Goal: Task Accomplishment & Management: Use online tool/utility

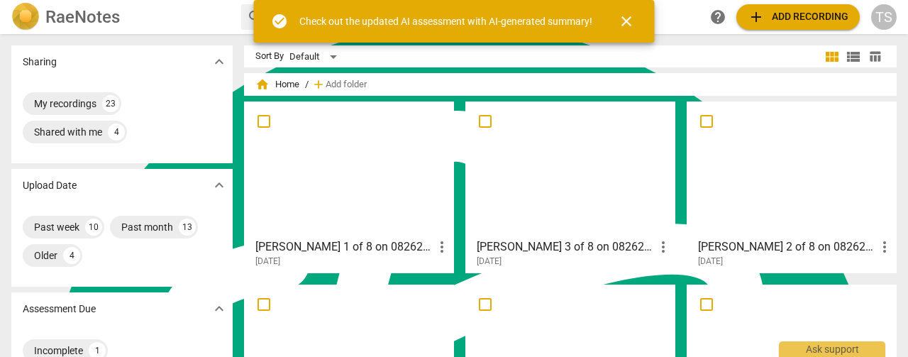
scroll to position [5700, 0]
click at [774, 16] on span "add Add recording" at bounding box center [798, 17] width 101 height 17
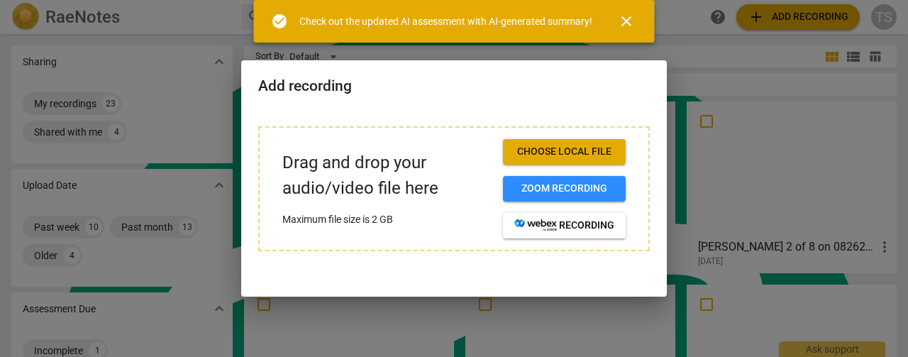
click at [591, 154] on span "Choose local file" at bounding box center [564, 152] width 100 height 14
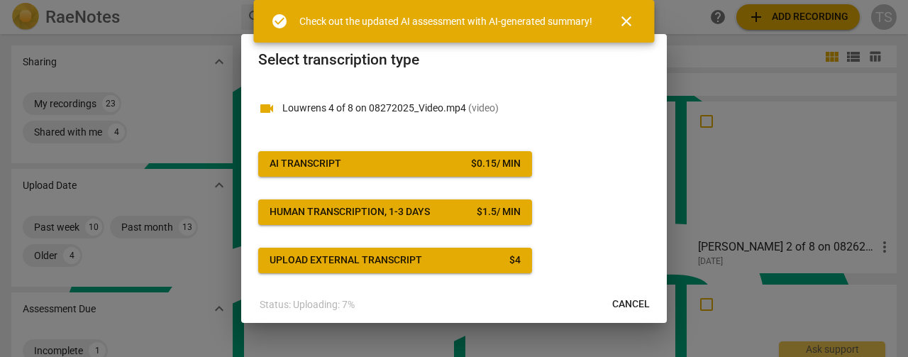
click at [494, 172] on button "AI Transcript $ 0.15 / min" at bounding box center [395, 164] width 274 height 26
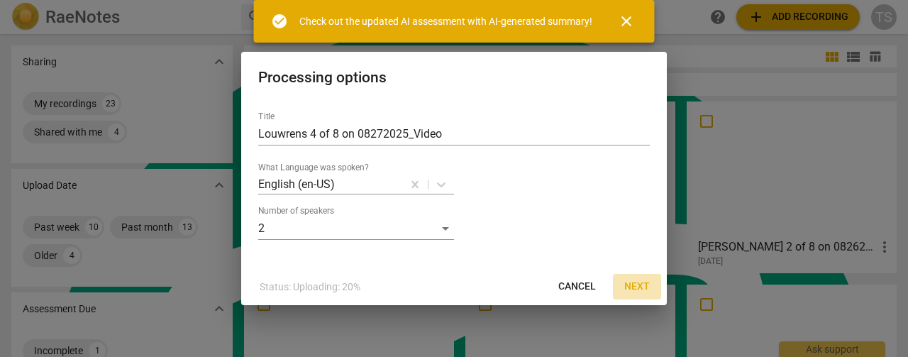
click at [639, 285] on span "Next" at bounding box center [637, 287] width 26 height 14
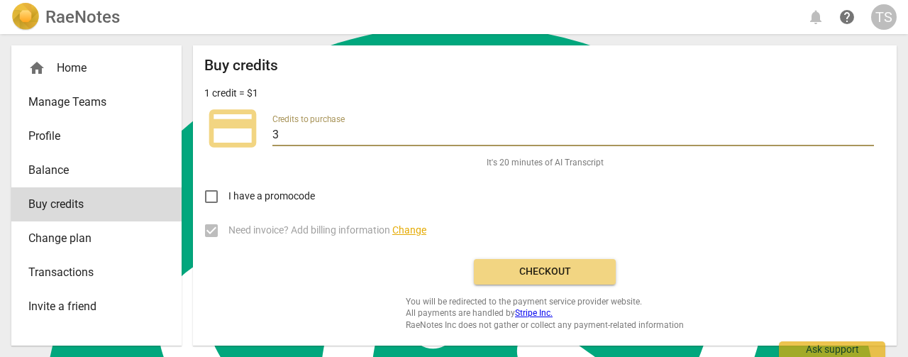
click at [869, 131] on input "3" at bounding box center [573, 136] width 602 height 21
click at [869, 131] on input "4" at bounding box center [573, 136] width 602 height 21
click at [869, 131] on input "5" at bounding box center [573, 136] width 602 height 21
click at [869, 131] on input "6" at bounding box center [573, 136] width 602 height 21
click at [869, 131] on input "7" at bounding box center [573, 136] width 602 height 21
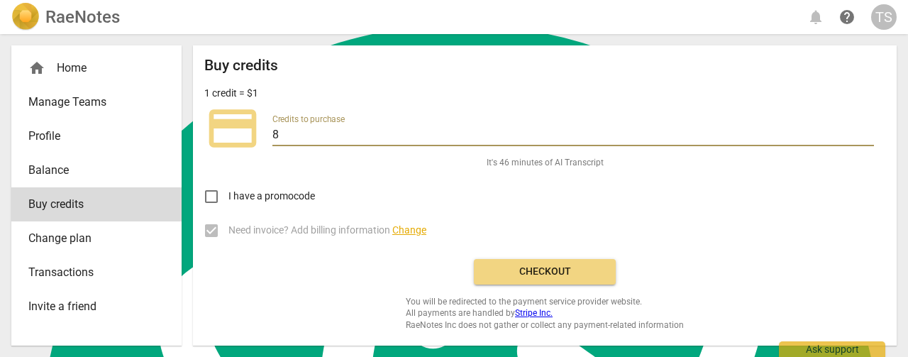
click at [869, 131] on input "8" at bounding box center [573, 136] width 602 height 21
click at [869, 131] on input "9" at bounding box center [573, 136] width 602 height 21
click at [869, 131] on input "10" at bounding box center [573, 136] width 602 height 21
click at [869, 131] on input "11" at bounding box center [573, 136] width 602 height 21
click at [869, 131] on input "12" at bounding box center [573, 136] width 602 height 21
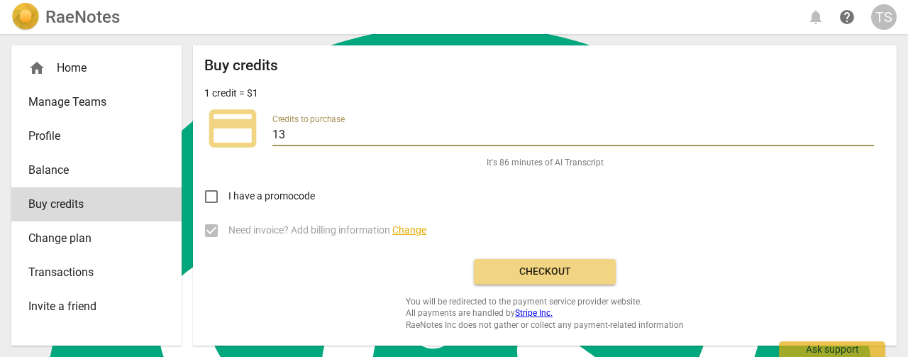
click at [869, 131] on input "13" at bounding box center [573, 136] width 602 height 21
click at [869, 131] on input "14" at bounding box center [573, 136] width 602 height 21
click at [869, 131] on input "15" at bounding box center [573, 136] width 602 height 21
click at [869, 131] on input "16" at bounding box center [573, 136] width 602 height 21
click at [869, 131] on input "17" at bounding box center [573, 136] width 602 height 21
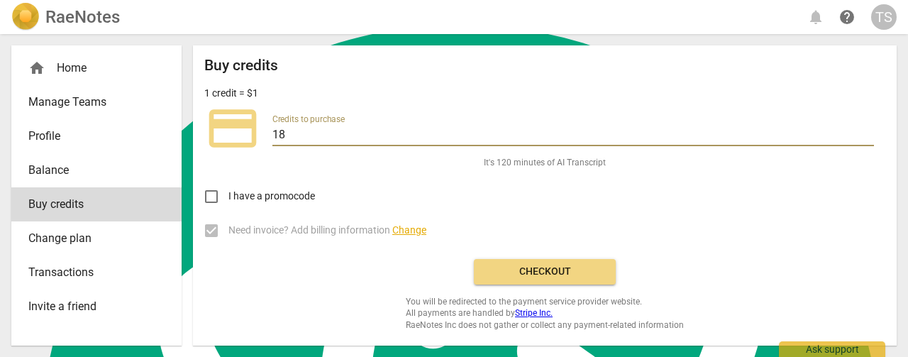
click at [869, 131] on input "18" at bounding box center [573, 136] width 602 height 21
click at [869, 131] on input "19" at bounding box center [573, 136] width 602 height 21
type input "20"
click at [869, 131] on input "20" at bounding box center [573, 136] width 602 height 21
click at [512, 274] on span "Checkout" at bounding box center [544, 272] width 119 height 14
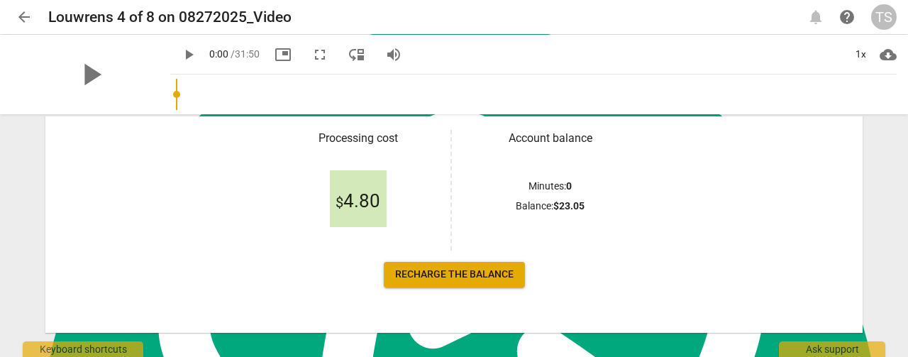
scroll to position [282, 0]
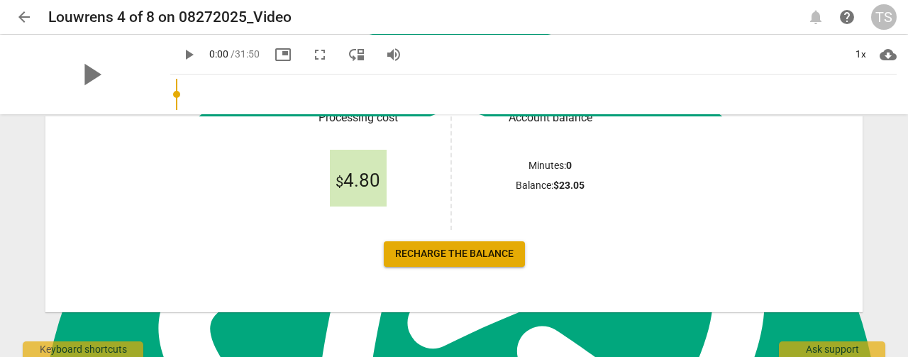
click at [479, 258] on span "Recharge the balance" at bounding box center [454, 254] width 118 height 14
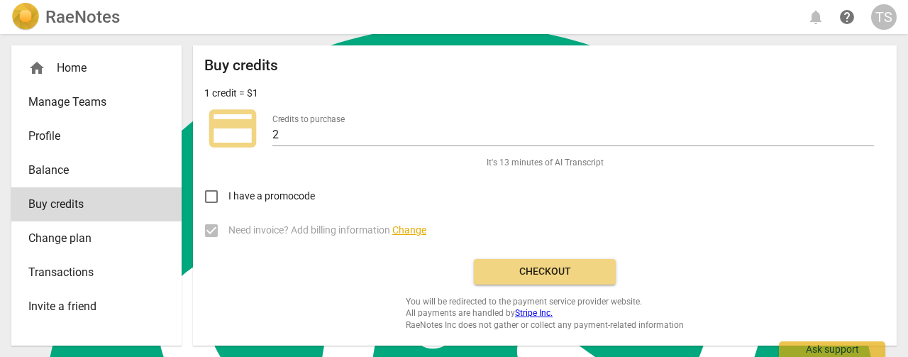
click at [497, 275] on span "Checkout" at bounding box center [544, 272] width 119 height 14
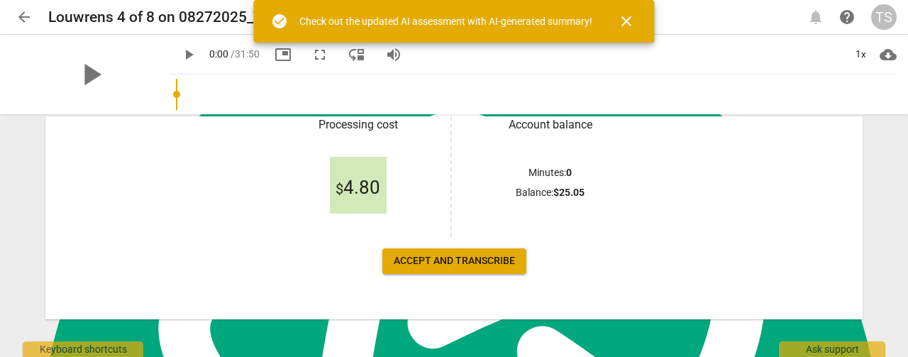
scroll to position [282, 0]
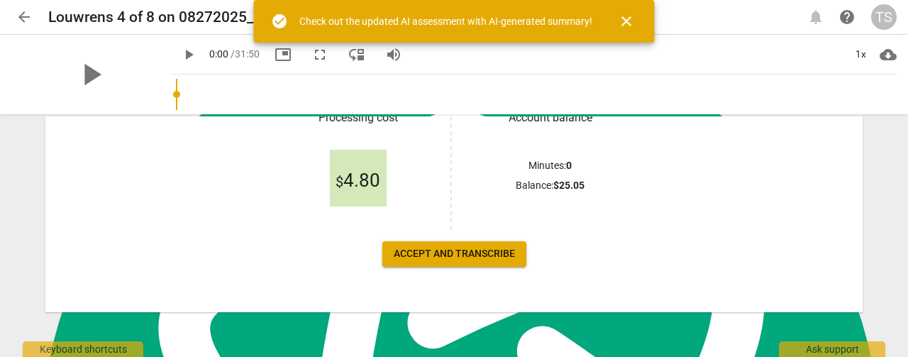
click at [468, 248] on span "Accept and transcribe" at bounding box center [454, 254] width 121 height 14
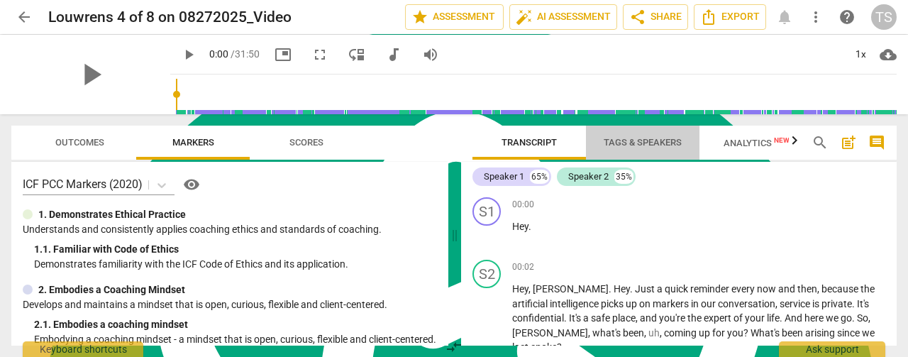
click at [644, 139] on span "Tags & Speakers" at bounding box center [643, 142] width 78 height 11
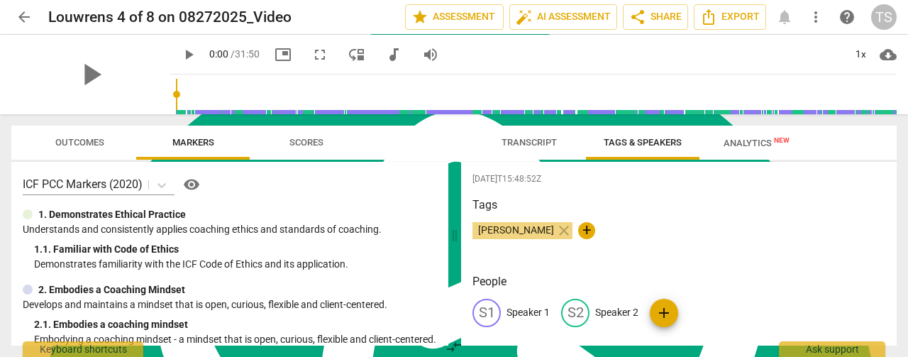
click at [537, 147] on span "Transcript" at bounding box center [529, 142] width 55 height 11
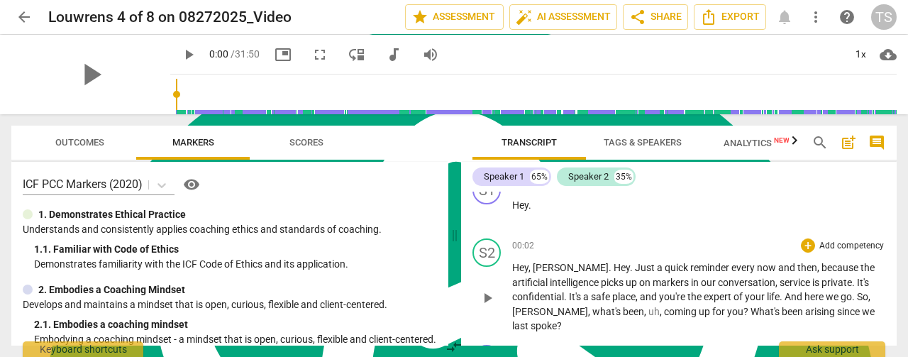
scroll to position [0, 0]
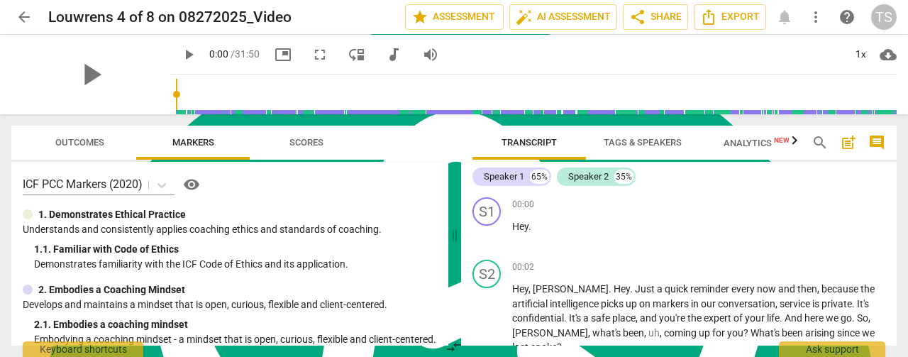
click at [607, 140] on span "Tags & Speakers" at bounding box center [643, 142] width 78 height 11
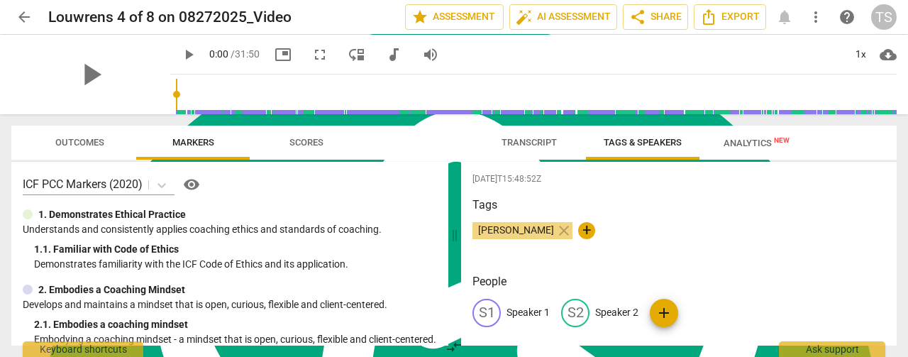
click at [531, 316] on p "Speaker 1" at bounding box center [528, 312] width 43 height 15
type textarea "Speaker 1"
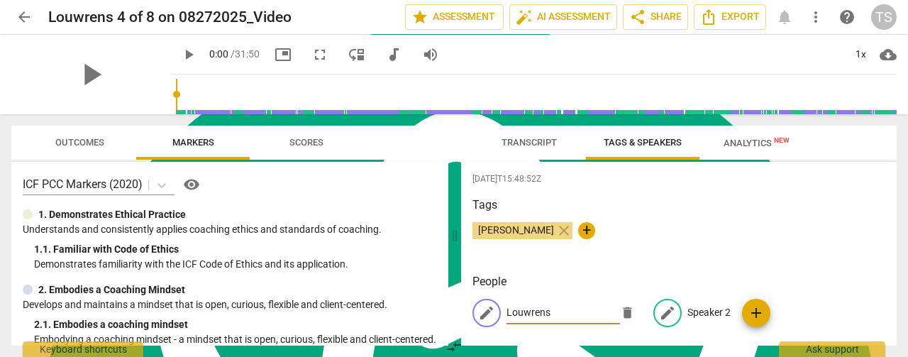
type input "Louwrens"
click at [697, 312] on p "Speaker 2" at bounding box center [709, 312] width 43 height 15
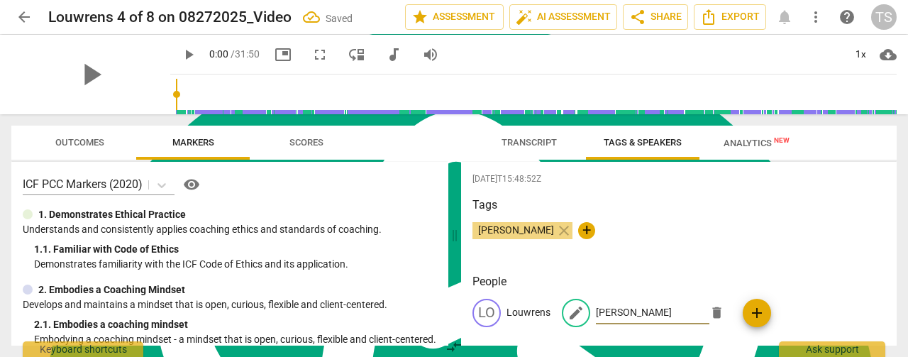
type input "[PERSON_NAME]"
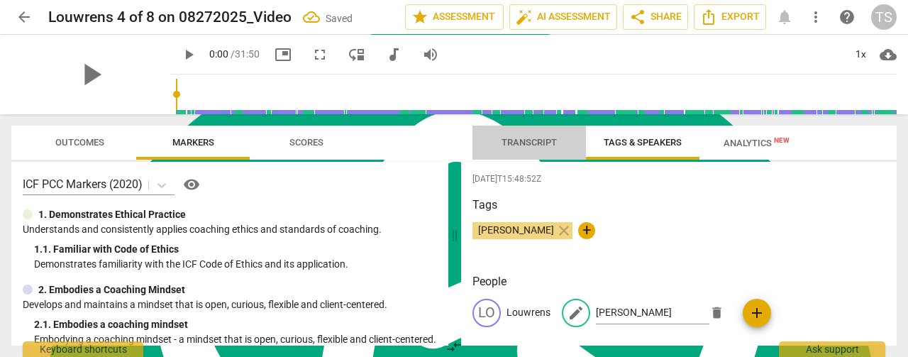
click at [529, 150] on span "Transcript" at bounding box center [529, 142] width 89 height 19
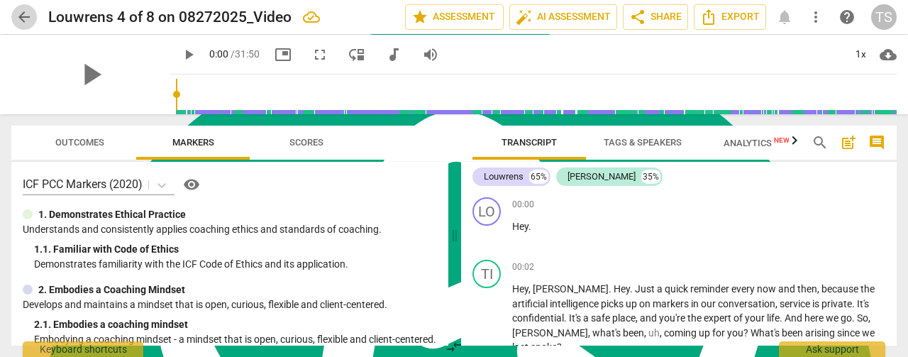
click at [31, 13] on span "arrow_back" at bounding box center [24, 17] width 17 height 17
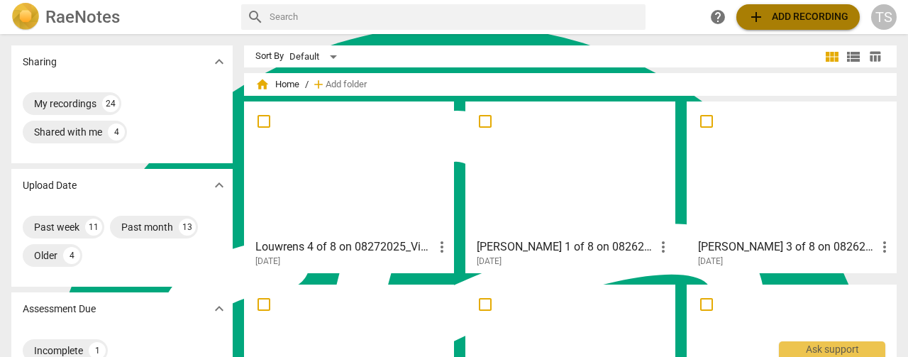
click at [789, 14] on span "add Add recording" at bounding box center [798, 17] width 101 height 17
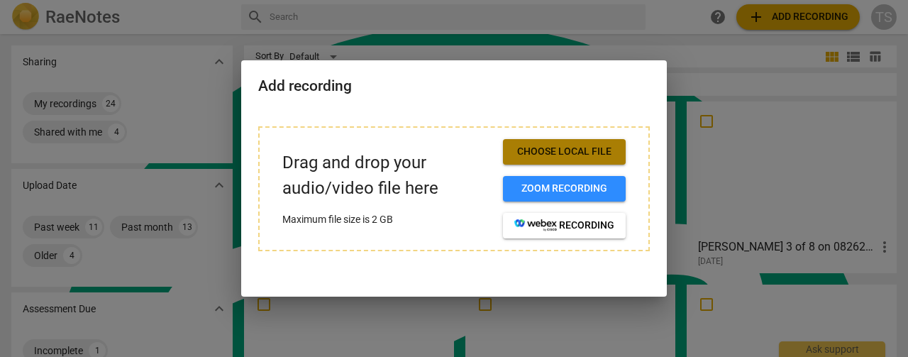
click at [553, 150] on span "Choose local file" at bounding box center [564, 152] width 100 height 14
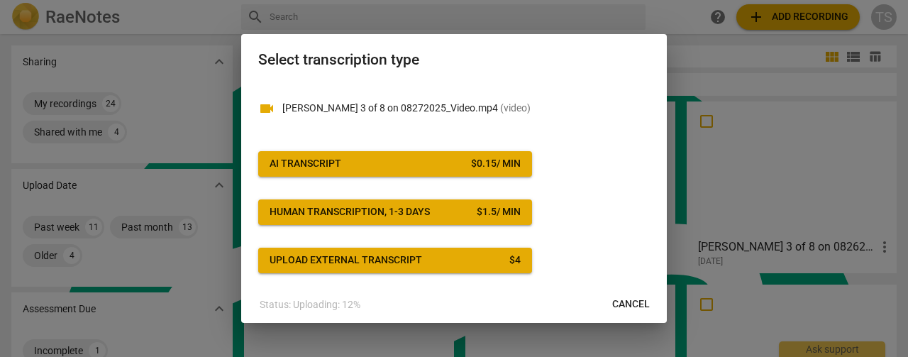
click at [383, 167] on span "AI Transcript $ 0.15 / min" at bounding box center [395, 164] width 251 height 14
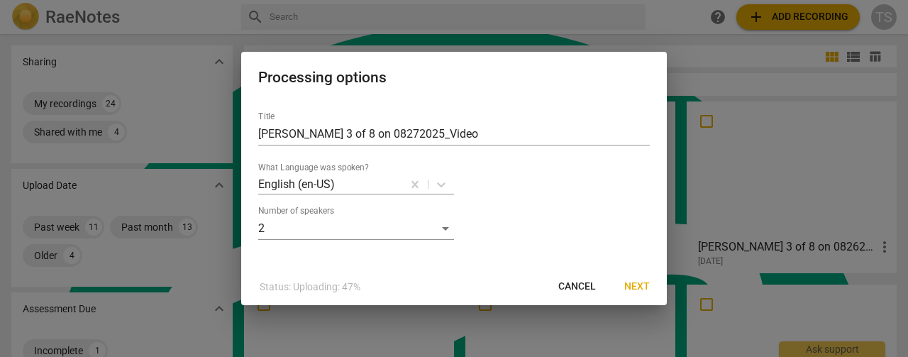
click at [641, 289] on span "Next" at bounding box center [637, 287] width 26 height 14
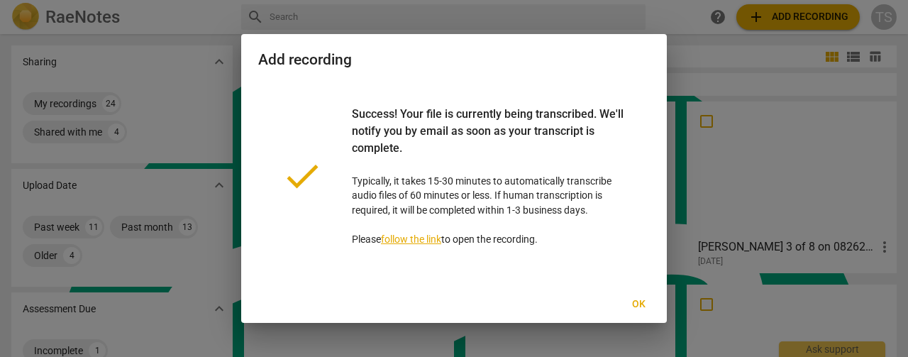
click at [645, 304] on span "Ok" at bounding box center [638, 304] width 23 height 14
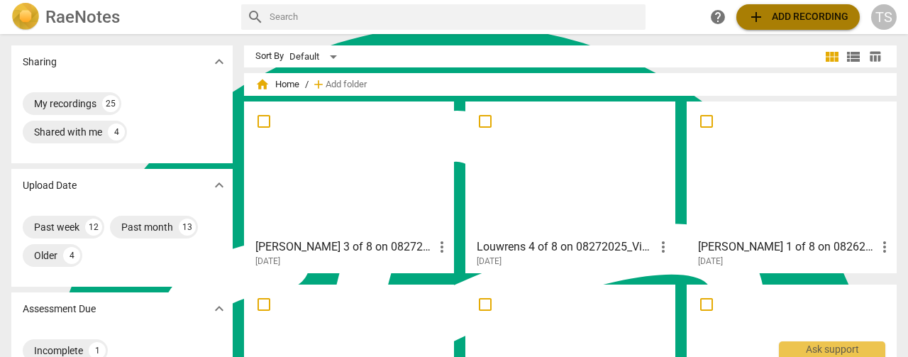
click at [793, 22] on span "add Add recording" at bounding box center [798, 17] width 101 height 17
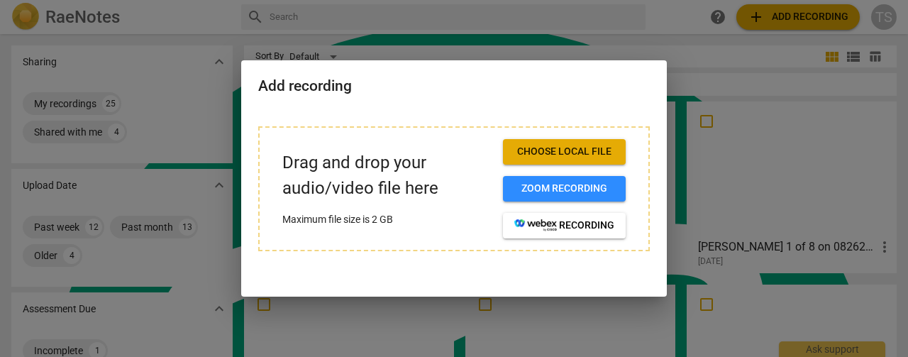
click at [574, 148] on span "Choose local file" at bounding box center [564, 152] width 100 height 14
click at [552, 151] on span "Choose local file" at bounding box center [564, 152] width 100 height 14
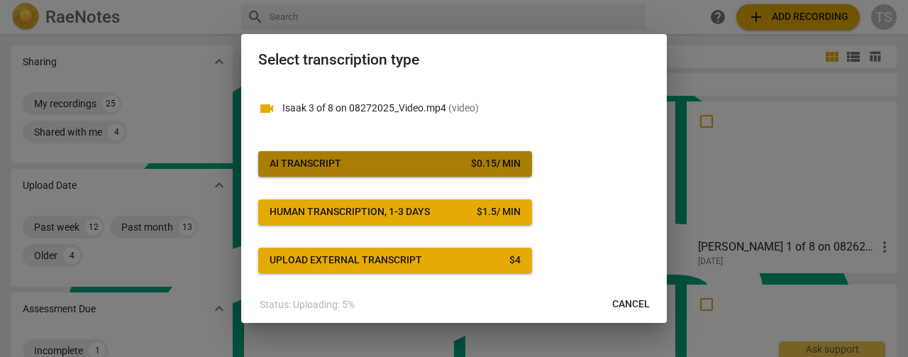
click at [475, 162] on div "$ 0.15 / min" at bounding box center [496, 164] width 50 height 14
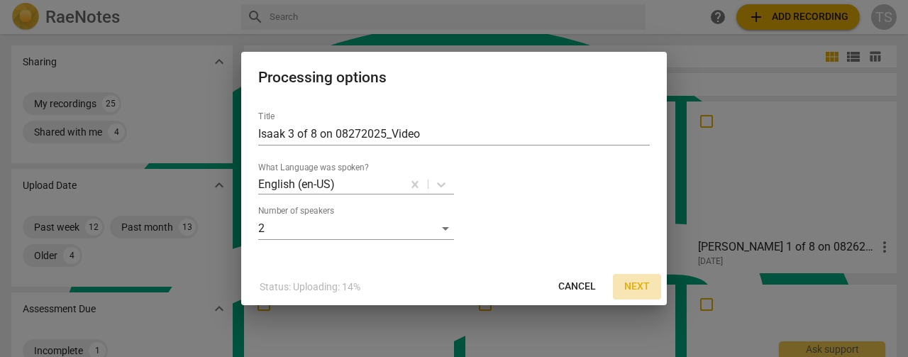
click at [643, 296] on button "Next" at bounding box center [637, 287] width 48 height 26
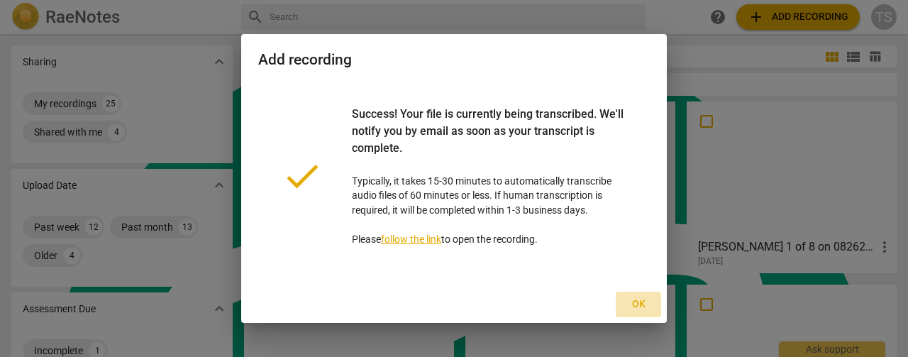
click at [649, 306] on span "Ok" at bounding box center [638, 304] width 23 height 14
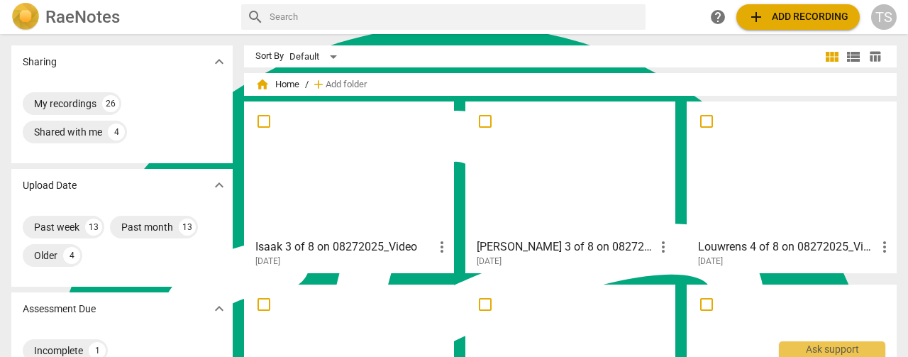
click at [770, 171] on div at bounding box center [792, 169] width 200 height 126
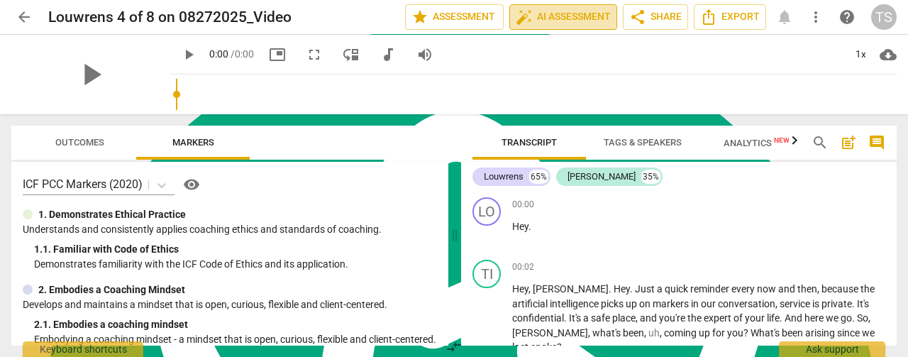
click at [575, 21] on span "auto_fix_high AI Assessment" at bounding box center [563, 17] width 95 height 17
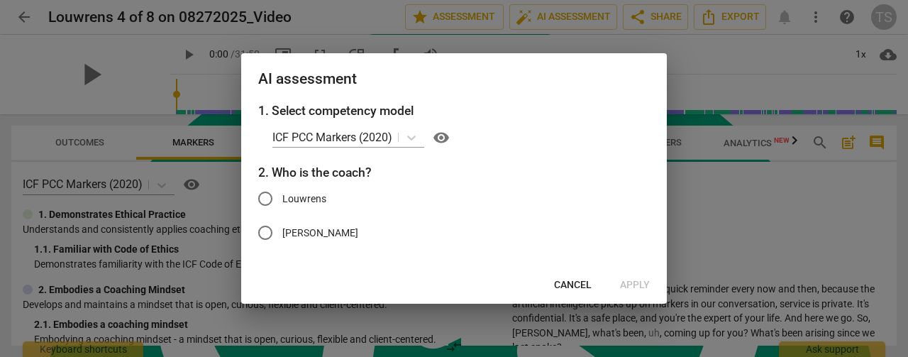
click at [311, 199] on span "Louwrens" at bounding box center [304, 199] width 44 height 15
click at [282, 199] on input "Louwrens" at bounding box center [265, 199] width 34 height 34
radio input "true"
click at [281, 229] on input "[PERSON_NAME]" at bounding box center [265, 233] width 34 height 34
radio input "true"
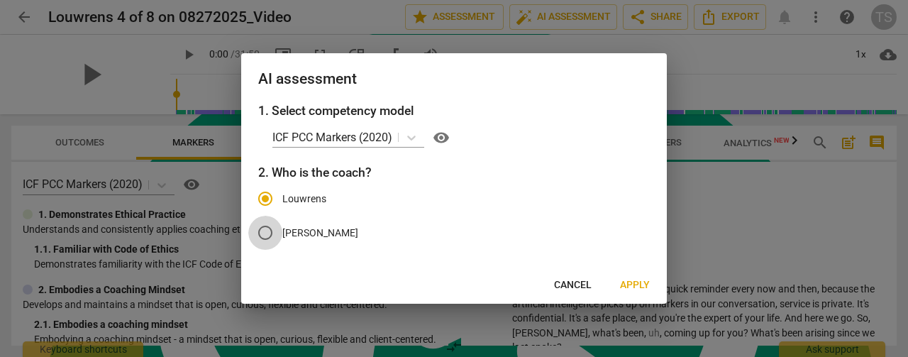
radio input "false"
click at [627, 286] on span "Apply" at bounding box center [635, 285] width 30 height 14
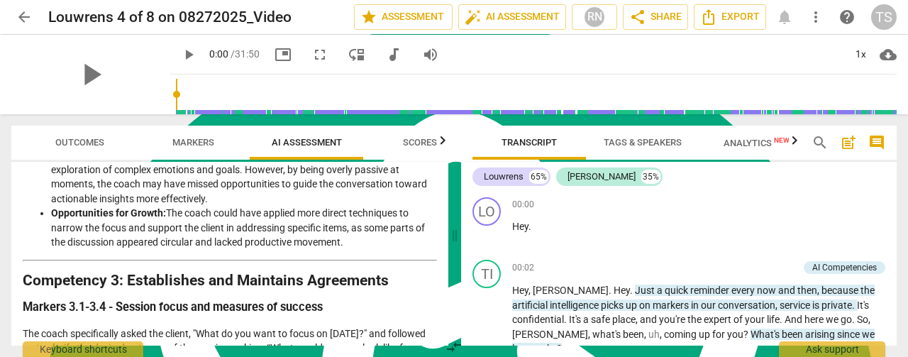
scroll to position [443, 0]
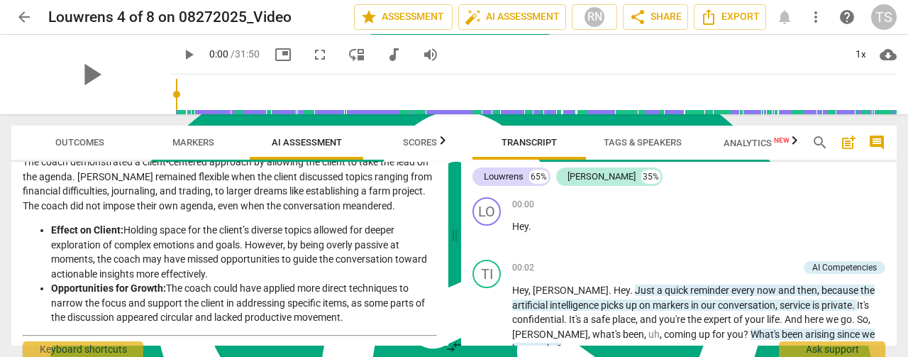
click at [17, 12] on span "arrow_back" at bounding box center [24, 17] width 17 height 17
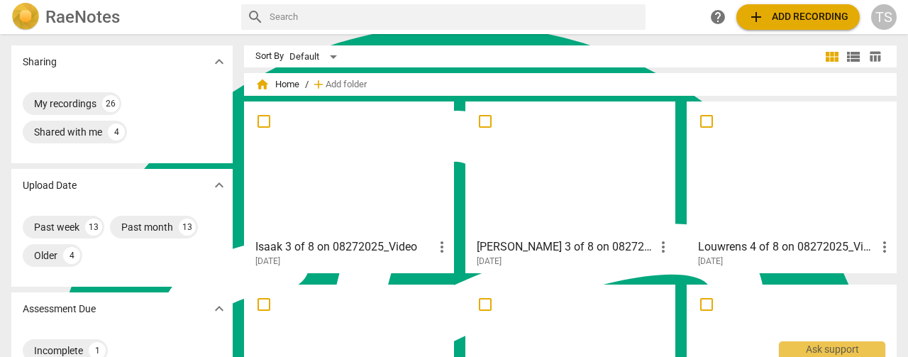
click at [634, 192] on div at bounding box center [570, 169] width 200 height 126
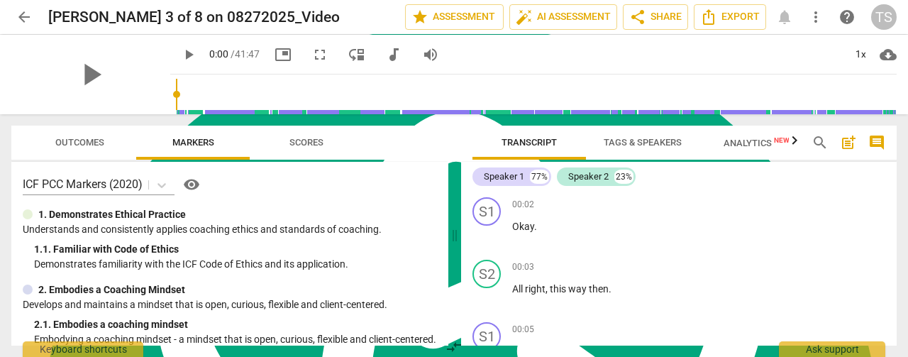
click at [621, 144] on span "Tags & Speakers" at bounding box center [643, 142] width 78 height 11
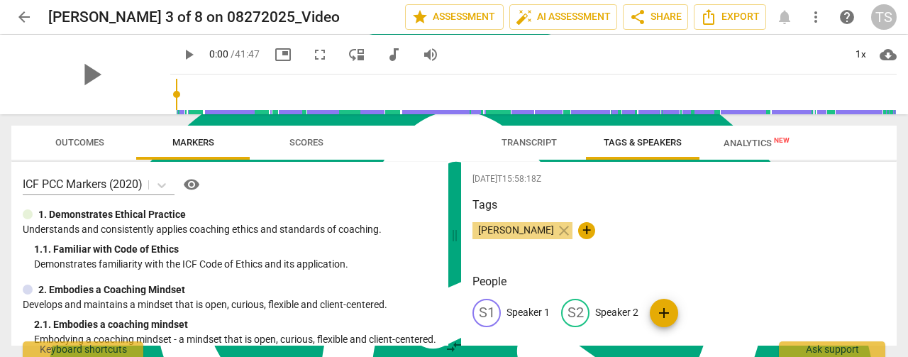
click at [534, 313] on p "Speaker 1" at bounding box center [528, 312] width 43 height 15
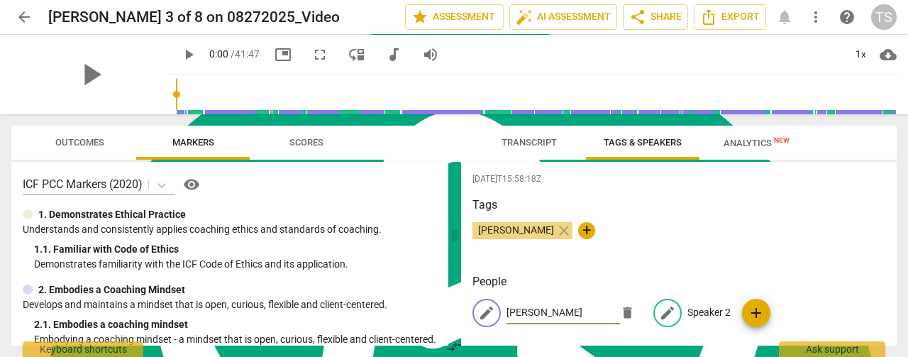
type input "[PERSON_NAME]"
click at [704, 313] on p "Speaker 2" at bounding box center [709, 312] width 43 height 15
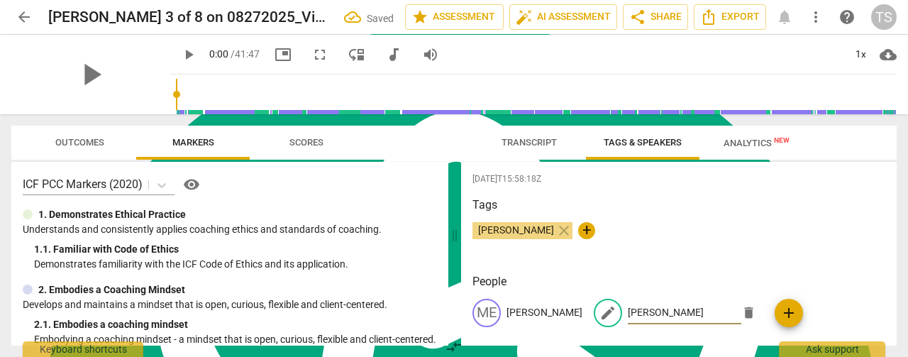
type input "[PERSON_NAME]"
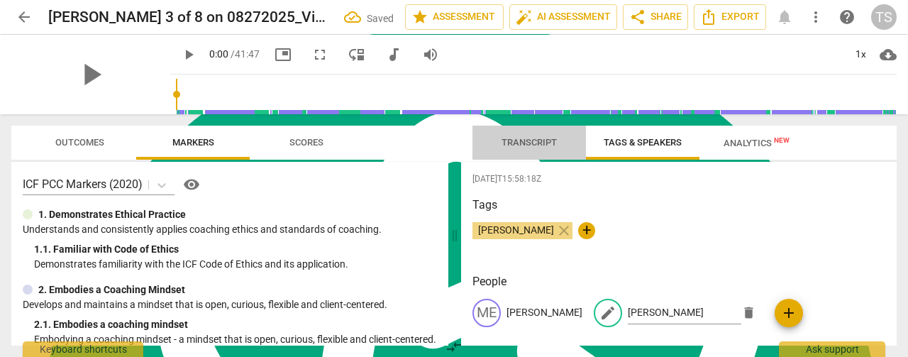
click at [510, 141] on span "Transcript" at bounding box center [529, 142] width 55 height 11
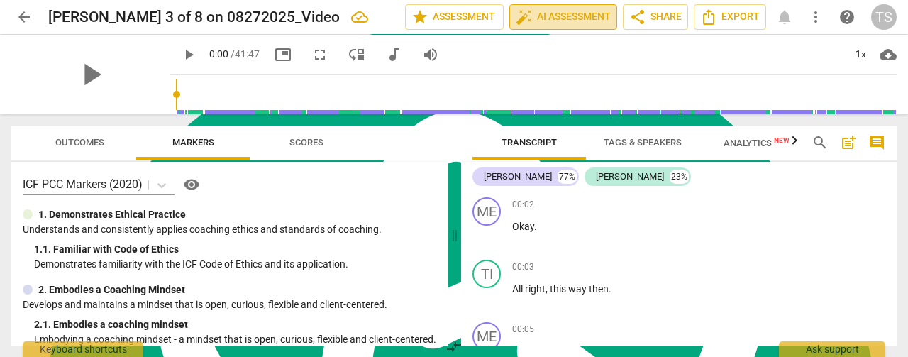
click at [561, 8] on button "auto_fix_high AI Assessment" at bounding box center [563, 17] width 108 height 26
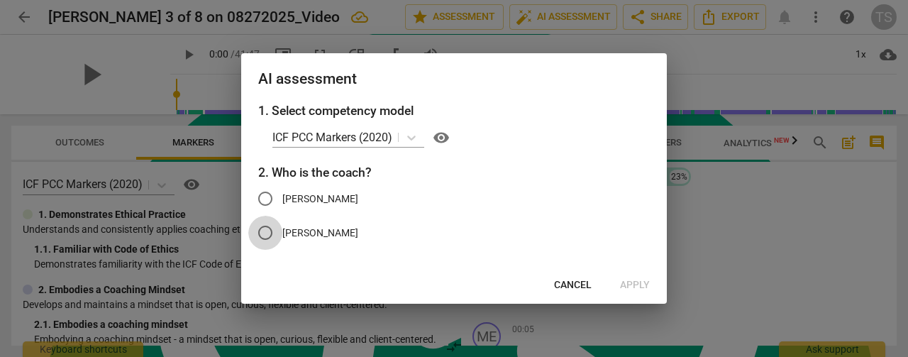
drag, startPoint x: 281, startPoint y: 233, endPoint x: 380, endPoint y: 247, distance: 99.6
click at [282, 233] on input "[PERSON_NAME]" at bounding box center [265, 233] width 34 height 34
radio input "true"
click at [632, 285] on span "Apply" at bounding box center [635, 285] width 30 height 14
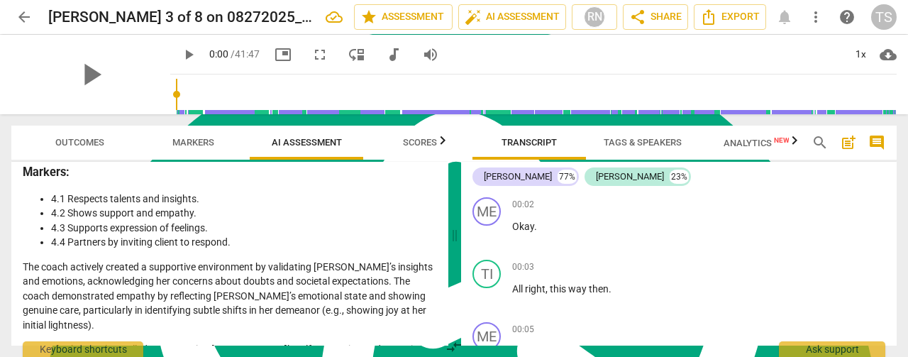
scroll to position [976, 0]
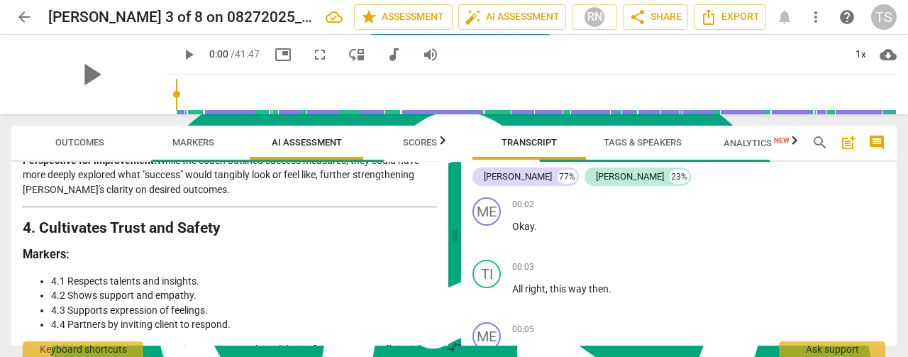
click at [24, 17] on span "arrow_back" at bounding box center [24, 17] width 17 height 17
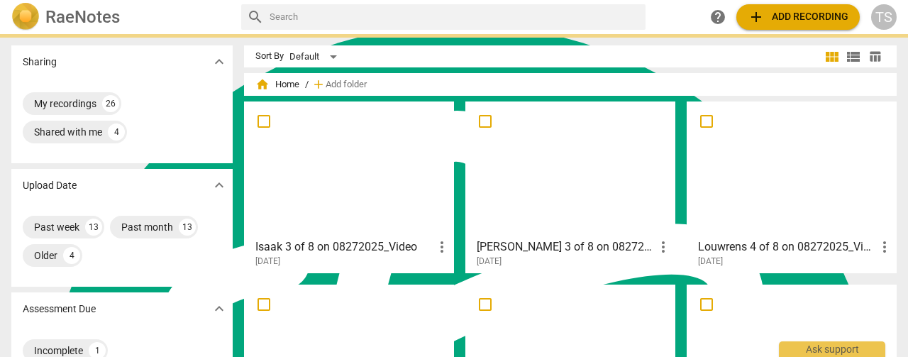
click at [363, 168] on div at bounding box center [349, 169] width 200 height 126
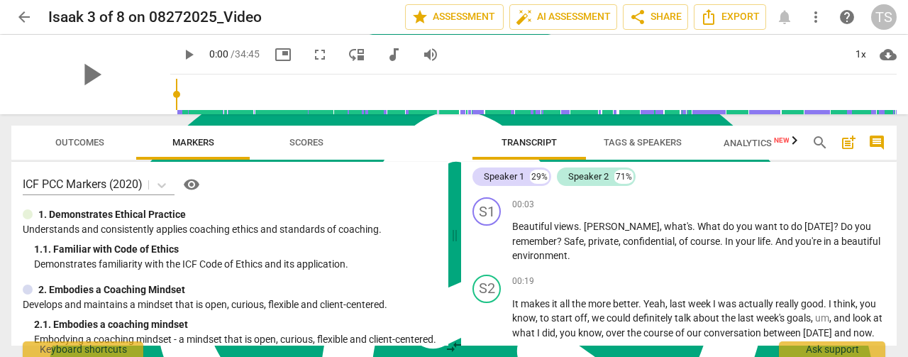
click at [650, 140] on span "Tags & Speakers" at bounding box center [643, 142] width 78 height 11
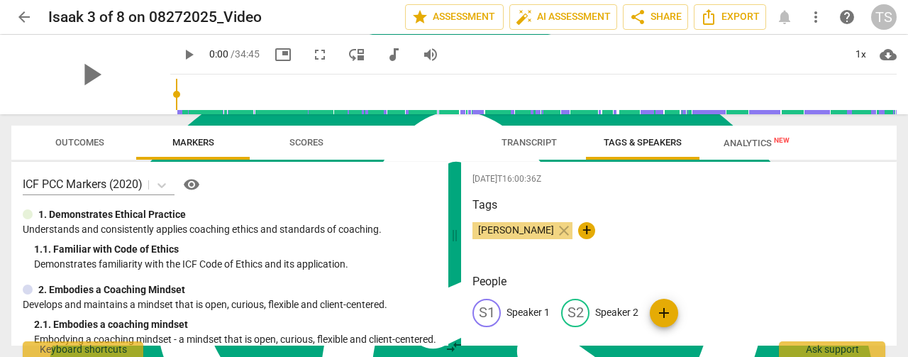
click at [541, 308] on p "Speaker 1" at bounding box center [528, 312] width 43 height 15
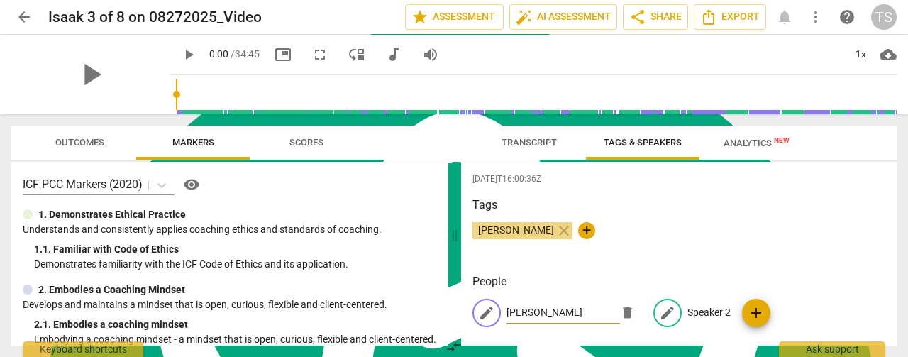
type input "[PERSON_NAME]"
click at [694, 311] on p "Speaker 2" at bounding box center [709, 312] width 43 height 15
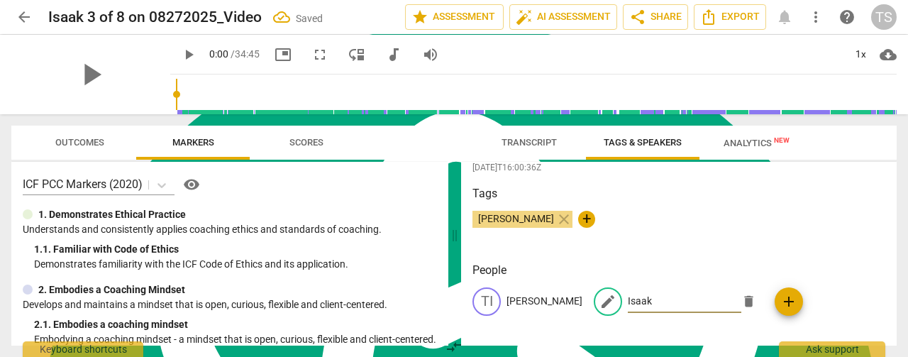
scroll to position [15, 0]
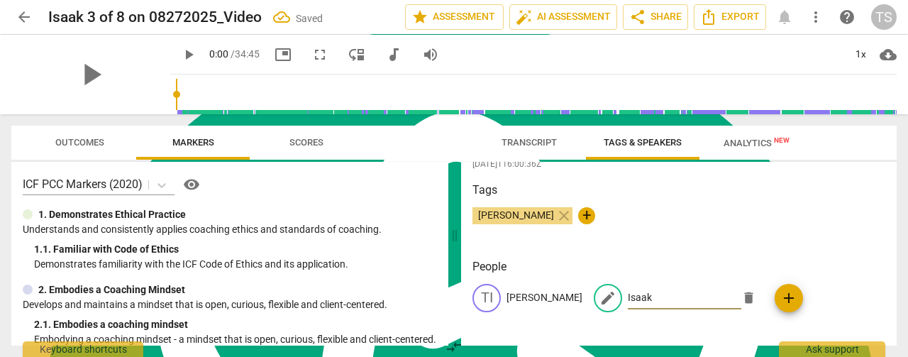
type input "Isaak"
click at [535, 140] on span "Transcript" at bounding box center [529, 142] width 55 height 11
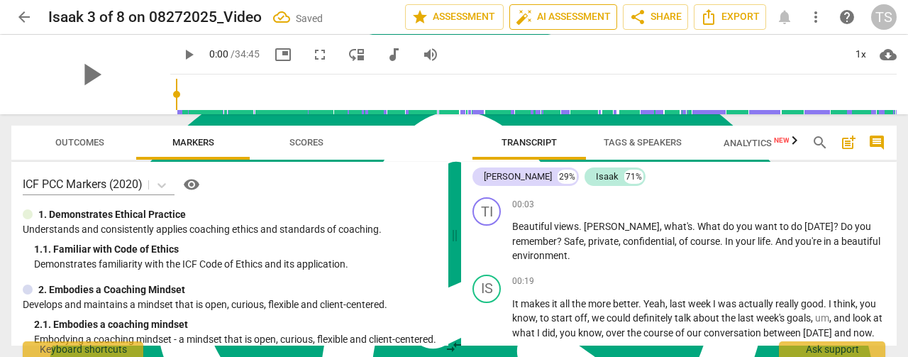
click at [557, 12] on span "auto_fix_high AI Assessment" at bounding box center [563, 17] width 95 height 17
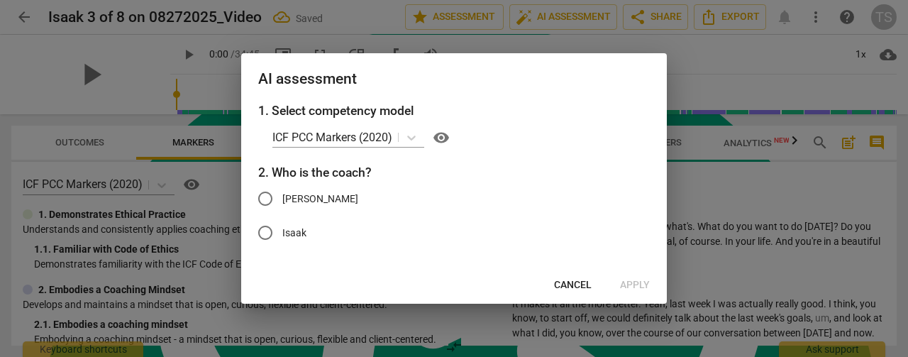
click at [284, 199] on span "[PERSON_NAME]" at bounding box center [320, 199] width 76 height 15
click at [282, 199] on input "[PERSON_NAME]" at bounding box center [265, 199] width 34 height 34
radio input "true"
click at [635, 280] on span "Apply" at bounding box center [635, 285] width 30 height 14
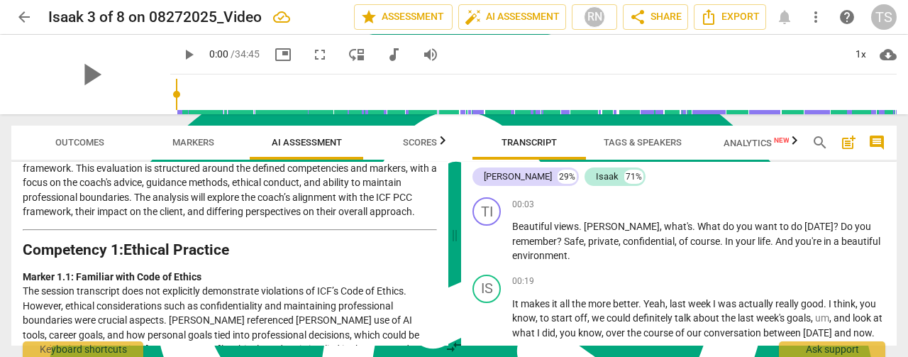
scroll to position [21, 0]
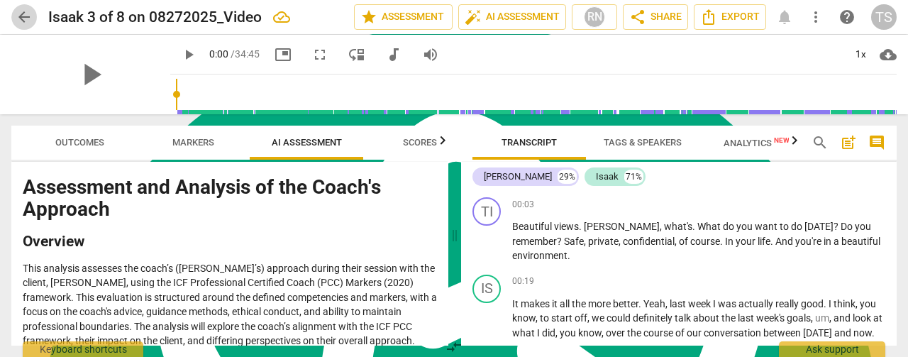
click at [16, 16] on span "arrow_back" at bounding box center [24, 17] width 17 height 17
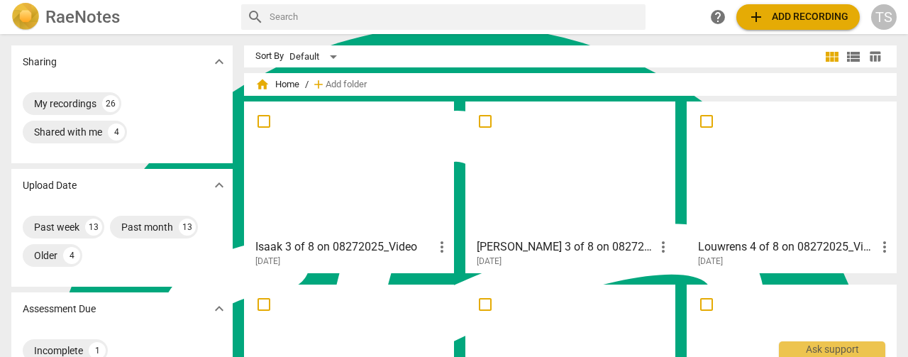
click at [864, 57] on span "table_chart" at bounding box center [874, 56] width 21 height 13
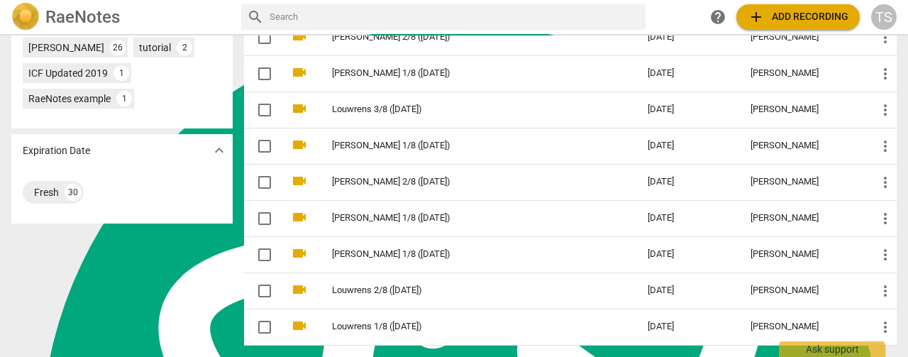
scroll to position [570, 0]
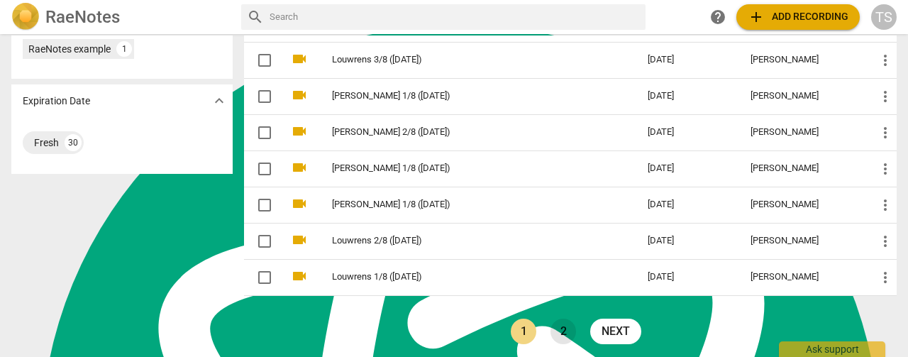
click at [566, 324] on link "2" at bounding box center [564, 332] width 26 height 26
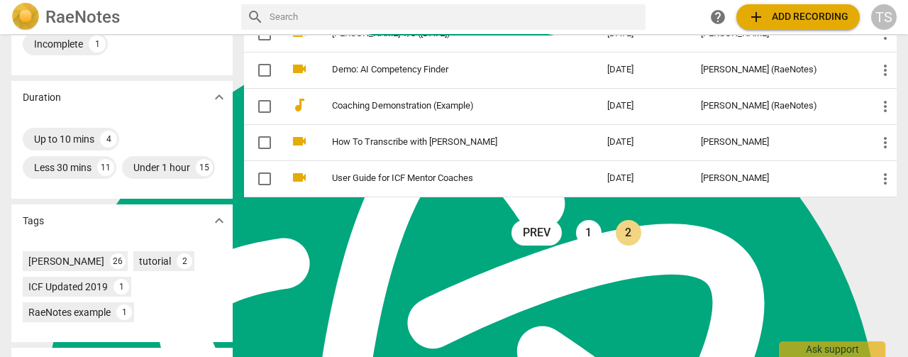
scroll to position [324, 0]
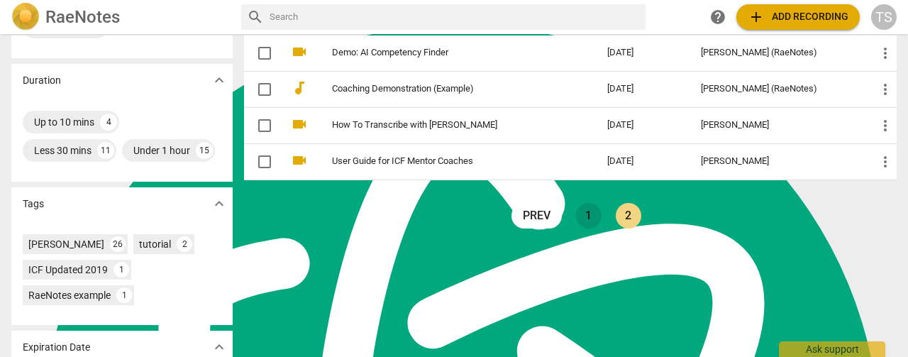
click at [576, 214] on link "1" at bounding box center [589, 216] width 26 height 26
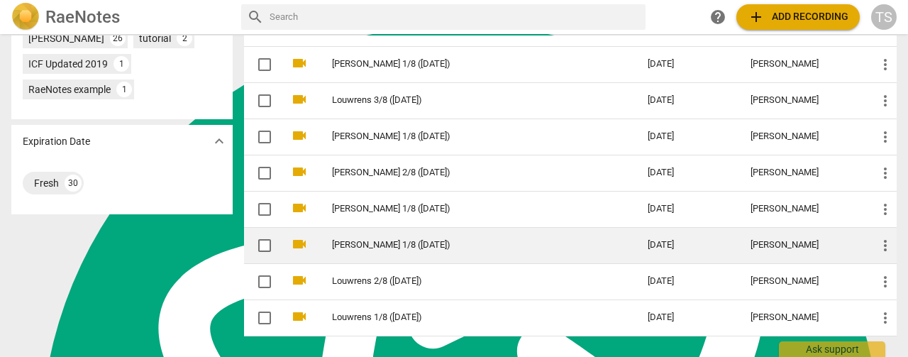
scroll to position [570, 0]
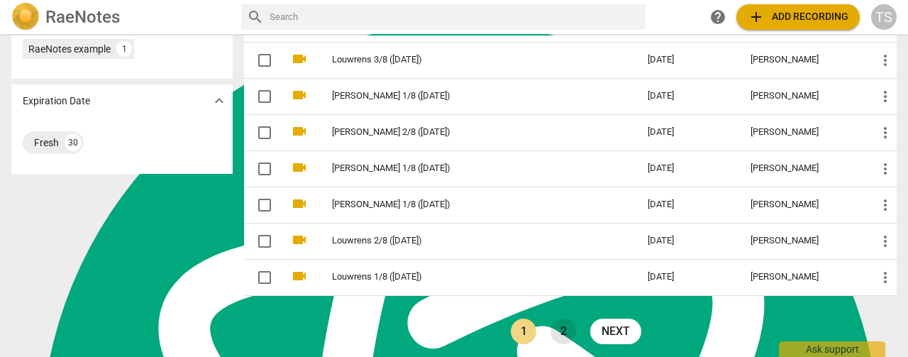
click at [562, 338] on link "2" at bounding box center [564, 332] width 26 height 26
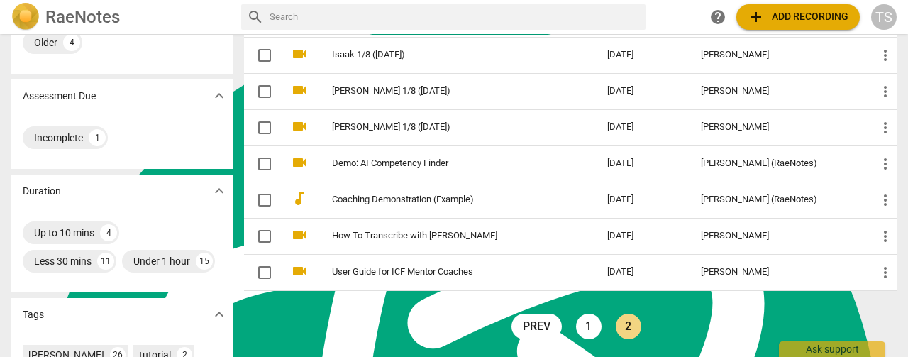
scroll to position [420, 0]
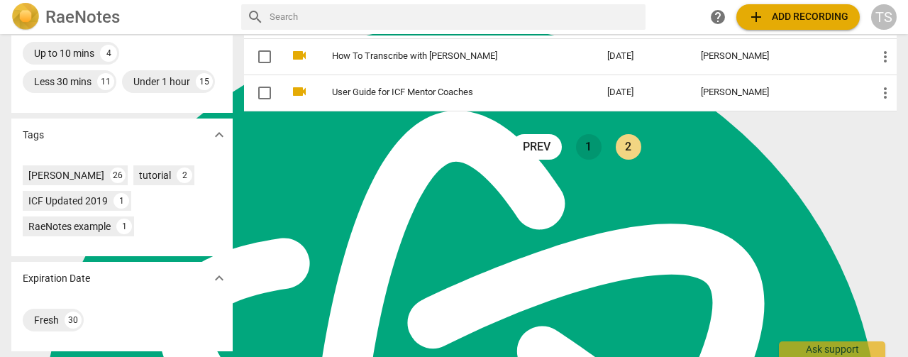
click at [576, 134] on link "1" at bounding box center [589, 147] width 26 height 26
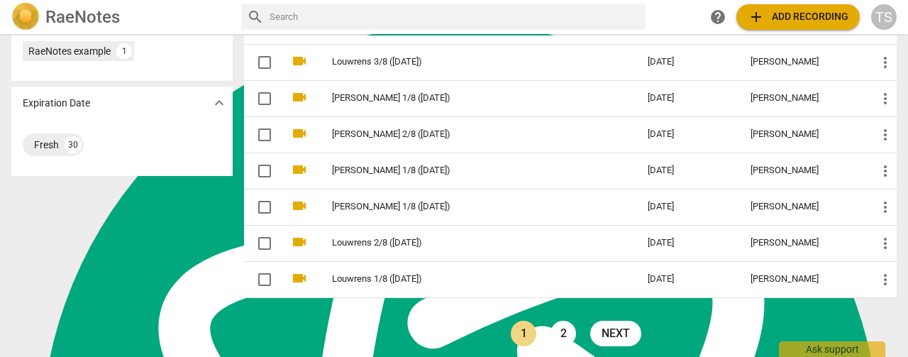
scroll to position [570, 0]
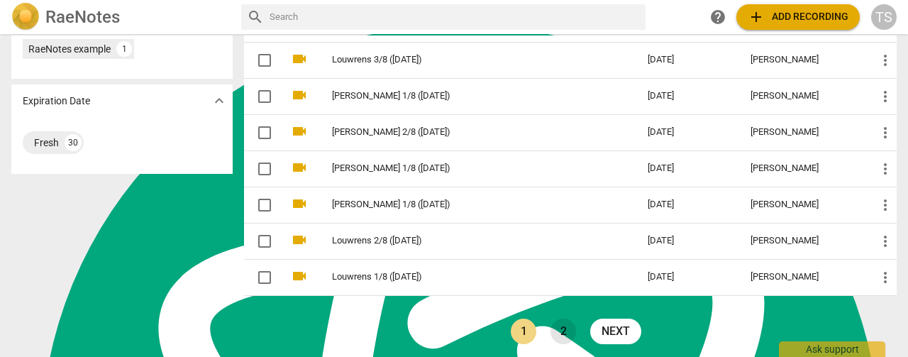
click at [553, 330] on link "2" at bounding box center [564, 332] width 26 height 26
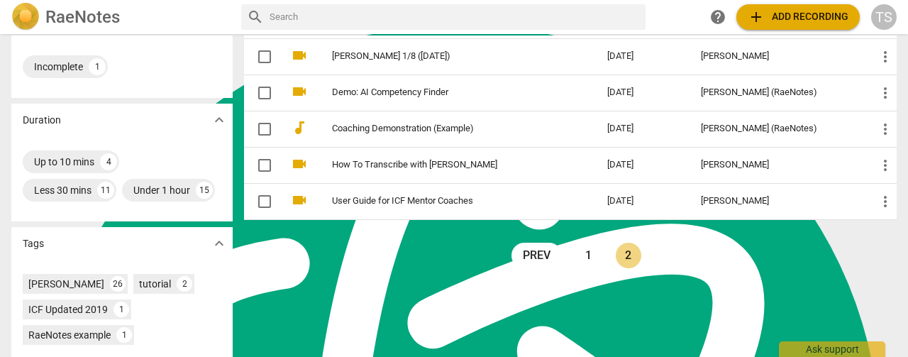
scroll to position [420, 0]
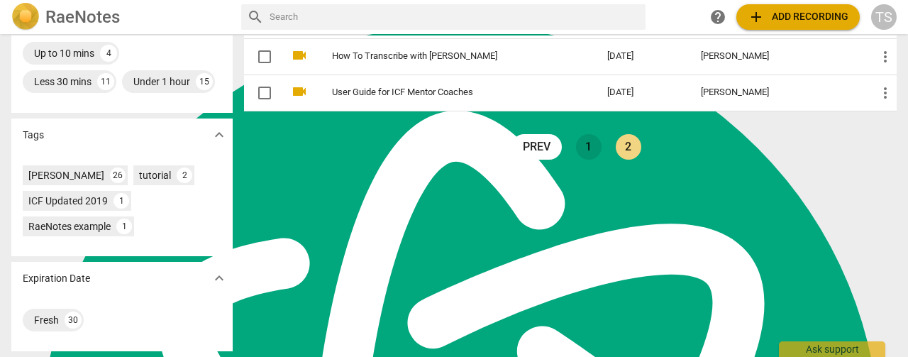
click at [579, 134] on link "1" at bounding box center [589, 147] width 26 height 26
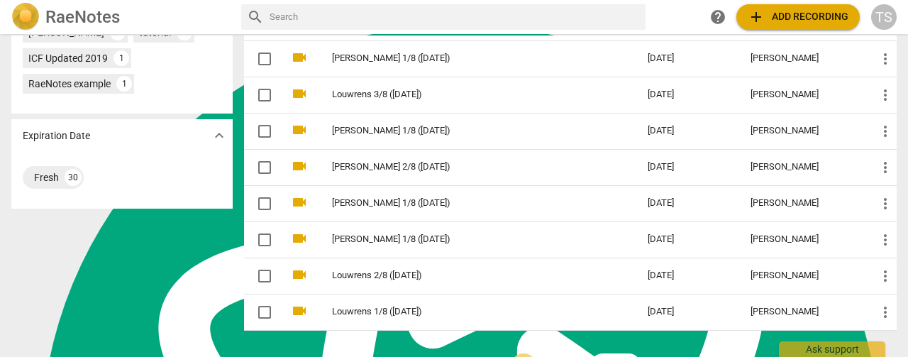
scroll to position [568, 0]
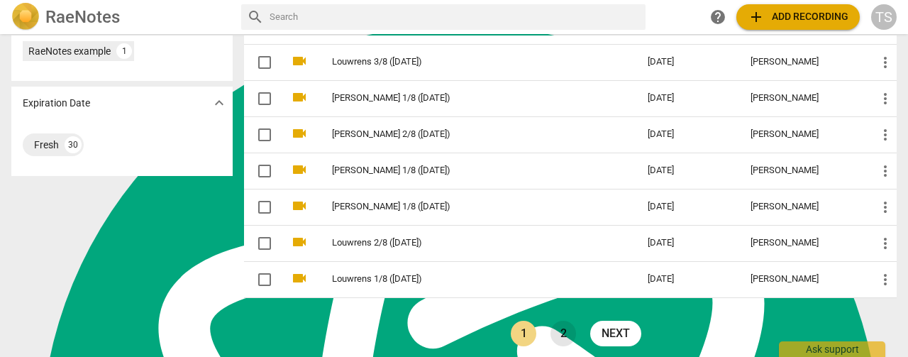
click at [569, 326] on link "2" at bounding box center [564, 334] width 26 height 26
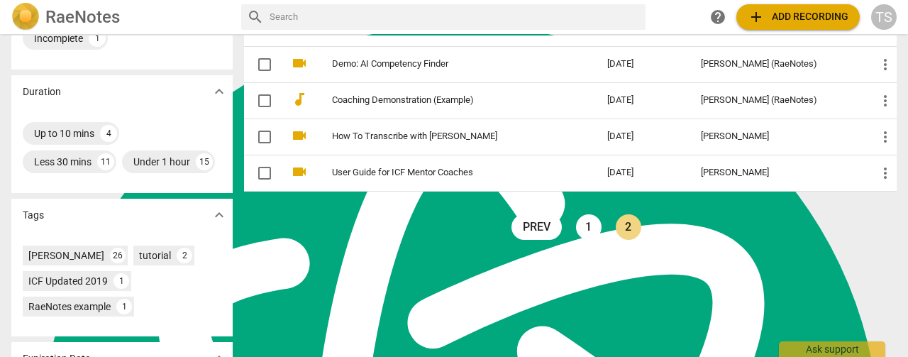
scroll to position [355, 0]
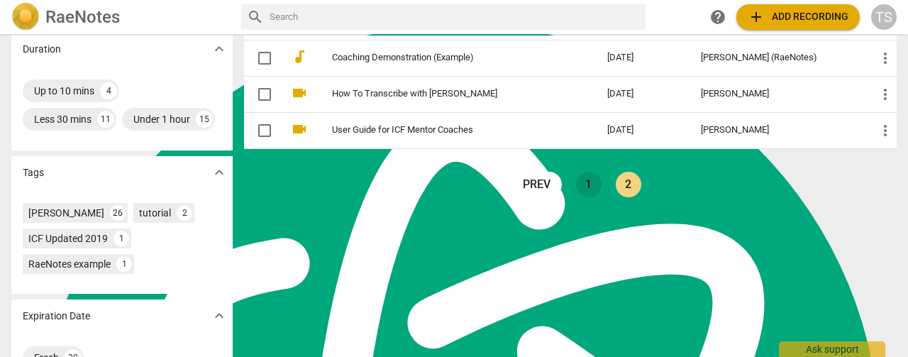
click at [585, 182] on link "1" at bounding box center [589, 185] width 26 height 26
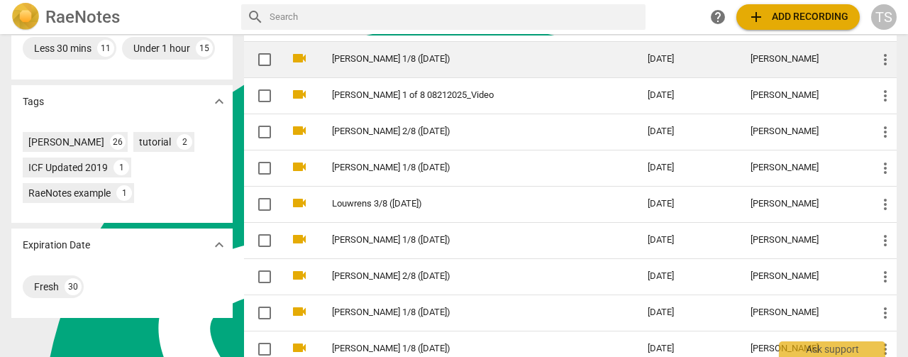
scroll to position [570, 0]
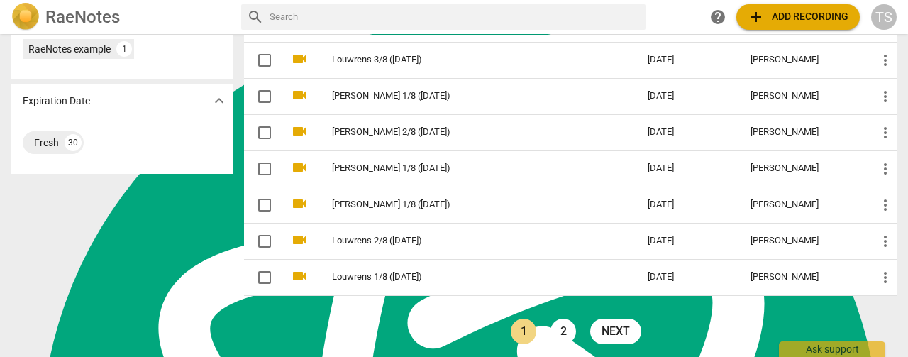
click at [561, 319] on link "2" at bounding box center [564, 332] width 26 height 26
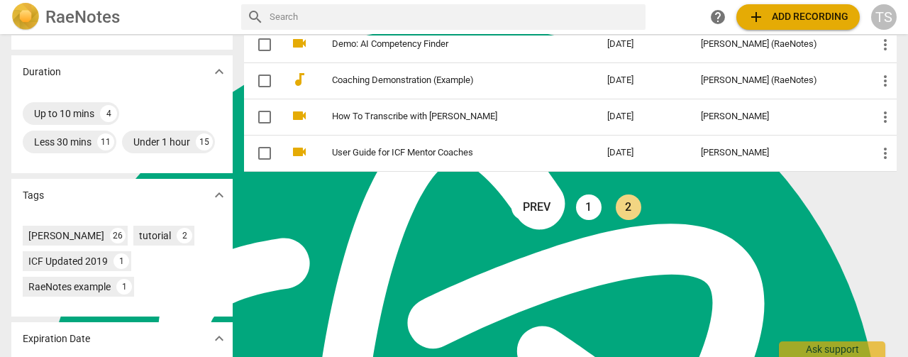
scroll to position [420, 0]
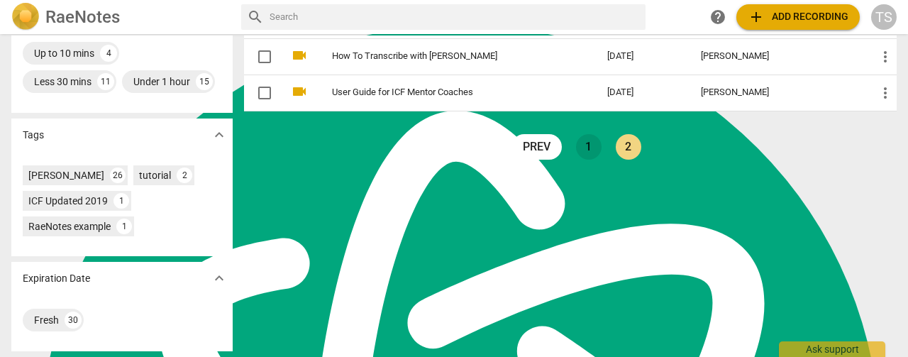
click at [583, 134] on link "1" at bounding box center [589, 147] width 26 height 26
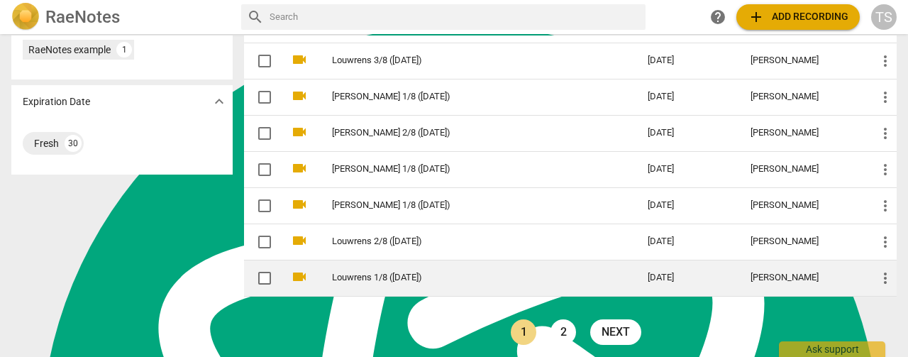
scroll to position [570, 0]
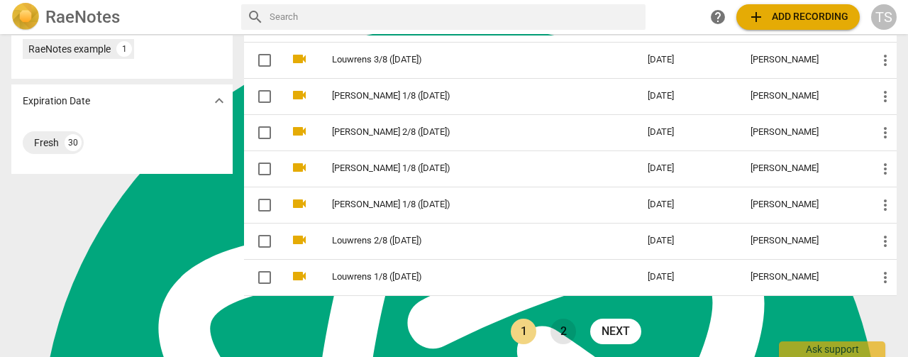
click at [563, 325] on link "2" at bounding box center [564, 332] width 26 height 26
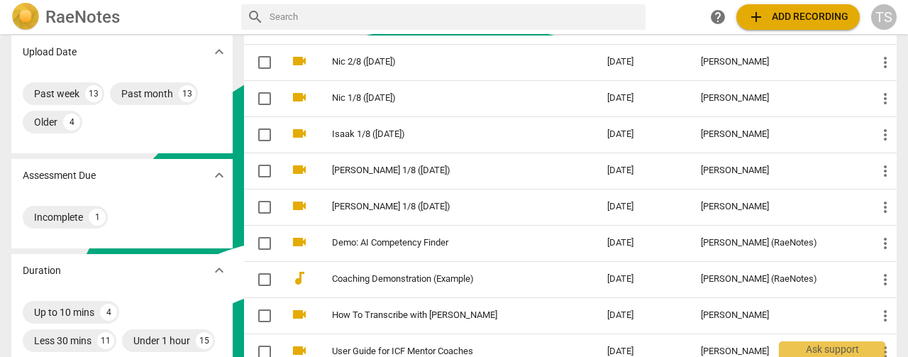
scroll to position [284, 0]
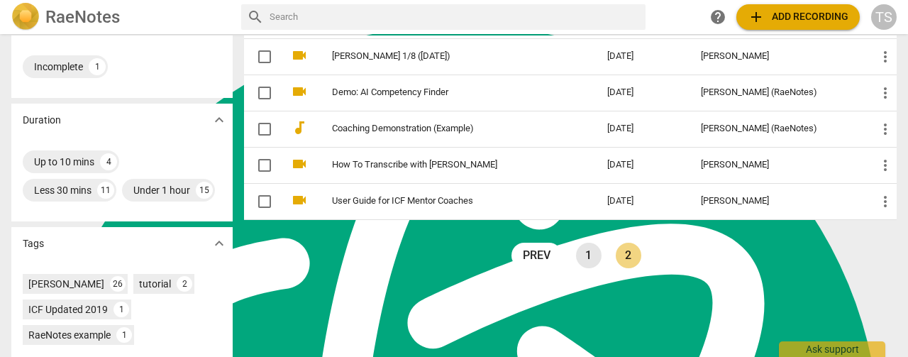
click at [586, 260] on link "1" at bounding box center [589, 256] width 26 height 26
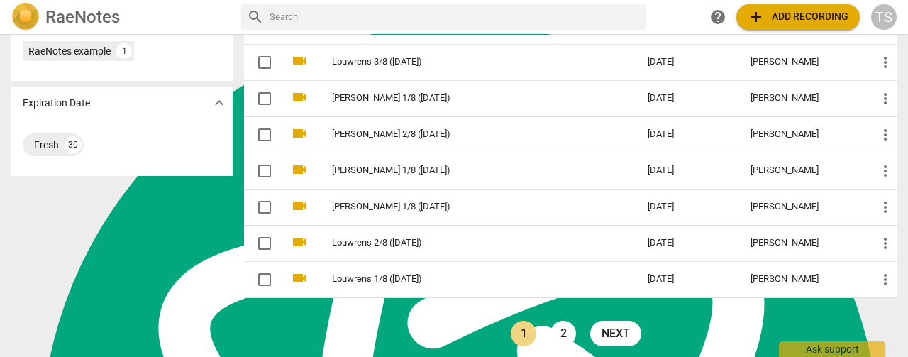
scroll to position [570, 0]
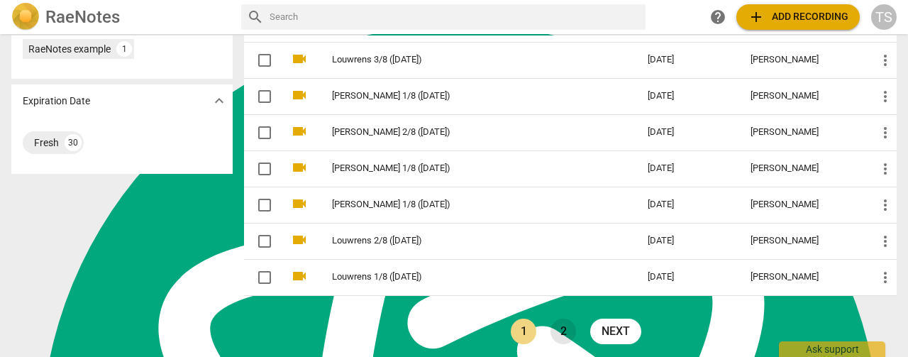
click at [559, 324] on link "2" at bounding box center [564, 332] width 26 height 26
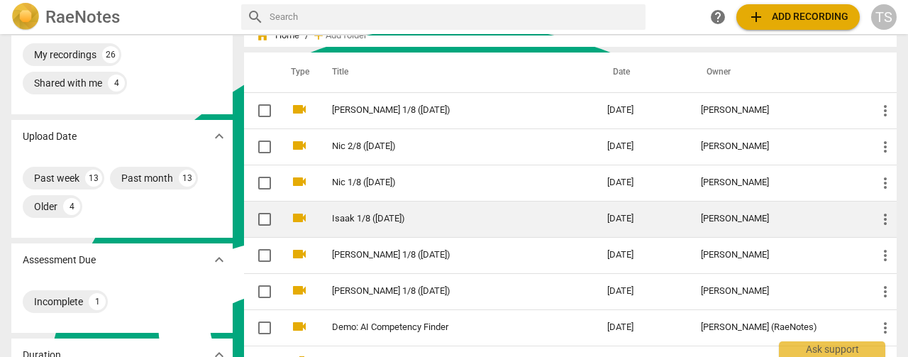
scroll to position [71, 0]
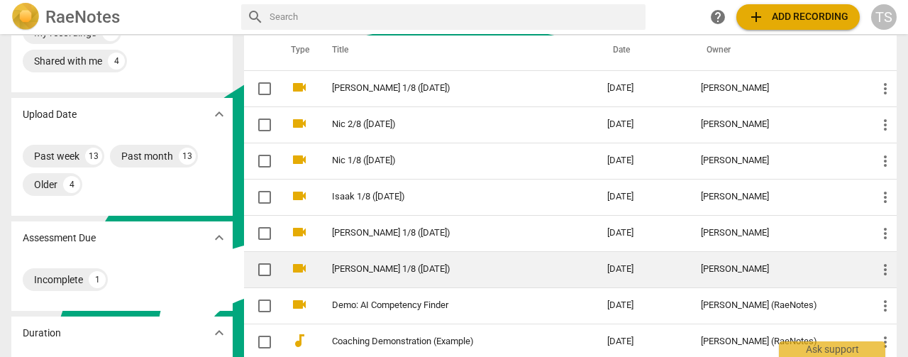
click at [428, 275] on td "[PERSON_NAME] 1/8 ([DATE])" at bounding box center [455, 269] width 281 height 36
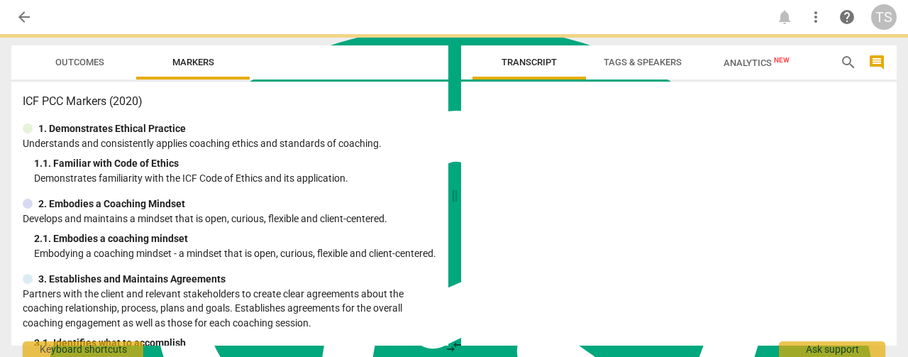
click at [428, 261] on p "Embodying a coaching mindset - a mindset that is open, curious, flexible and cl…" at bounding box center [235, 253] width 403 height 15
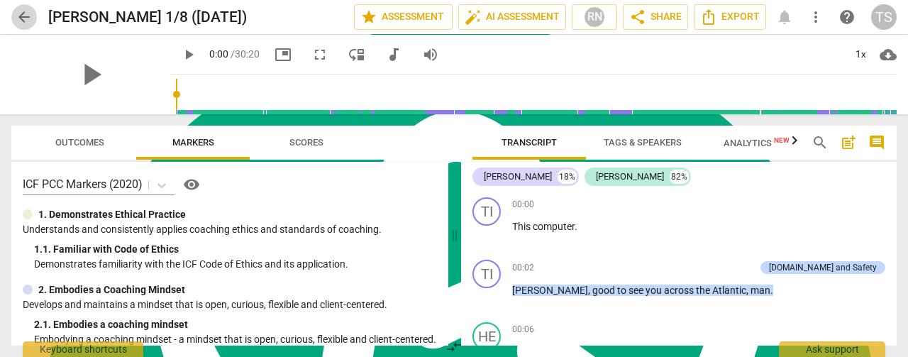
click at [26, 16] on span "arrow_back" at bounding box center [24, 17] width 17 height 17
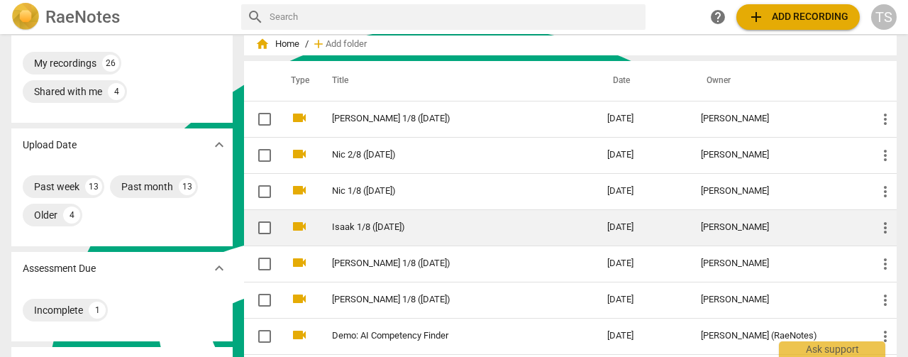
scroll to position [71, 0]
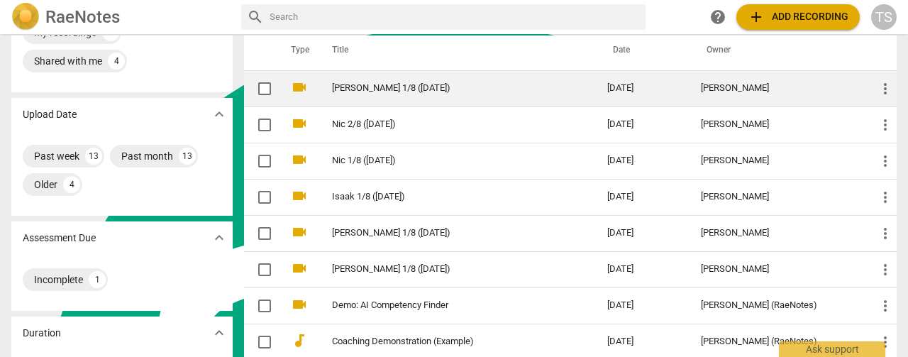
click at [382, 92] on link "[PERSON_NAME] 1/8 ([DATE])" at bounding box center [444, 88] width 224 height 11
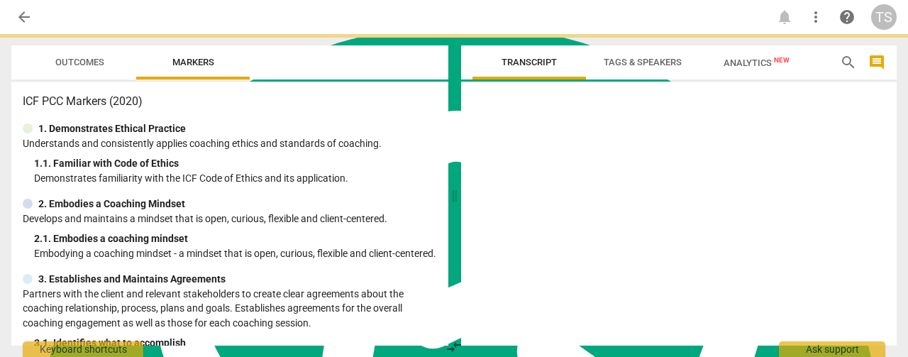
click at [382, 92] on div "ICF PCC Markers (2020) 1. Demonstrates Ethical Practice Understands and consist…" at bounding box center [229, 214] width 437 height 264
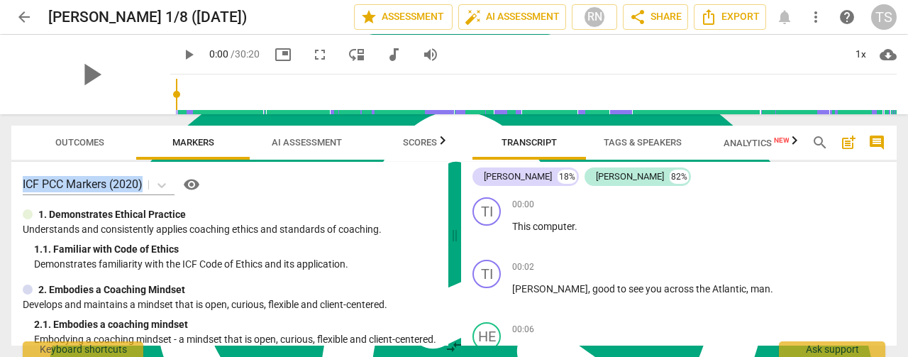
click at [307, 143] on span "AI Assessment" at bounding box center [307, 142] width 70 height 11
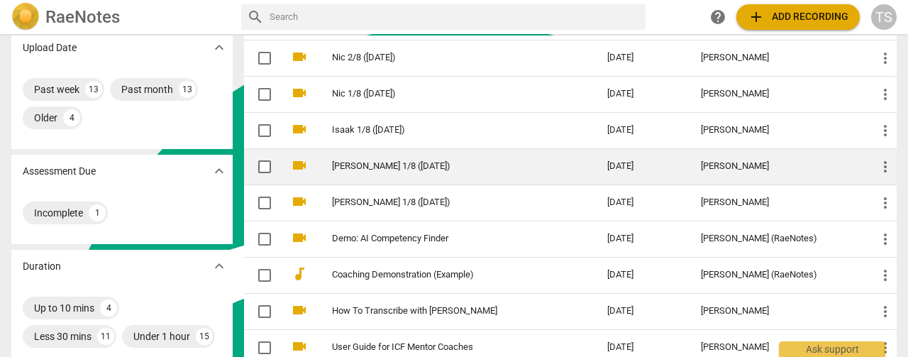
scroll to position [142, 0]
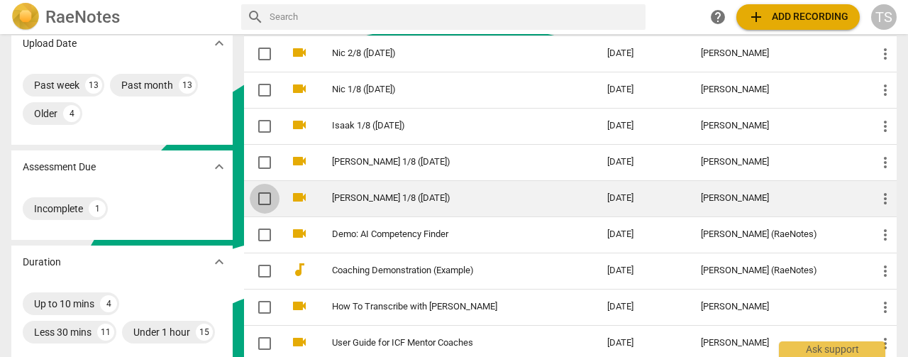
click at [260, 197] on input "checkbox" at bounding box center [265, 198] width 30 height 17
checkbox input "false"
click at [880, 198] on span "more_vert" at bounding box center [885, 198] width 17 height 17
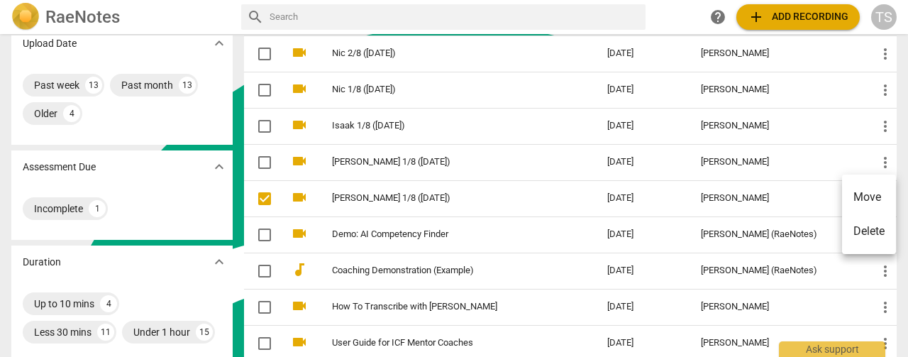
click at [871, 228] on li "Delete" at bounding box center [869, 231] width 54 height 34
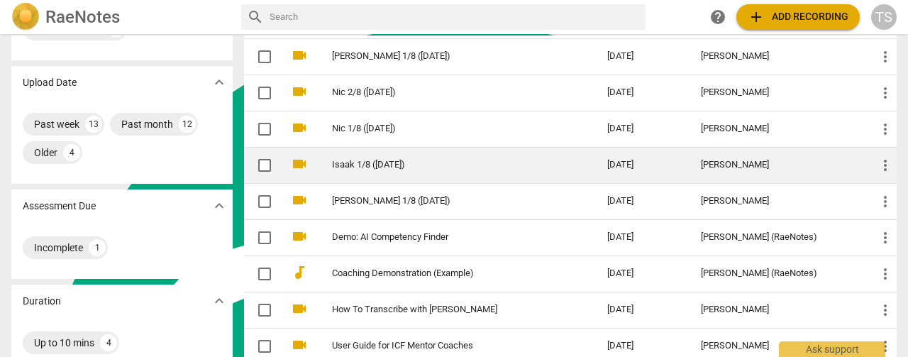
scroll to position [0, 0]
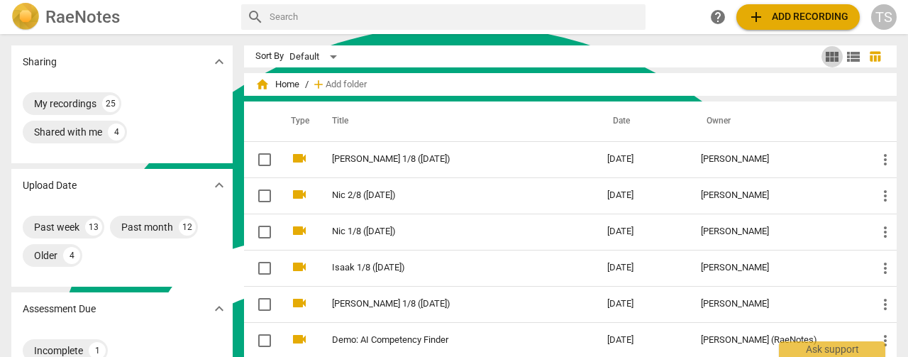
click at [829, 50] on span "view_module" at bounding box center [832, 56] width 17 height 17
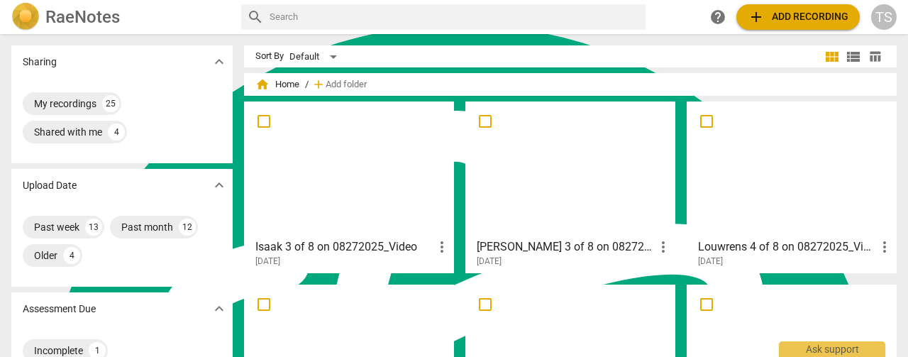
click at [351, 175] on div at bounding box center [349, 169] width 200 height 126
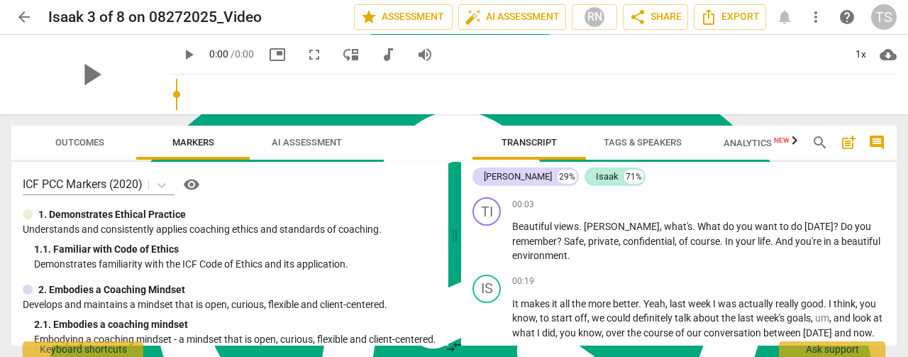
click at [295, 70] on div "play_arrow 0:00 / 0:00 picture_in_picture fullscreen move_down audiotrack volum…" at bounding box center [533, 55] width 727 height 40
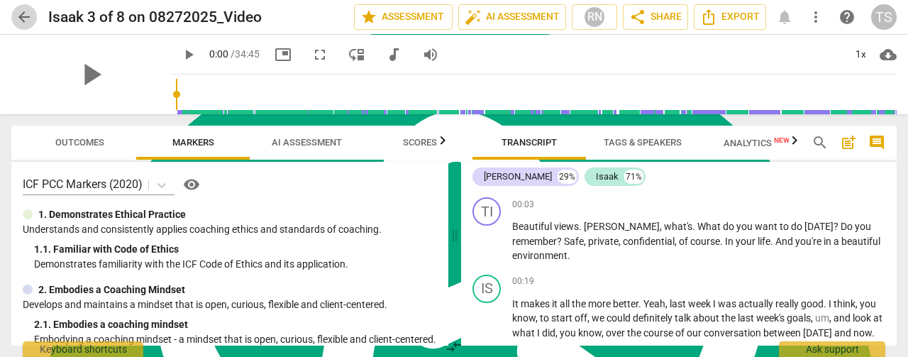
click at [27, 16] on span "arrow_back" at bounding box center [24, 17] width 17 height 17
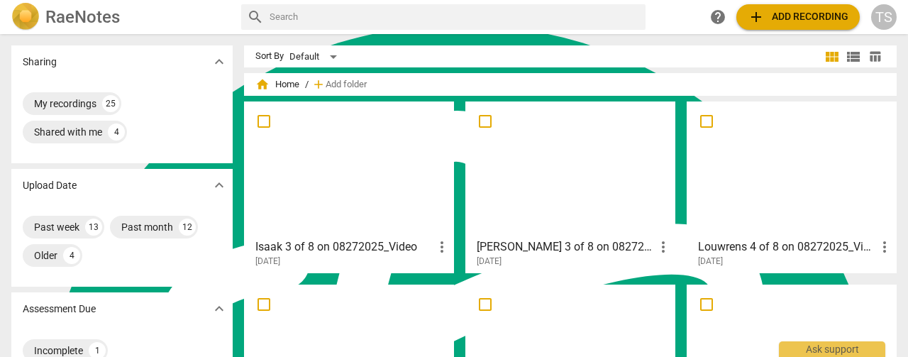
click at [617, 170] on div at bounding box center [570, 169] width 200 height 126
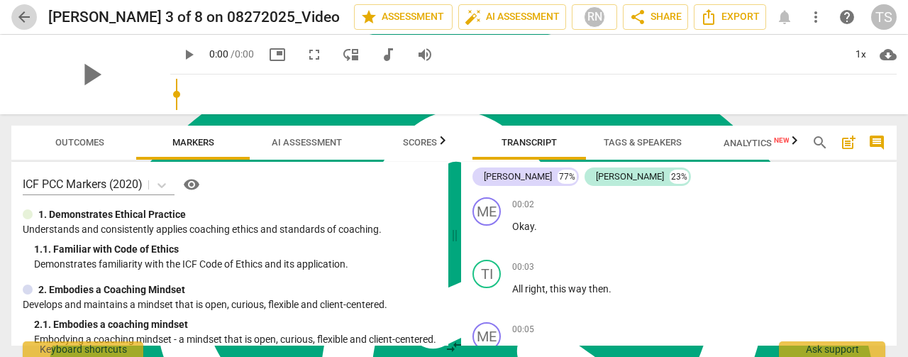
click at [26, 16] on span "arrow_back" at bounding box center [24, 17] width 17 height 17
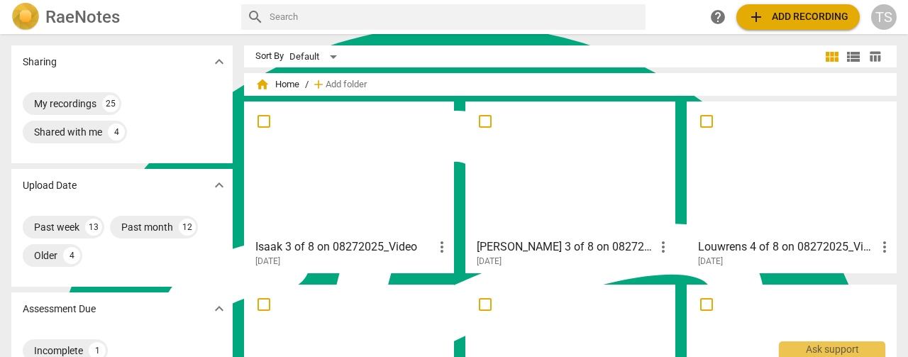
click at [761, 168] on div at bounding box center [792, 169] width 200 height 126
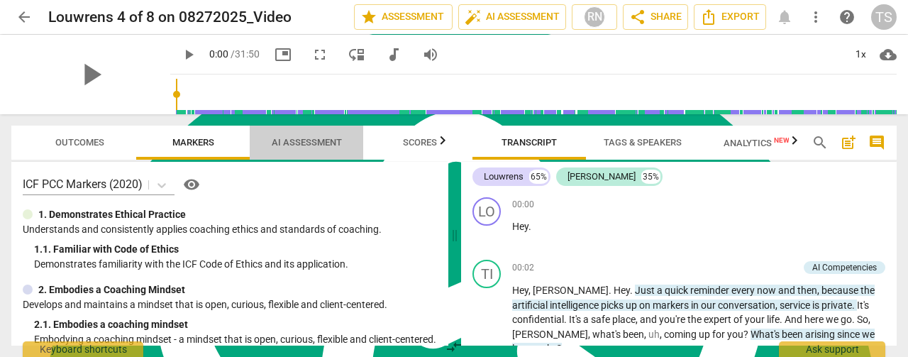
click at [297, 140] on span "AI Assessment" at bounding box center [307, 142] width 70 height 11
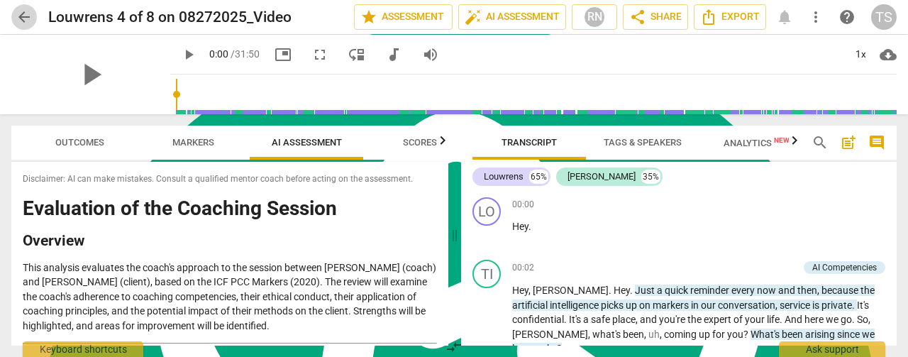
click at [23, 23] on span "arrow_back" at bounding box center [24, 17] width 17 height 17
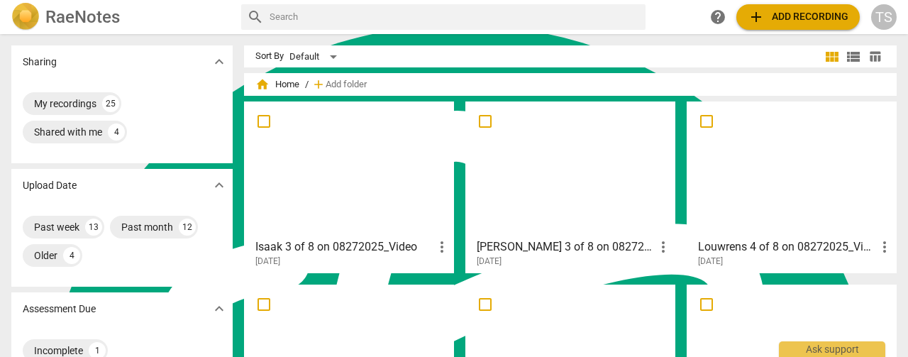
click at [349, 172] on div at bounding box center [349, 169] width 200 height 126
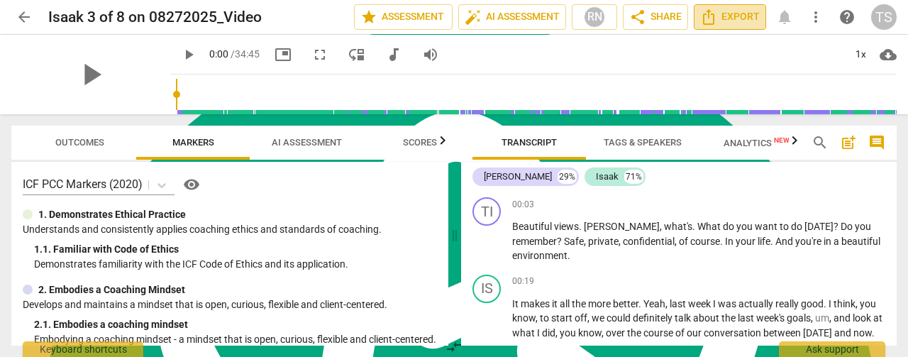
click at [735, 22] on span "Export" at bounding box center [730, 17] width 60 height 17
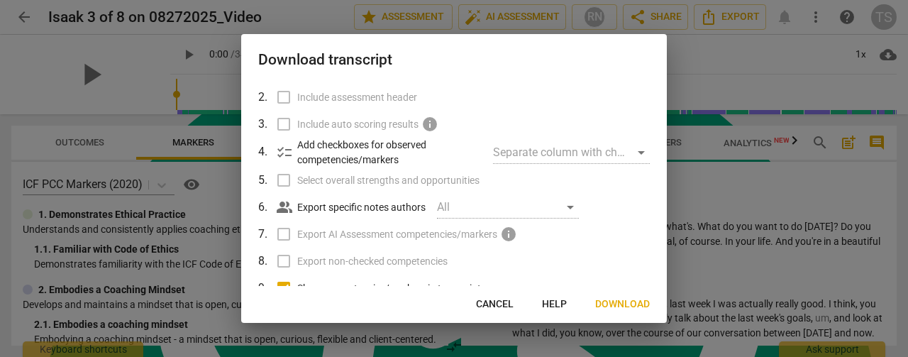
scroll to position [180, 0]
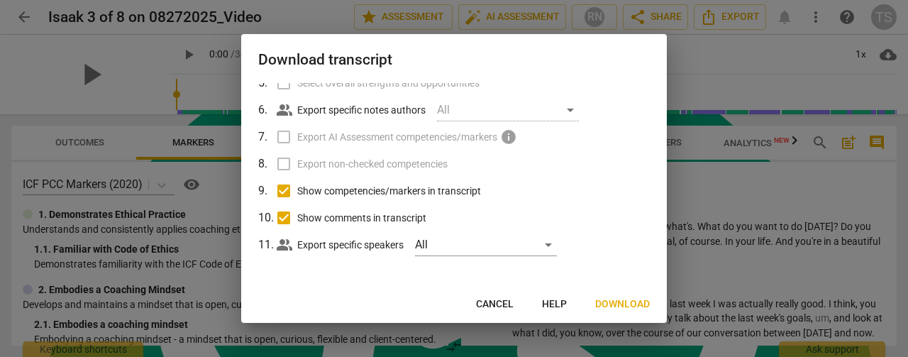
click at [614, 307] on span "Download" at bounding box center [622, 304] width 55 height 14
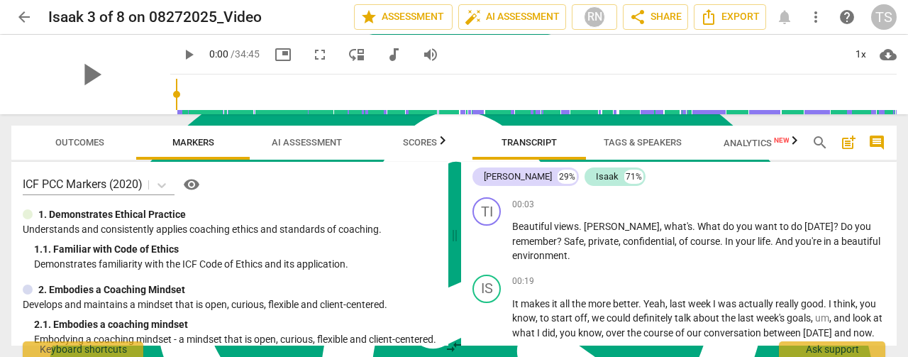
click at [287, 140] on span "AI Assessment" at bounding box center [307, 142] width 70 height 11
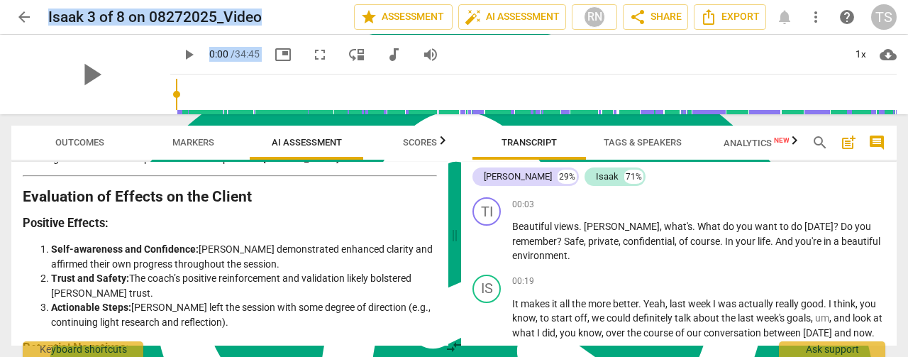
scroll to position [2647, 0]
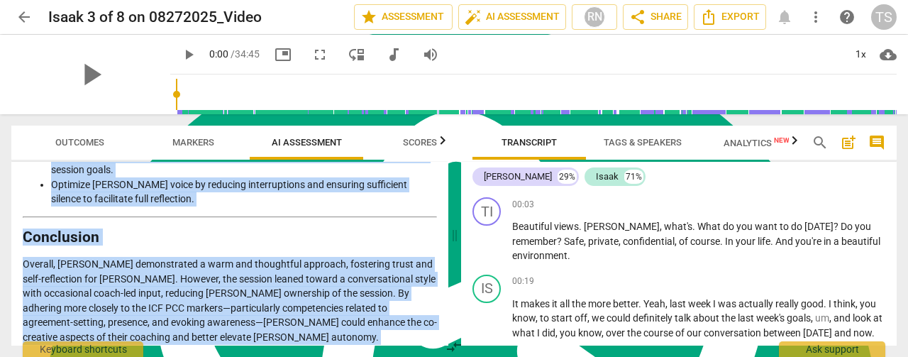
drag, startPoint x: 28, startPoint y: 206, endPoint x: 409, endPoint y: 335, distance: 402.1
click at [409, 335] on div "Disclaimer: AI can make mistakes. Consult a qualified mentor coach before actin…" at bounding box center [229, 254] width 437 height 184
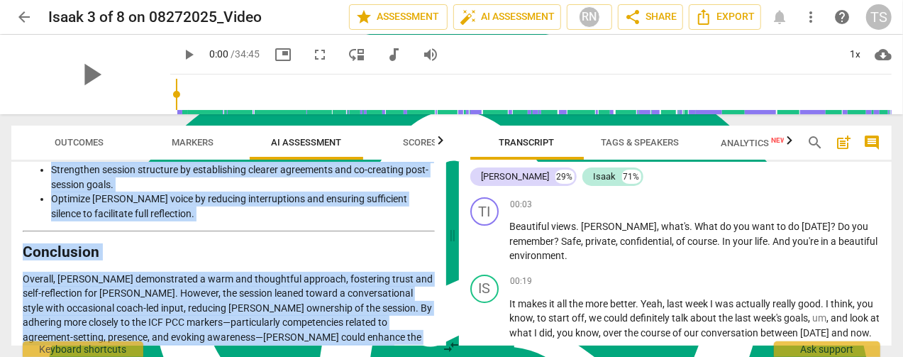
copy div "Loremipsum dol Sitametc ad eli Seddo'e Temporin Utlabore Etdo magnaali enimadmi…"
click at [20, 12] on span "arrow_back" at bounding box center [24, 17] width 17 height 17
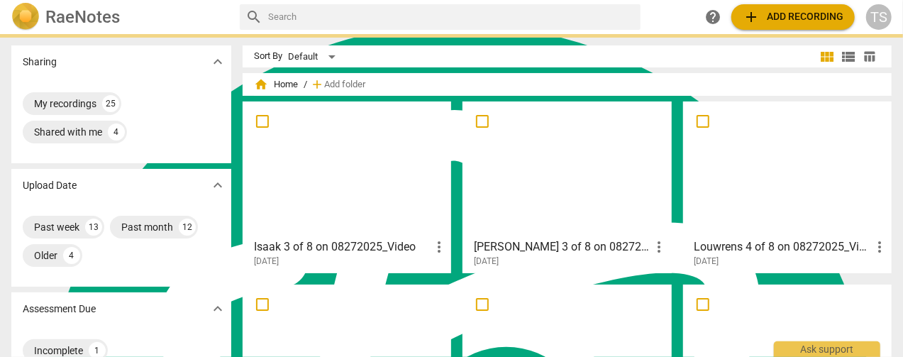
click at [647, 174] on div at bounding box center [567, 169] width 199 height 126
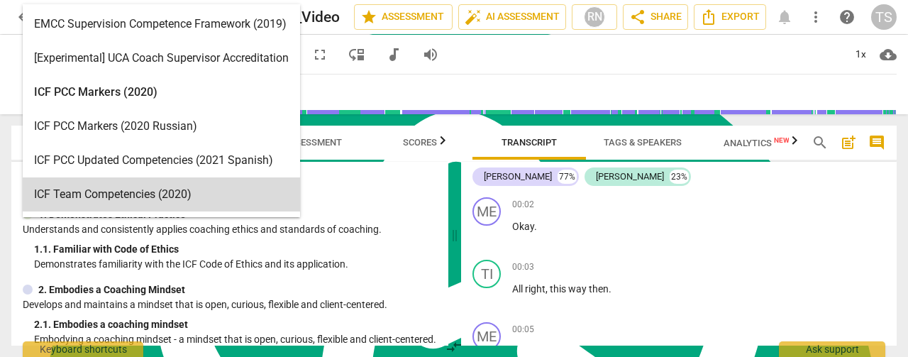
scroll to position [6, 0]
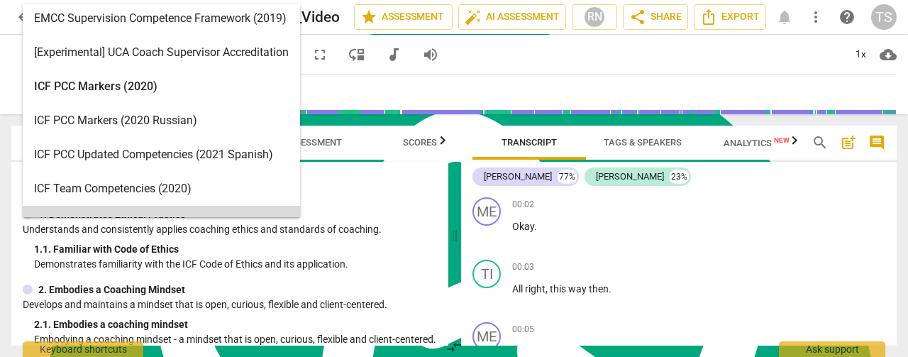
drag, startPoint x: 24, startPoint y: 185, endPoint x: 145, endPoint y: 373, distance: 223.2
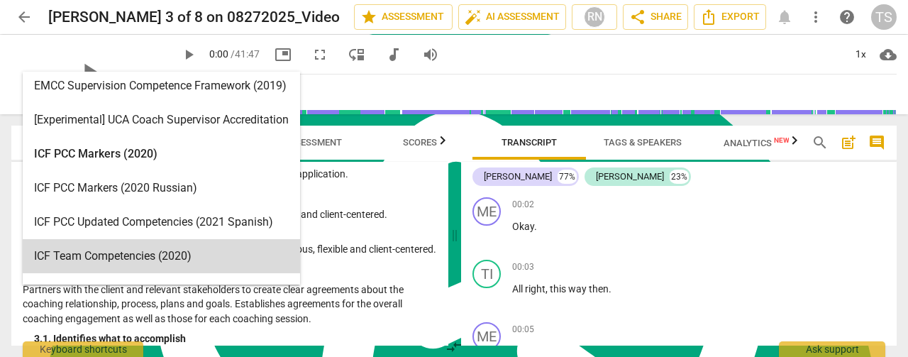
scroll to position [213, 0]
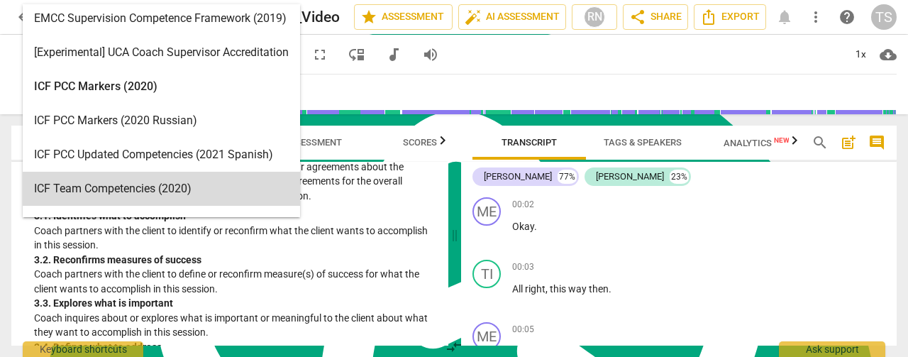
click at [391, 204] on p "Partners with the client and relevant stakeholders to create clear agreements a…" at bounding box center [230, 182] width 414 height 44
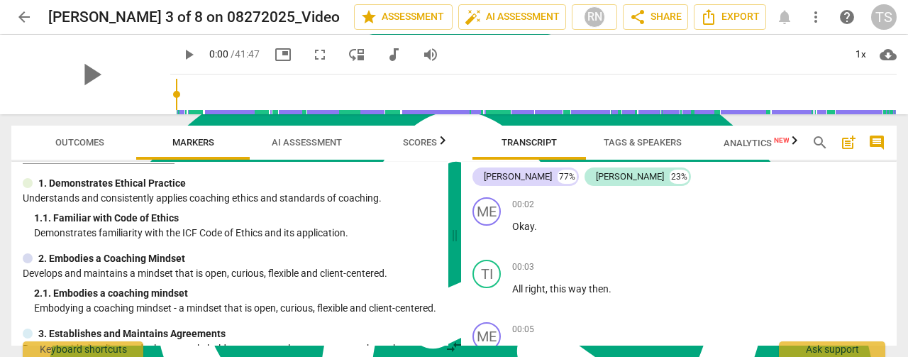
scroll to position [0, 0]
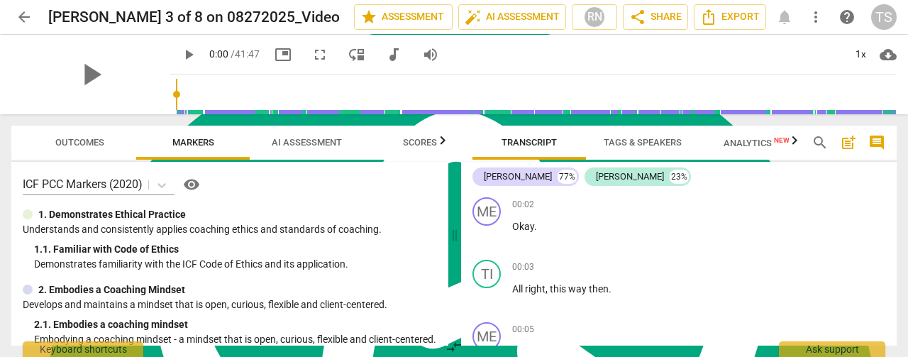
click at [316, 138] on span "AI Assessment" at bounding box center [307, 142] width 70 height 11
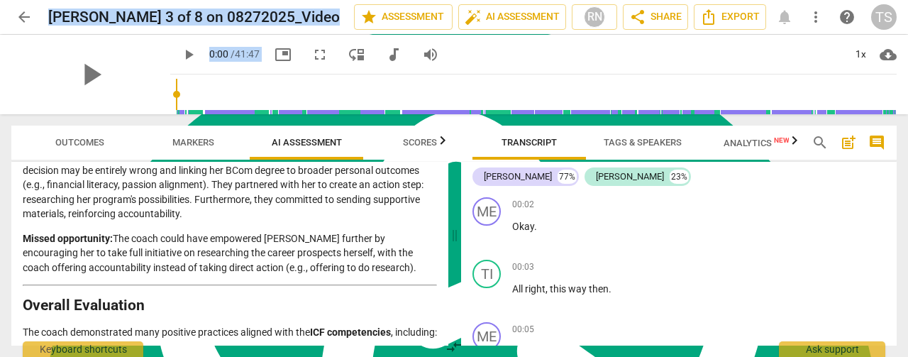
scroll to position [2892, 0]
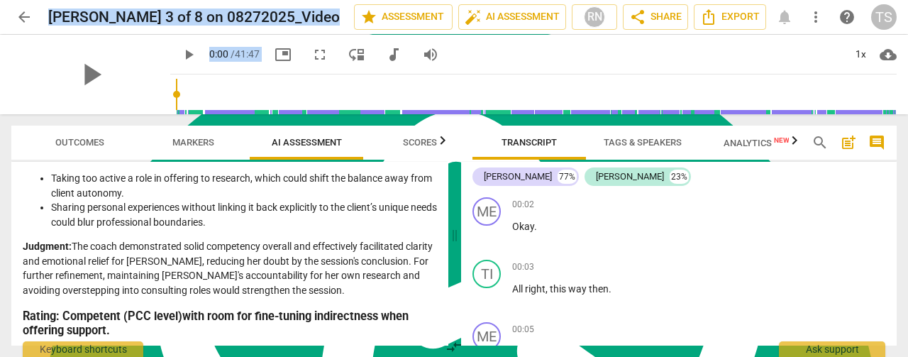
drag, startPoint x: 24, startPoint y: 206, endPoint x: 149, endPoint y: 323, distance: 171.2
copy div "Analysis of the Coach's Approach In assessing this coaching session, I will eva…"
click at [732, 11] on span "Export" at bounding box center [730, 17] width 60 height 17
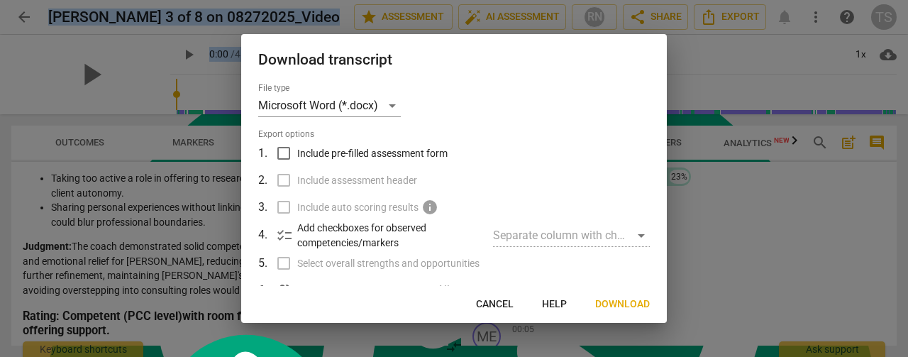
click at [616, 302] on span "Download" at bounding box center [622, 304] width 55 height 14
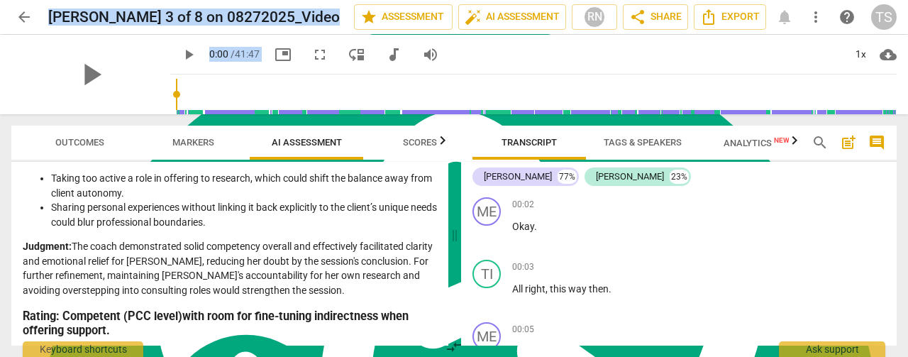
click at [24, 9] on span "arrow_back" at bounding box center [24, 17] width 17 height 17
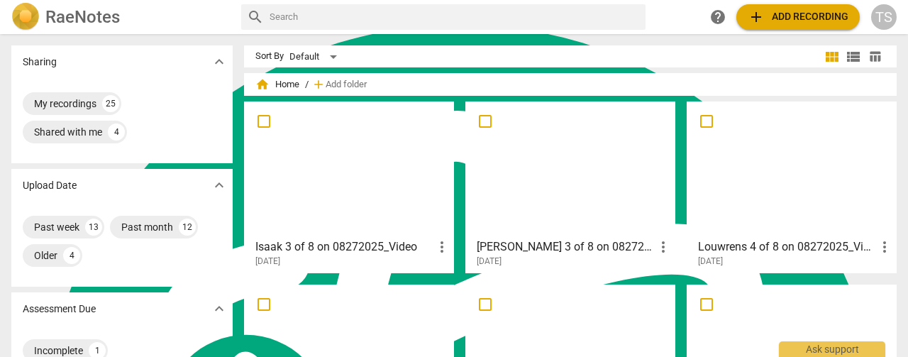
click at [828, 163] on div at bounding box center [792, 169] width 200 height 126
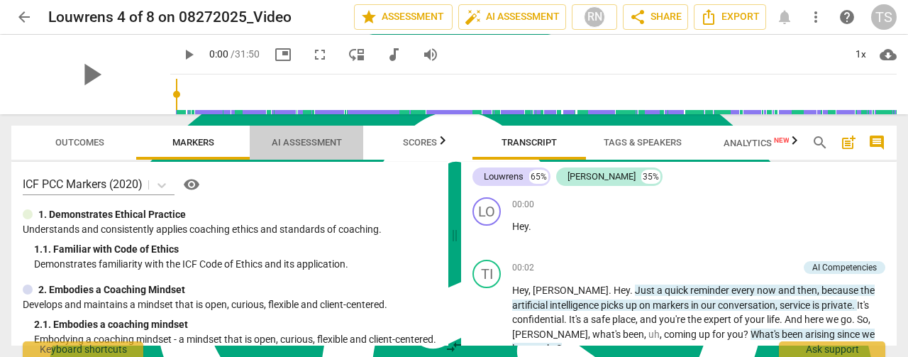
click at [285, 140] on span "AI Assessment" at bounding box center [307, 142] width 70 height 11
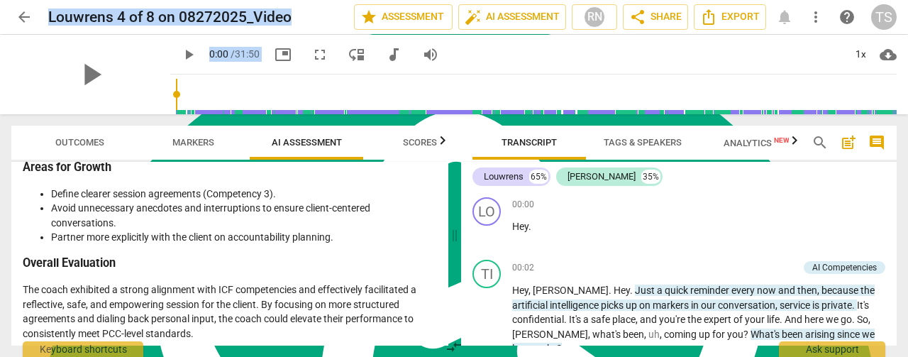
scroll to position [2501, 0]
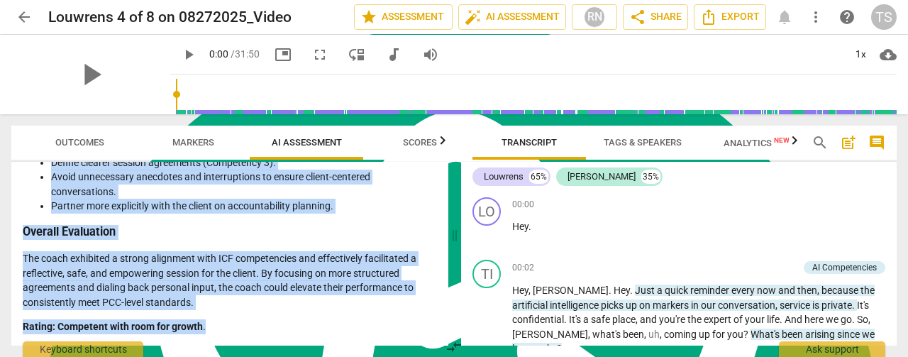
drag, startPoint x: 24, startPoint y: 208, endPoint x: 209, endPoint y: 319, distance: 216.1
copy div "Evaluation of the Coaching Session Overview This analysis evaluates the coach's…"
click at [725, 19] on span "Export" at bounding box center [730, 17] width 60 height 17
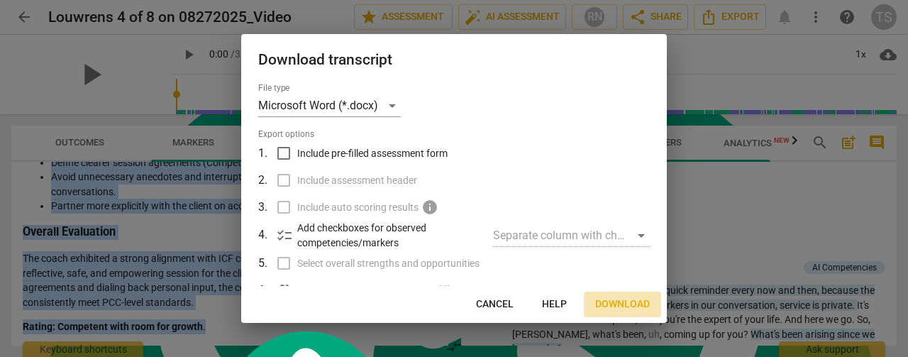
click at [610, 299] on span "Download" at bounding box center [622, 304] width 55 height 14
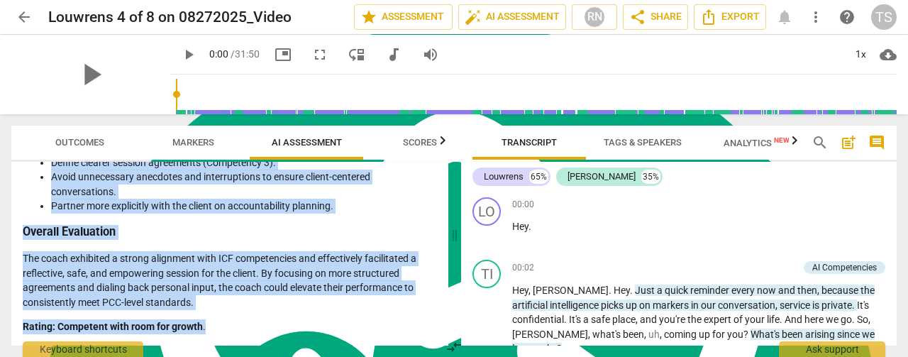
click at [20, 24] on span "arrow_back" at bounding box center [24, 17] width 17 height 17
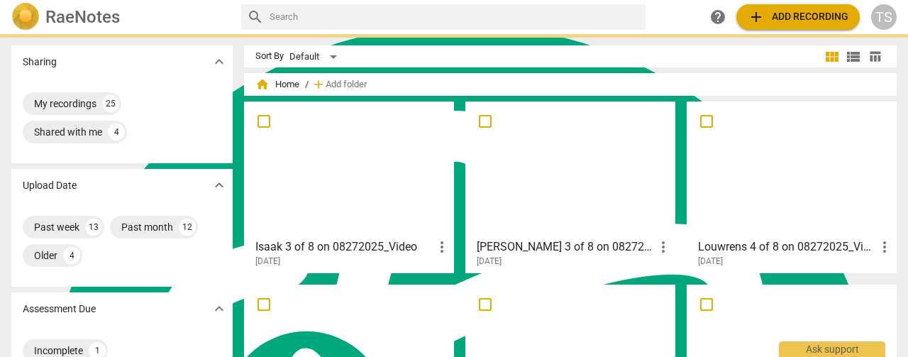
click at [26, 14] on img at bounding box center [25, 17] width 28 height 28
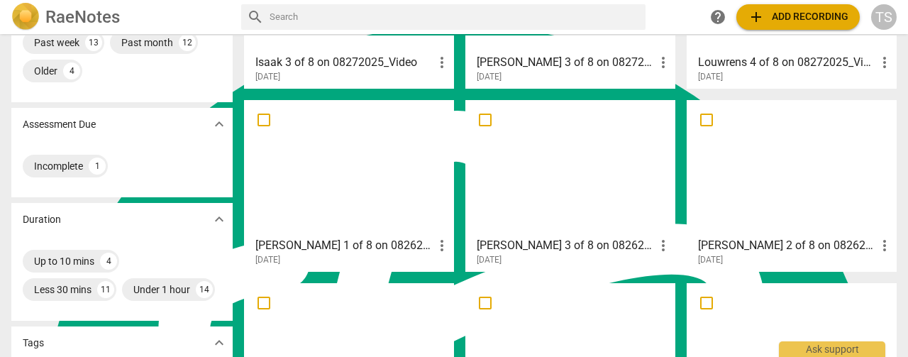
scroll to position [213, 0]
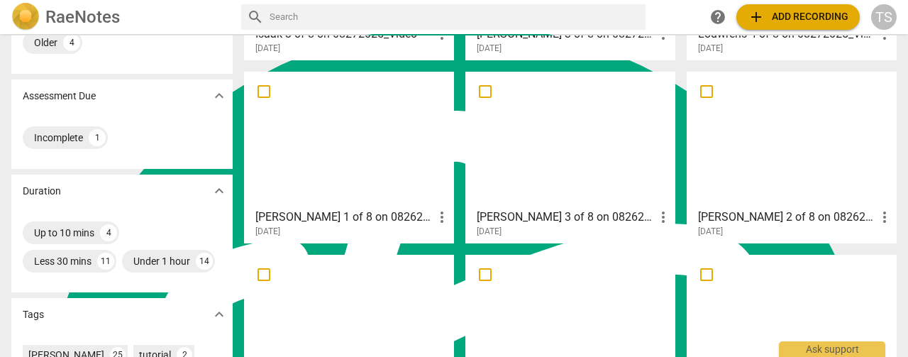
click at [380, 131] on div at bounding box center [349, 140] width 200 height 126
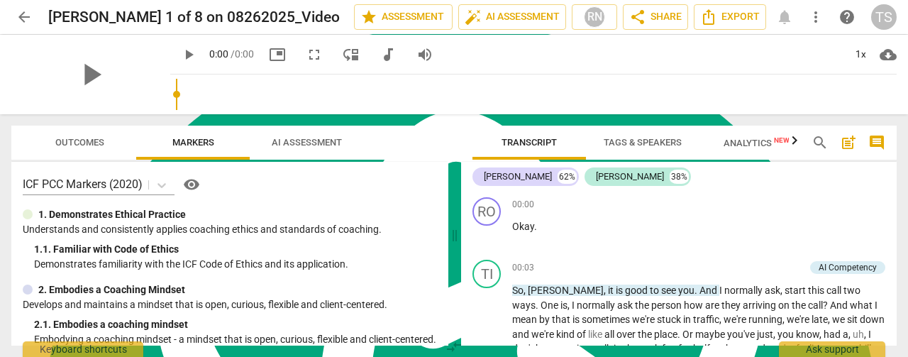
click at [299, 79] on input "range" at bounding box center [536, 94] width 721 height 45
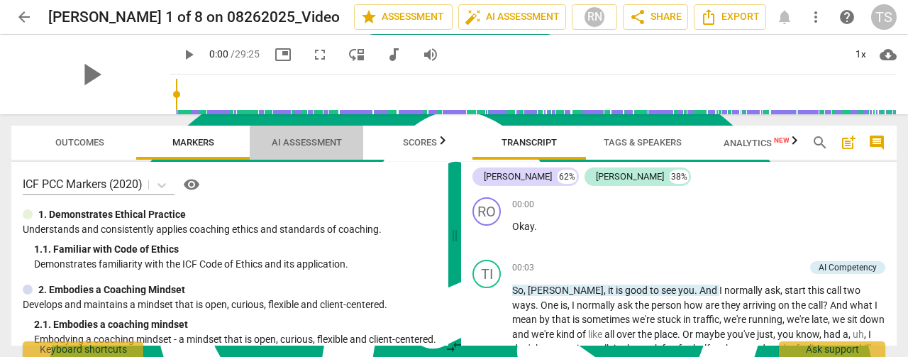
click at [304, 133] on span "AI Assessment" at bounding box center [307, 142] width 104 height 19
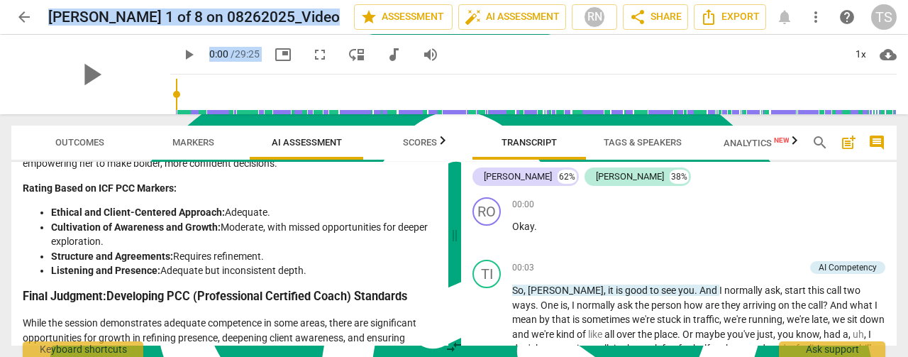
scroll to position [3089, 0]
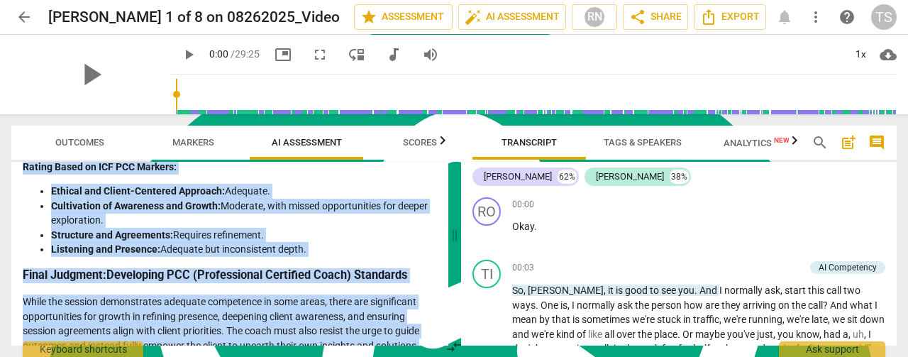
drag, startPoint x: 23, startPoint y: 210, endPoint x: 427, endPoint y: 323, distance: 419.2
copy div "Loremips do sit Ametc’a Elitseddoei te Incididun utla ETD MAG Aliquae 0. Admini…"
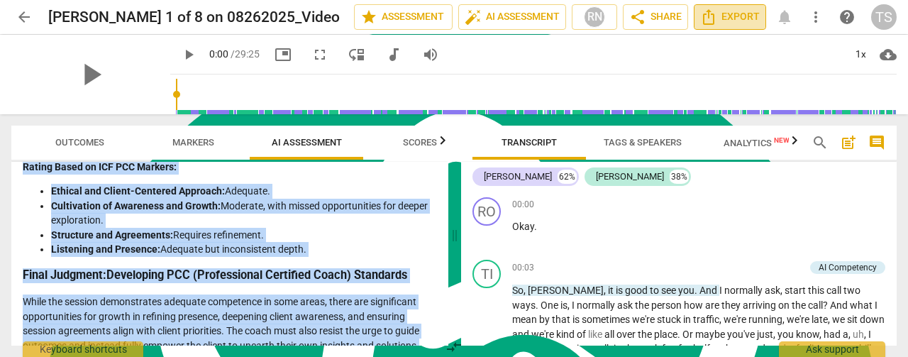
click at [745, 12] on span "Export" at bounding box center [730, 17] width 60 height 17
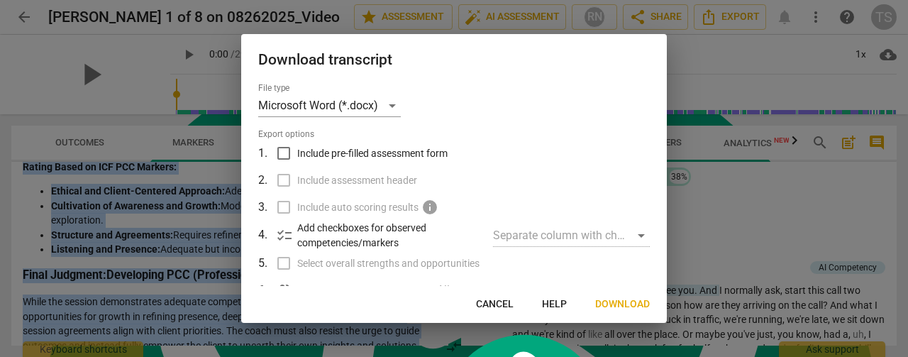
click at [627, 300] on span "Download" at bounding box center [622, 304] width 55 height 14
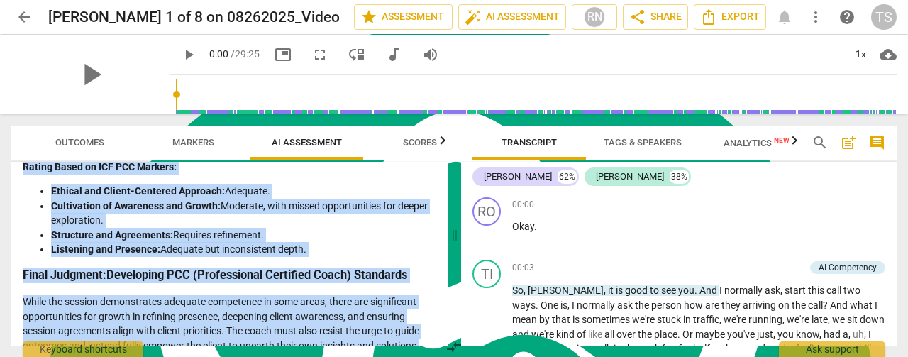
click at [24, 18] on span "arrow_back" at bounding box center [24, 17] width 17 height 17
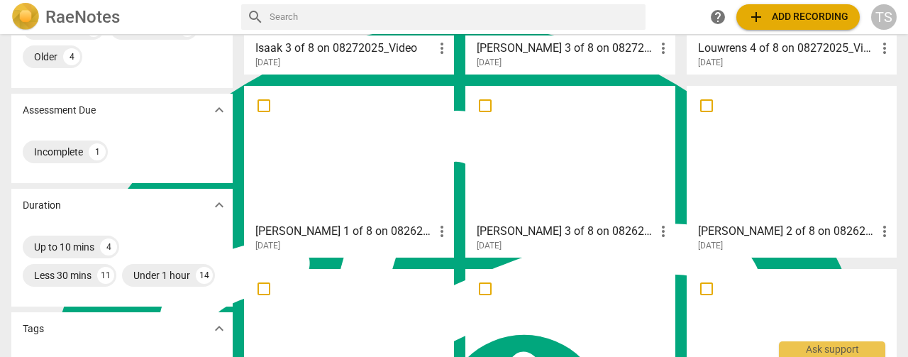
scroll to position [213, 0]
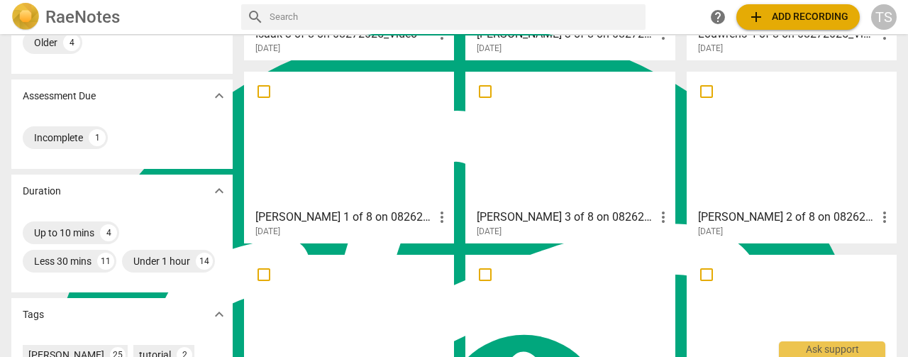
click at [572, 150] on div at bounding box center [570, 140] width 200 height 126
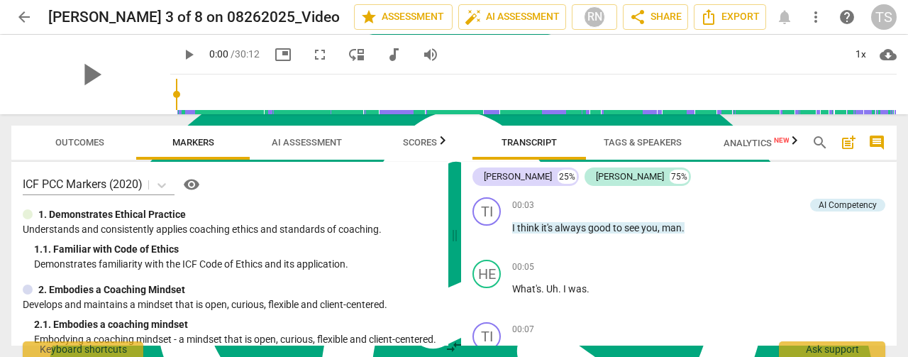
click at [321, 145] on span "AI Assessment" at bounding box center [307, 142] width 70 height 11
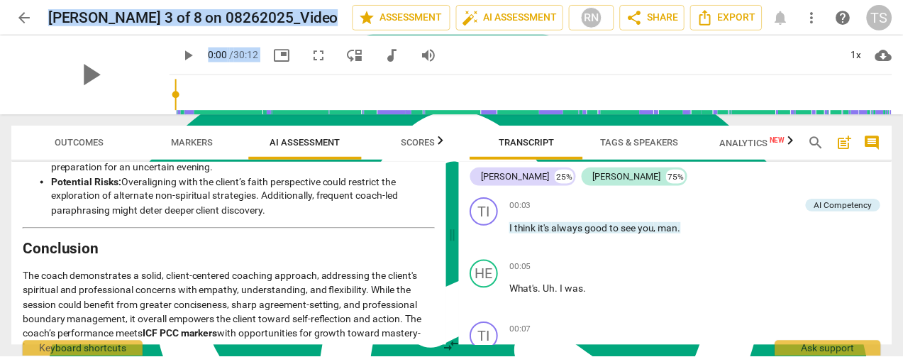
scroll to position [3017, 0]
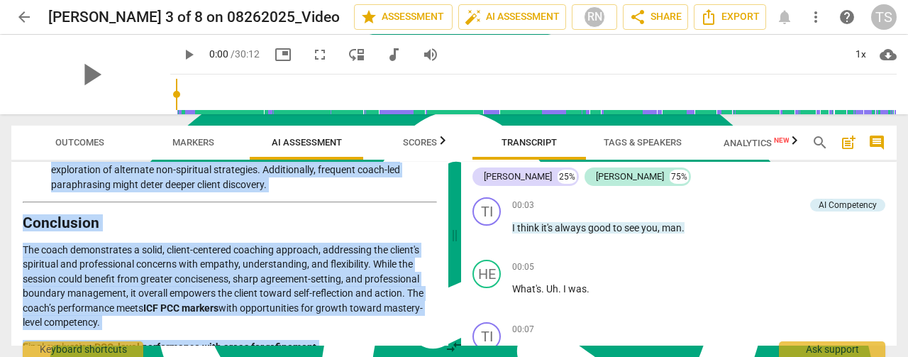
drag, startPoint x: 27, startPoint y: 209, endPoint x: 314, endPoint y: 277, distance: 295.3
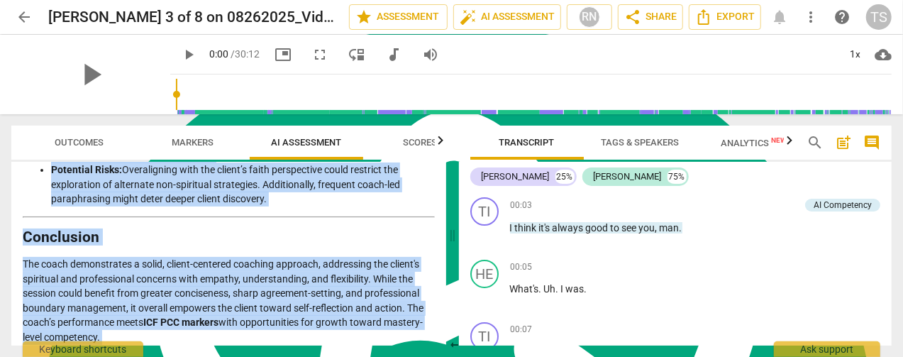
copy div "Coaching Session Analysis This analysis evaluates the coach's approach, methods…"
click at [720, 16] on span "Export" at bounding box center [725, 17] width 60 height 17
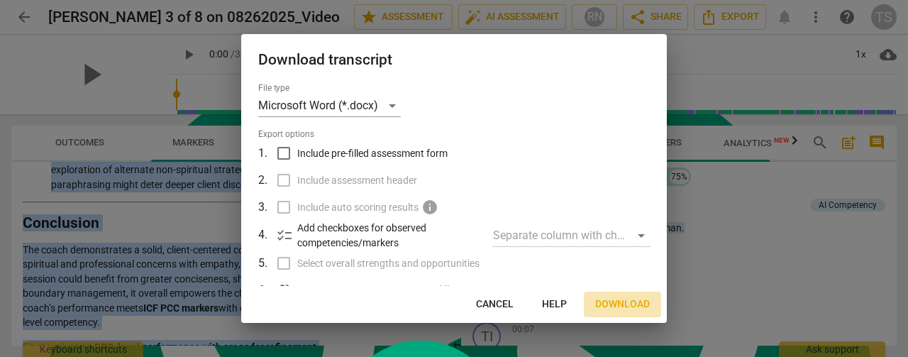
click at [622, 307] on span "Download" at bounding box center [622, 304] width 55 height 14
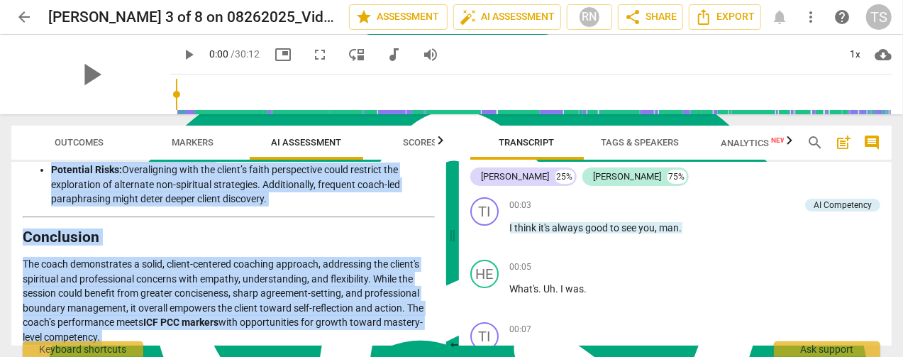
click at [16, 16] on span "arrow_back" at bounding box center [24, 17] width 17 height 17
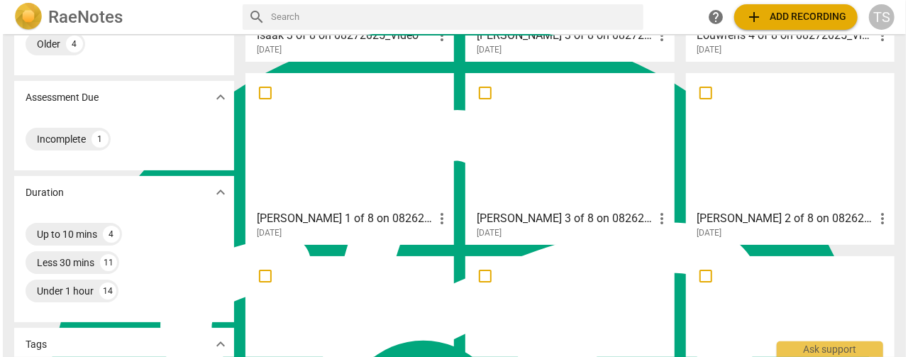
scroll to position [213, 0]
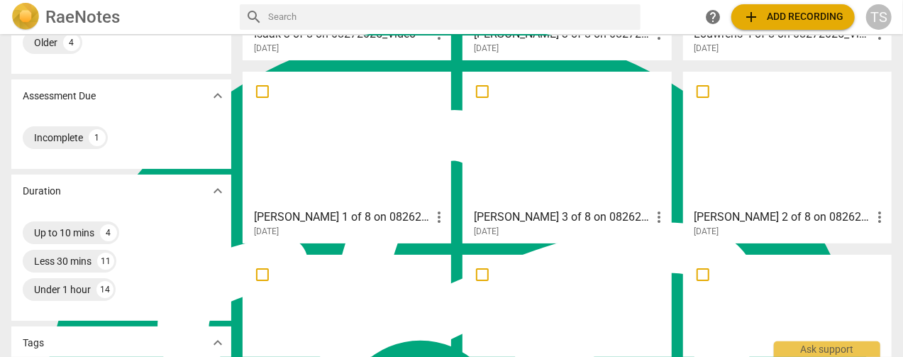
click at [767, 142] on div at bounding box center [787, 140] width 199 height 126
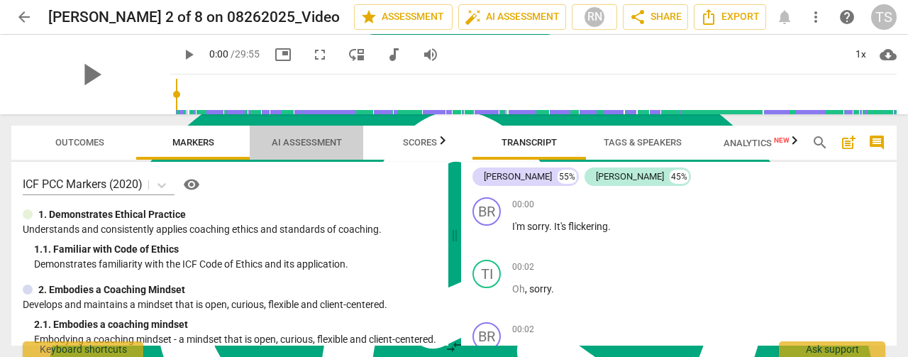
click at [275, 140] on span "AI Assessment" at bounding box center [307, 142] width 70 height 11
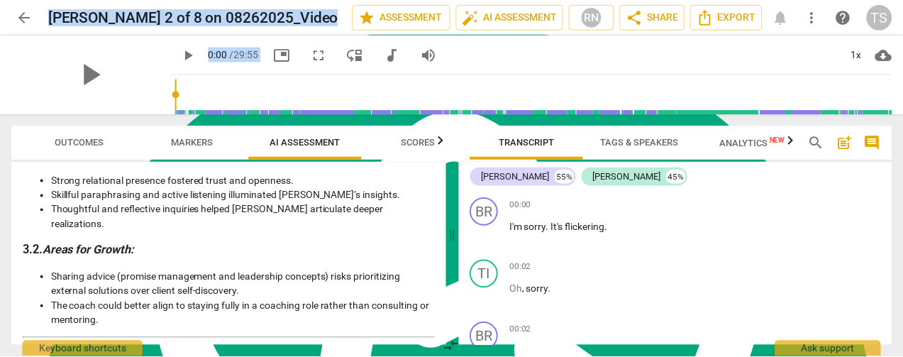
scroll to position [2225, 0]
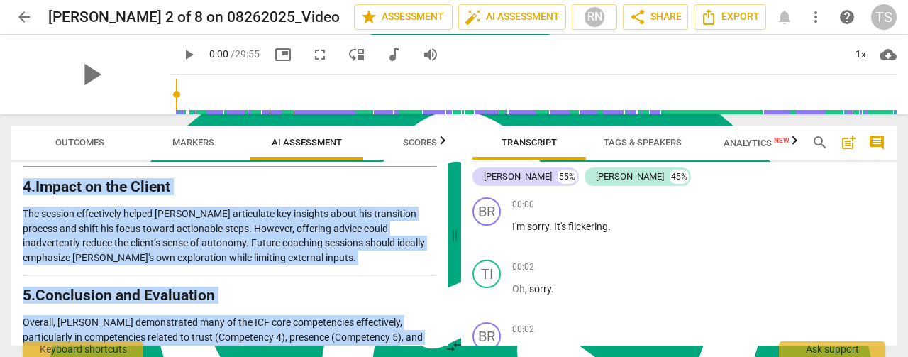
drag, startPoint x: 24, startPoint y: 212, endPoint x: 186, endPoint y: 264, distance: 169.9
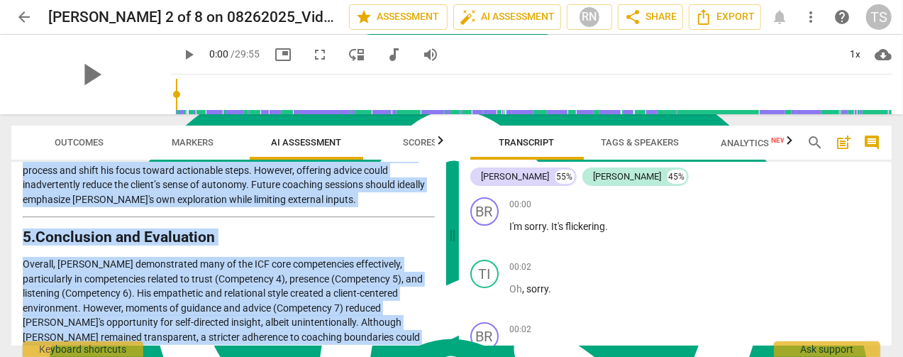
copy div "Loremips Dolorsi Ametcons 0. Adipiscingel Sedd eiusmodt incidid utl etdolore ma…"
click at [708, 18] on icon "Export" at bounding box center [703, 17] width 17 height 17
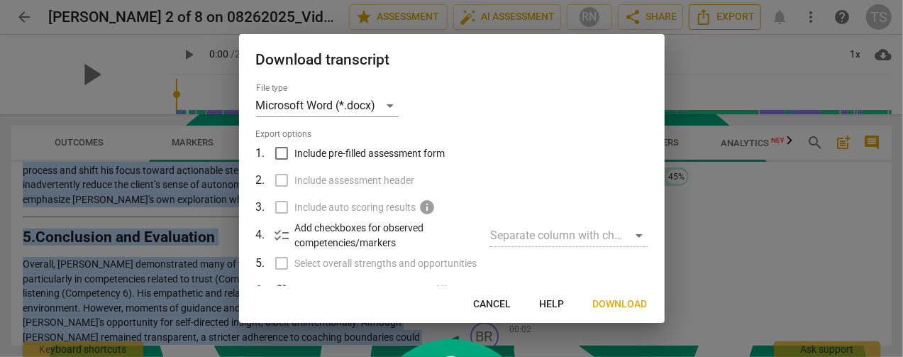
scroll to position [2225, 0]
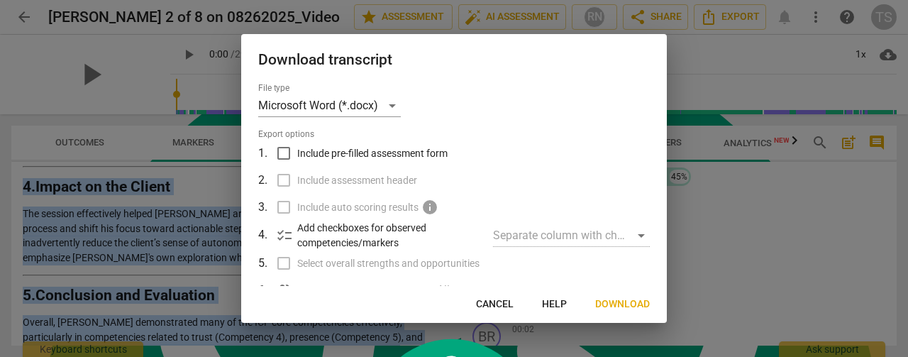
click at [630, 307] on span "Download" at bounding box center [622, 304] width 55 height 14
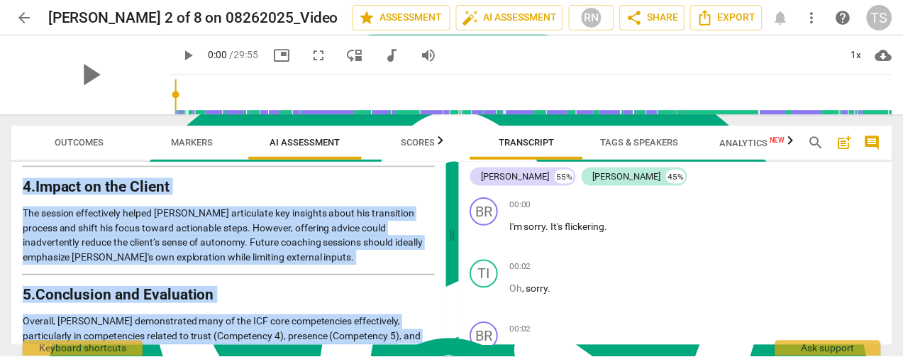
scroll to position [2283, 0]
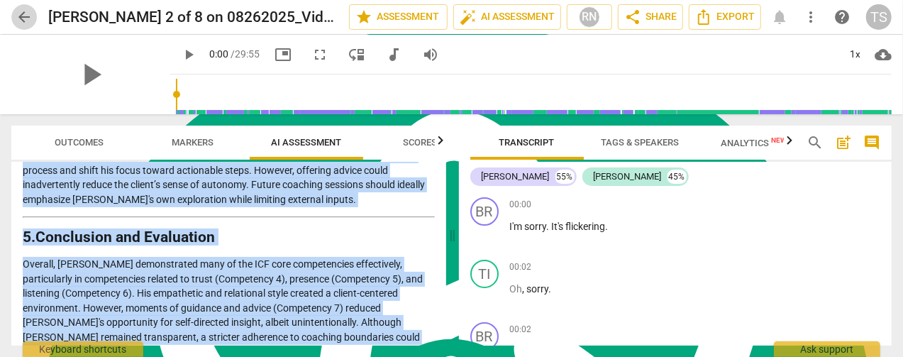
click at [24, 19] on span "arrow_back" at bounding box center [24, 17] width 17 height 17
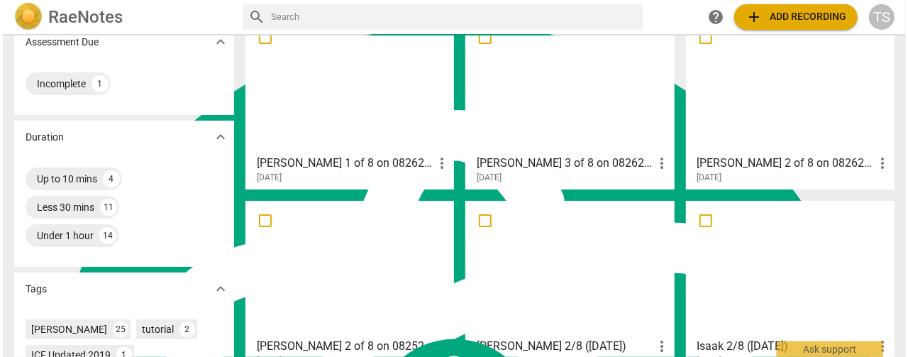
scroll to position [355, 0]
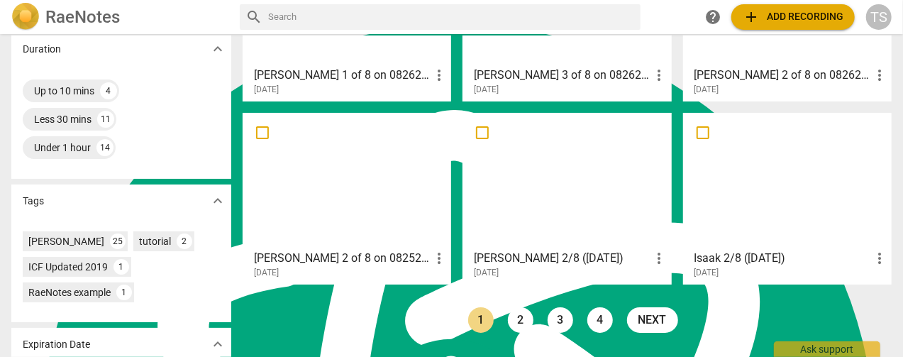
click at [359, 207] on div at bounding box center [347, 181] width 199 height 126
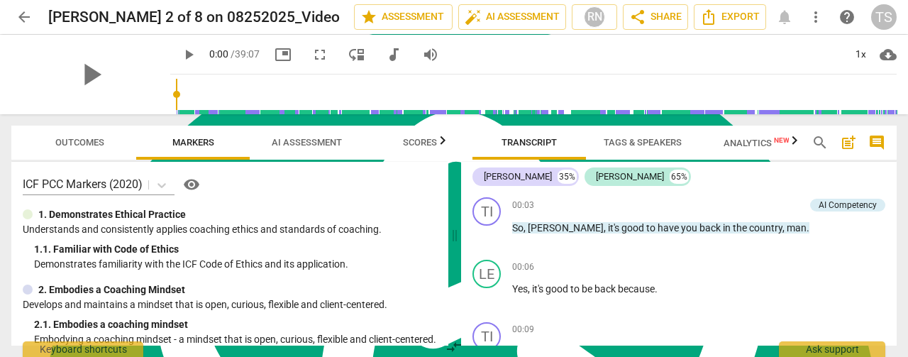
click at [304, 148] on span "AI Assessment" at bounding box center [307, 142] width 70 height 11
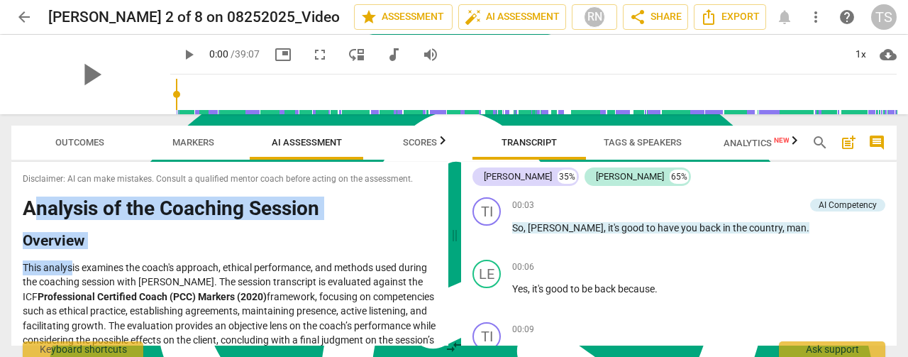
drag, startPoint x: 29, startPoint y: 208, endPoint x: 70, endPoint y: 269, distance: 73.6
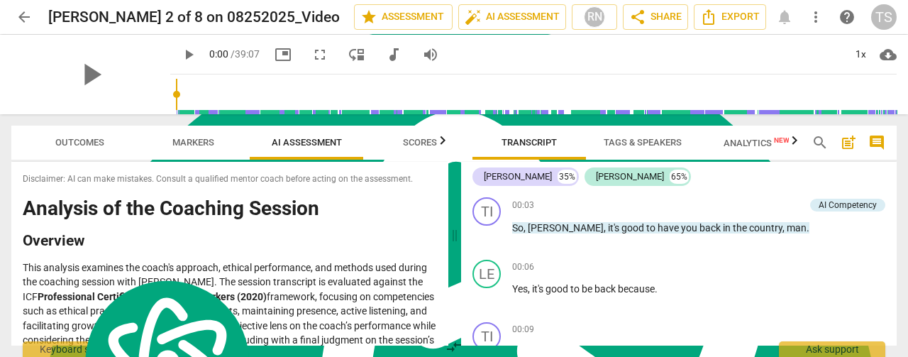
click at [25, 212] on div "Disclaimer: AI can make mistakes. Consult a qualified mentor coach before actin…" at bounding box center [229, 254] width 437 height 184
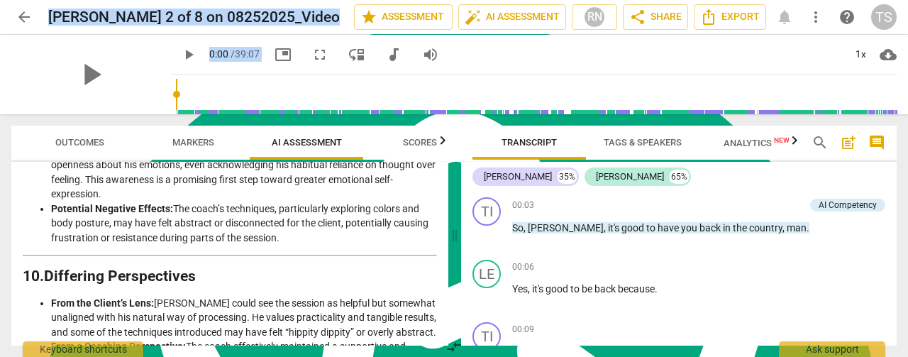
scroll to position [3096, 0]
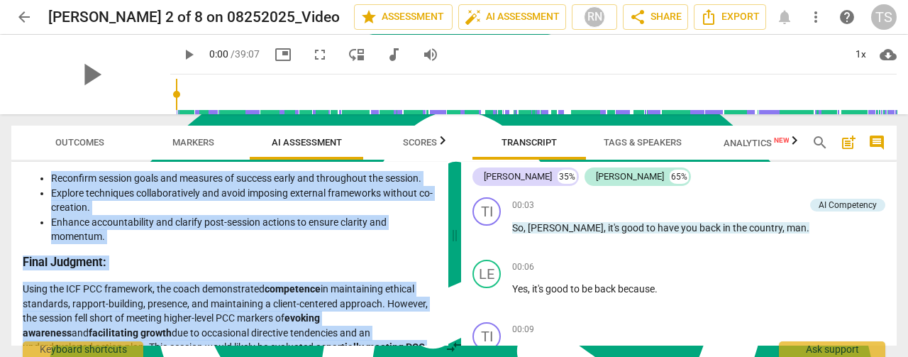
drag, startPoint x: 24, startPoint y: 209, endPoint x: 370, endPoint y: 320, distance: 362.9
copy div "Loremips do sit Ametcons Adipisc Elitsedd Eius temporin utlabore etd magna'a en…"
click at [698, 21] on button "Export" at bounding box center [730, 17] width 72 height 26
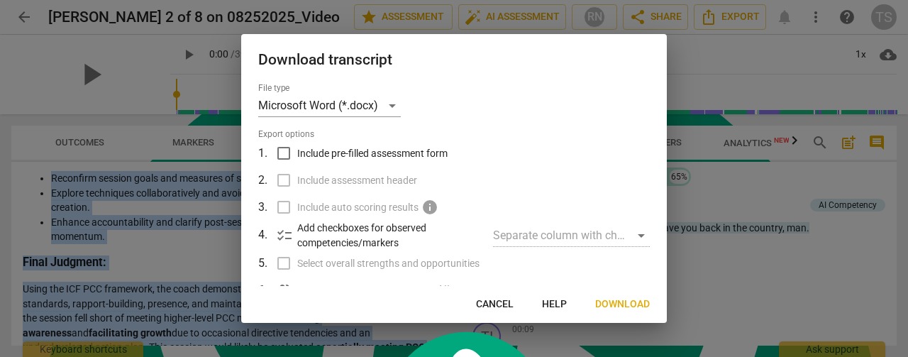
click at [619, 303] on span "Download" at bounding box center [622, 304] width 55 height 14
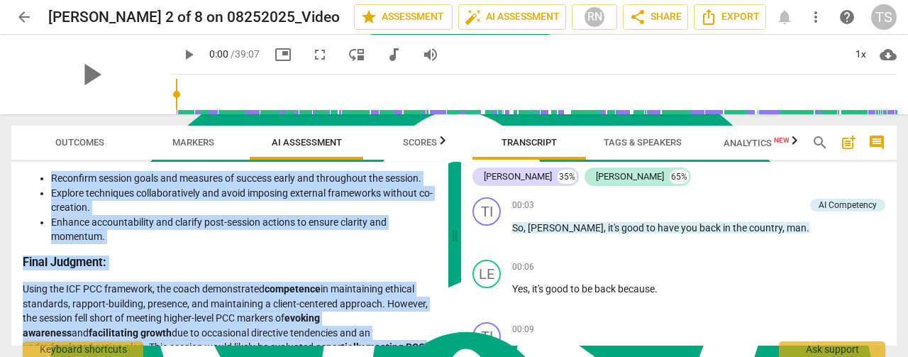
click at [24, 18] on span "arrow_back" at bounding box center [24, 17] width 17 height 17
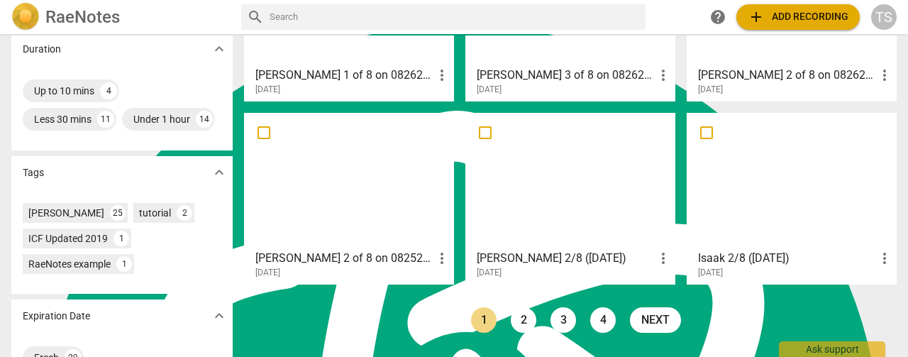
scroll to position [420, 0]
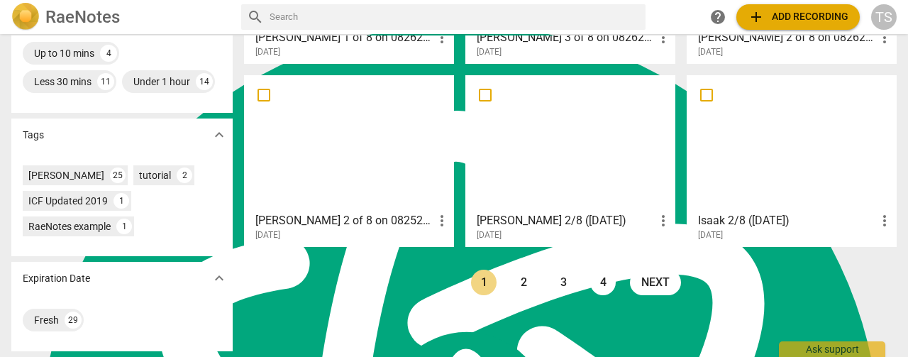
click at [552, 152] on div at bounding box center [570, 143] width 200 height 126
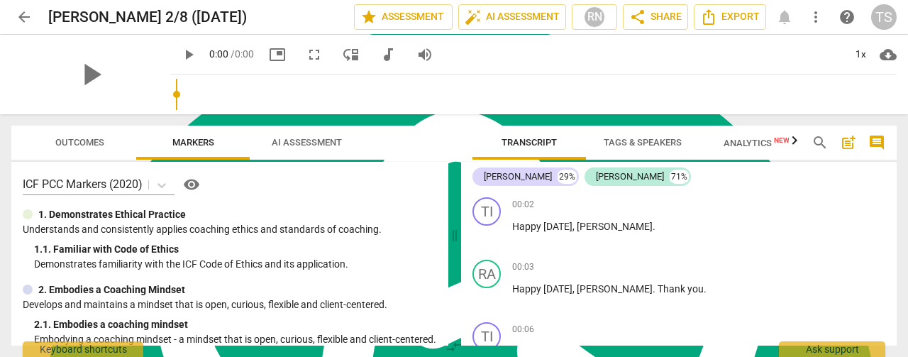
click at [306, 62] on div "arrow_back [PERSON_NAME] 2/8 ([DATE]) edit star Assessment auto_fix_high AI Ass…" at bounding box center [454, 178] width 908 height 357
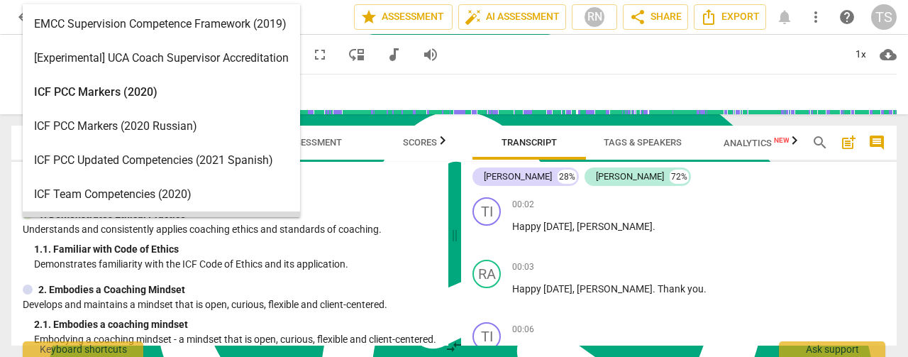
scroll to position [6, 0]
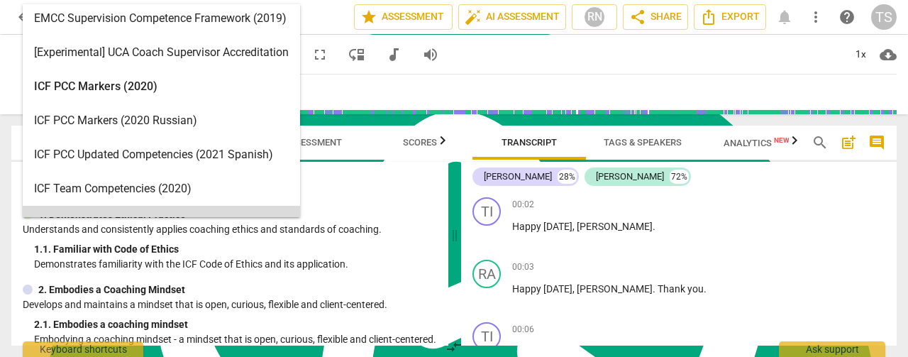
drag, startPoint x: 23, startPoint y: 186, endPoint x: 95, endPoint y: 320, distance: 152.4
click at [95, 320] on div "15 results available. Use Up and Down to choose options, press Enter to select …" at bounding box center [229, 254] width 437 height 184
click at [362, 251] on div "1. 1. Familiar with Code of Ethics" at bounding box center [235, 249] width 403 height 15
drag, startPoint x: 23, startPoint y: 186, endPoint x: 97, endPoint y: 255, distance: 100.9
click at [97, 255] on div "15 results available. Use Up and Down to choose options, press Enter to select …" at bounding box center [229, 254] width 437 height 184
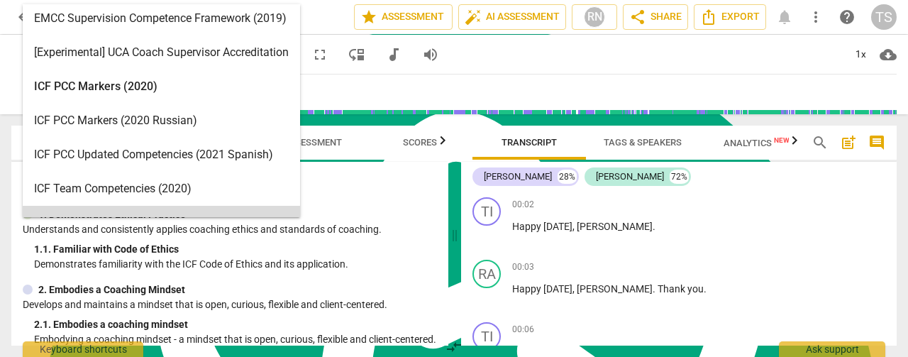
click at [367, 271] on div "15 results available. Use Up and Down to choose options, press Enter to select …" at bounding box center [229, 254] width 437 height 184
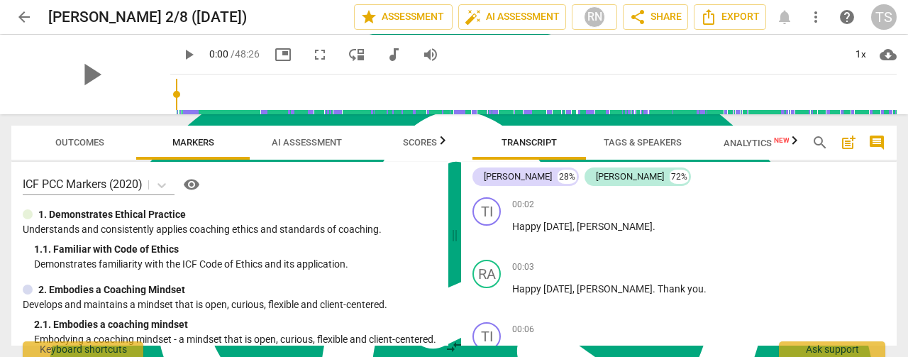
click at [298, 137] on span "AI Assessment" at bounding box center [307, 142] width 70 height 11
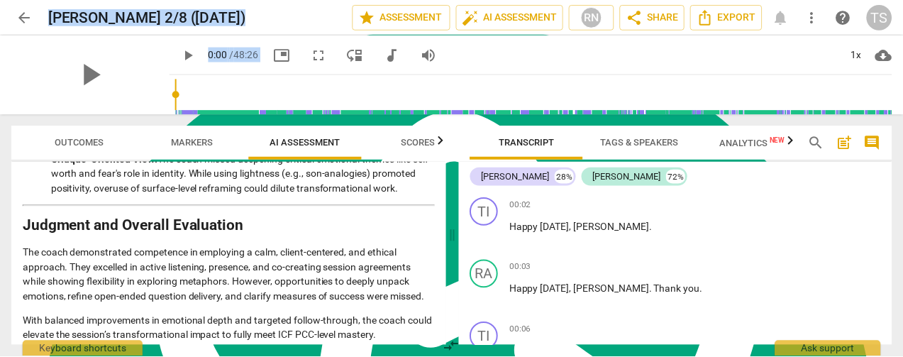
scroll to position [2751, 0]
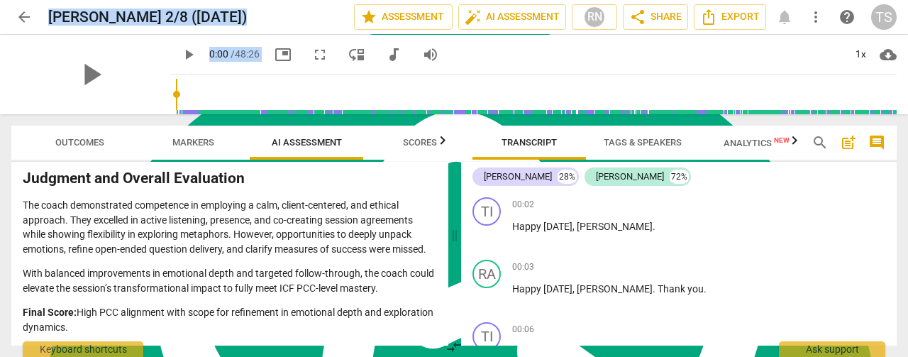
drag, startPoint x: 24, startPoint y: 204, endPoint x: 123, endPoint y: 331, distance: 161.4
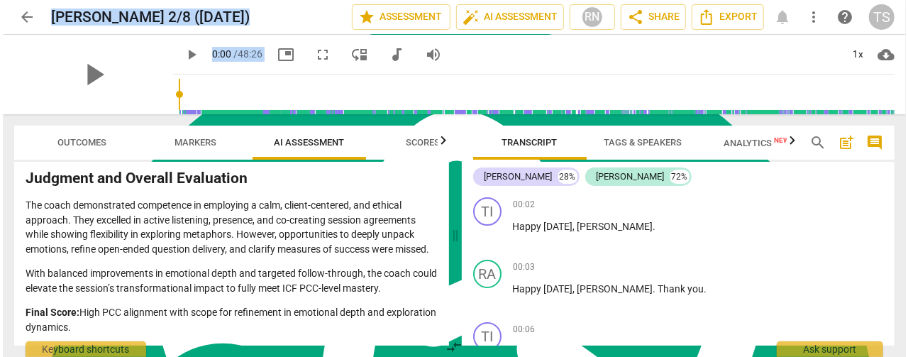
scroll to position [2780, 0]
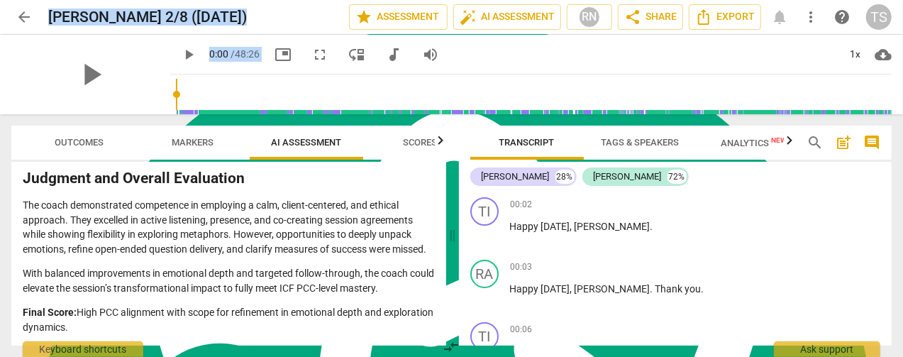
copy div "Loremips Dolorsit am con Adipisci Elitsed Doeiu’t Incididu 8. Utlaboree dolo MA…"
click at [748, 20] on span "Export" at bounding box center [725, 17] width 60 height 17
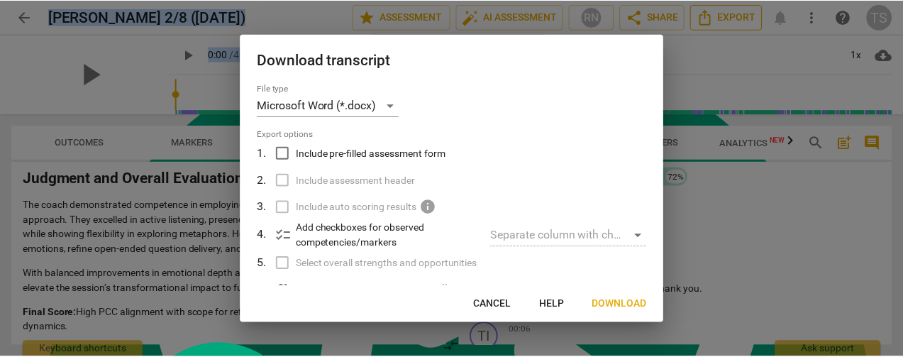
scroll to position [2751, 0]
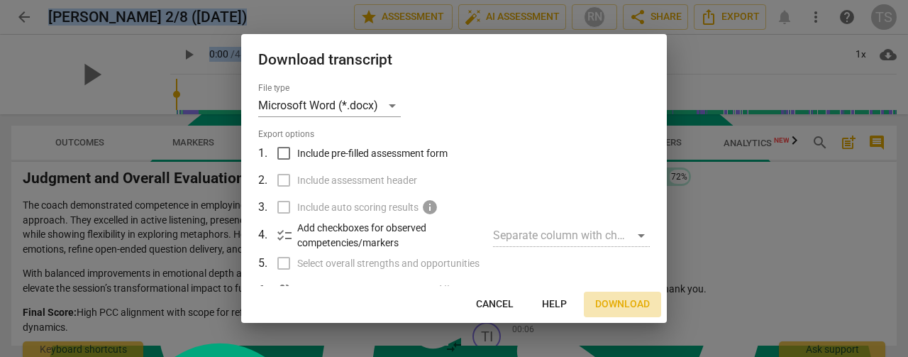
click at [620, 298] on span "Download" at bounding box center [622, 304] width 55 height 14
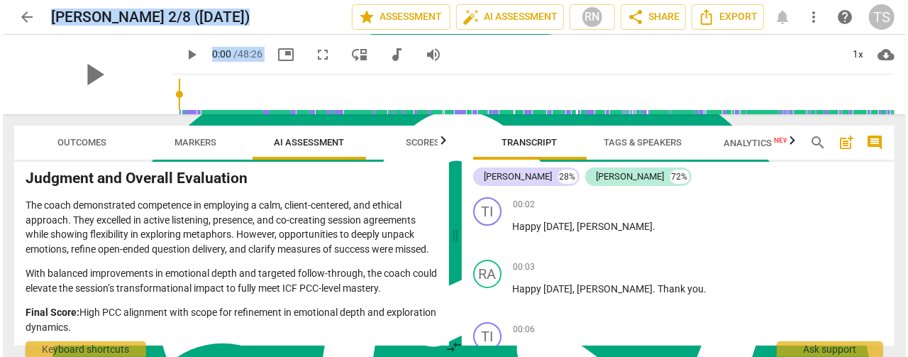
scroll to position [2780, 0]
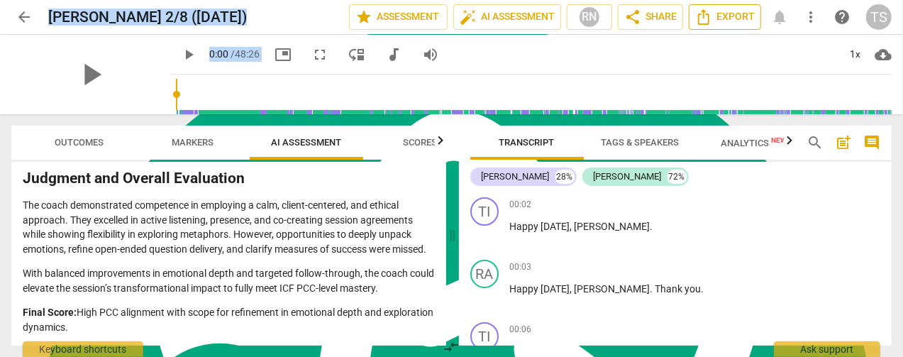
click at [724, 19] on span "Export" at bounding box center [725, 17] width 60 height 17
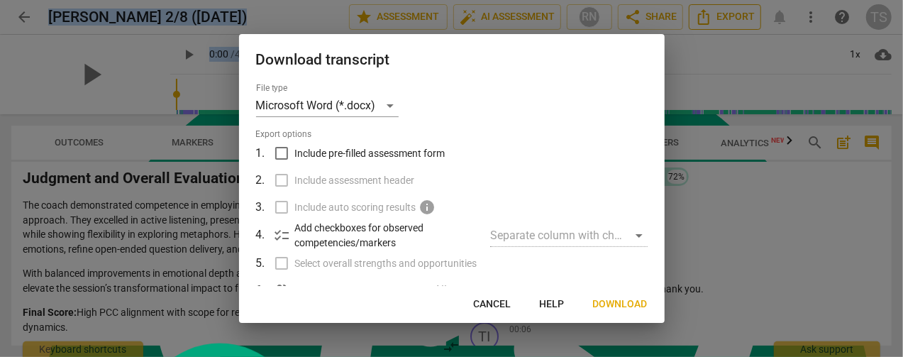
scroll to position [2751, 0]
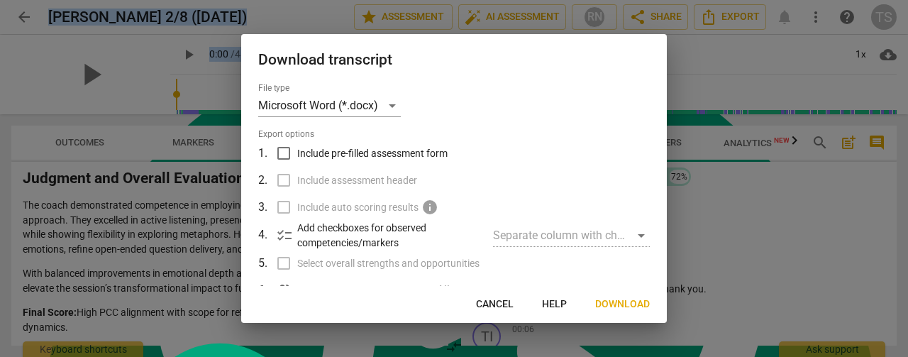
click at [628, 302] on span "Download" at bounding box center [622, 304] width 55 height 14
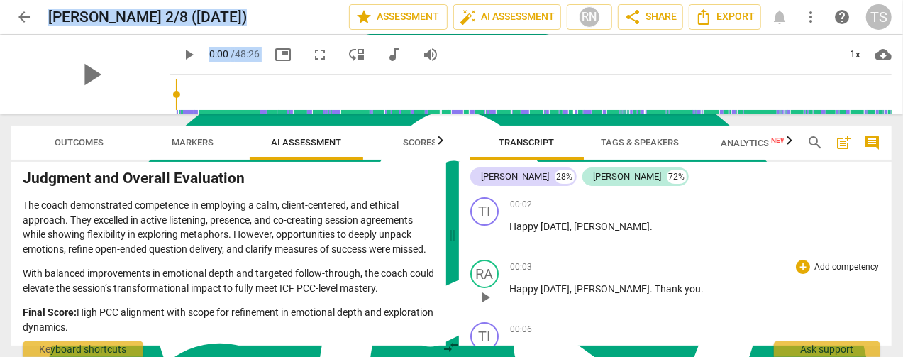
scroll to position [2780, 0]
click at [25, 13] on span "arrow_back" at bounding box center [24, 17] width 17 height 17
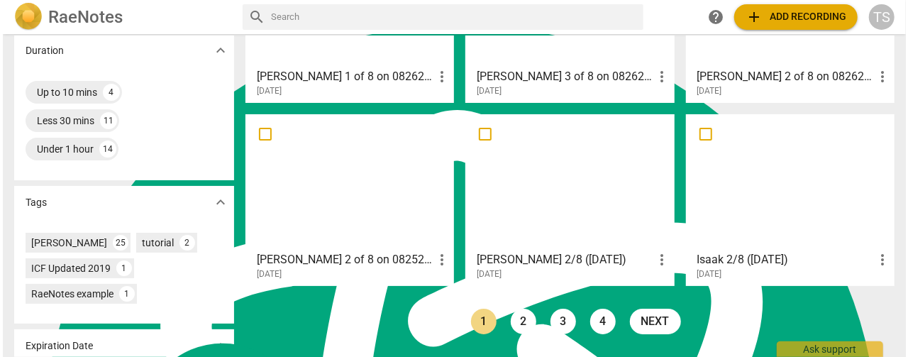
scroll to position [355, 0]
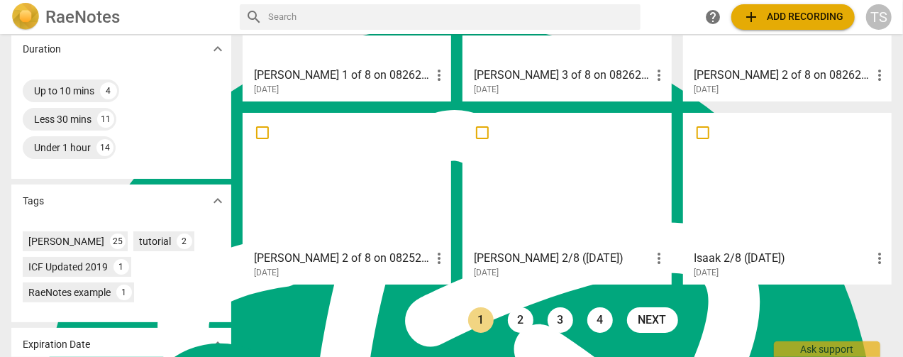
click at [538, 197] on div at bounding box center [567, 181] width 199 height 126
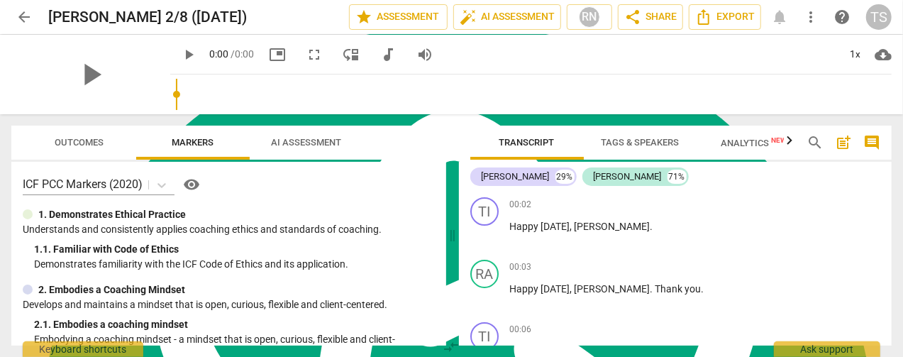
click at [311, 65] on div "play_arrow 0:00 / 0:00 picture_in_picture fullscreen move_down audiotrack volum…" at bounding box center [306, 55] width 273 height 26
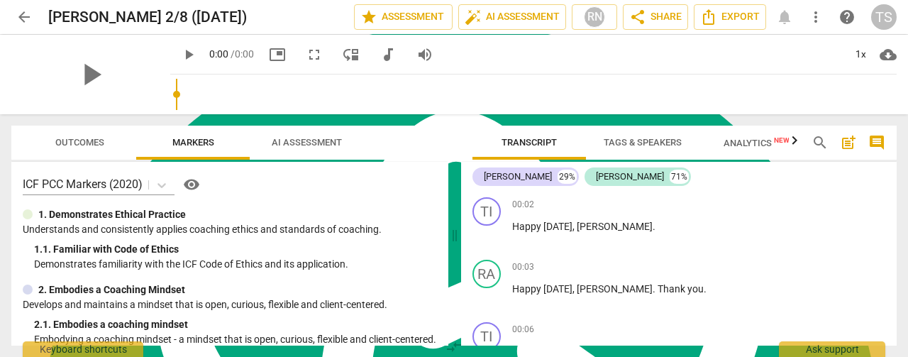
click at [309, 133] on span "AI Assessment" at bounding box center [307, 142] width 104 height 19
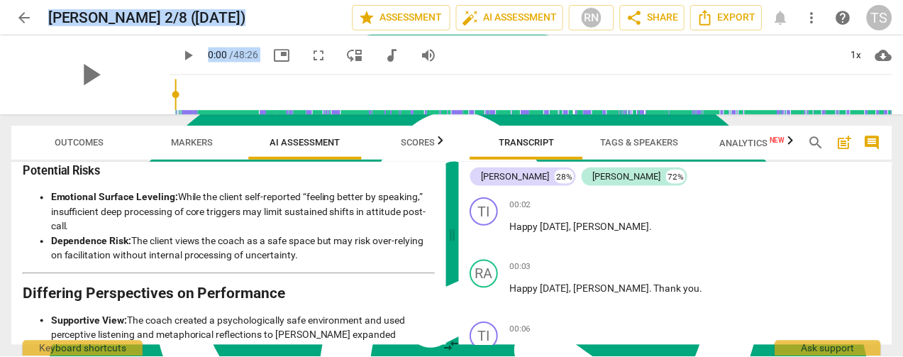
scroll to position [2751, 0]
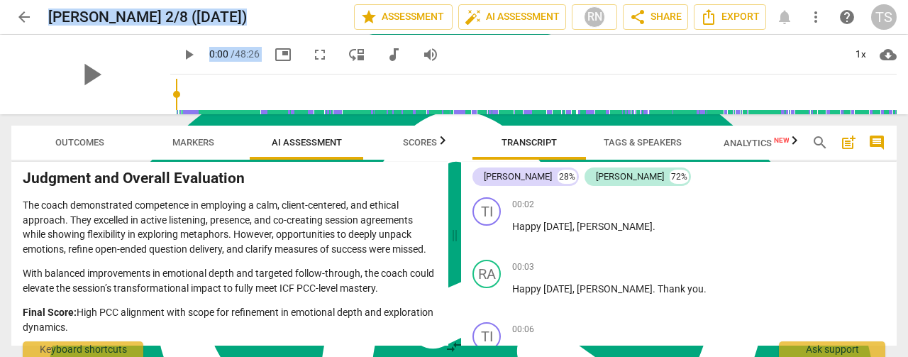
drag, startPoint x: 26, startPoint y: 209, endPoint x: 149, endPoint y: 330, distance: 172.6
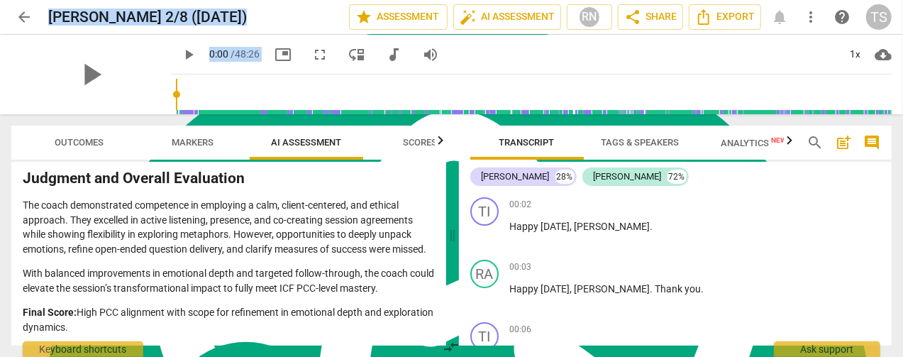
copy div "Loremips Dolorsit am con Adipisci Elitsed Doeiu’t Incididu 8. Utlaboree dolo MA…"
click at [734, 19] on span "Export" at bounding box center [725, 17] width 60 height 17
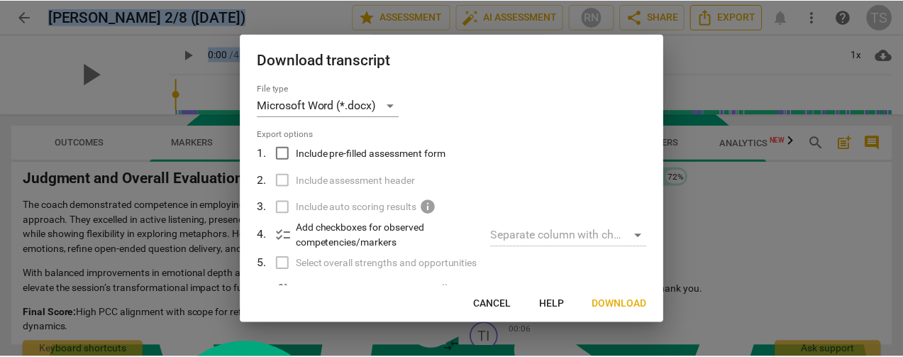
scroll to position [2751, 0]
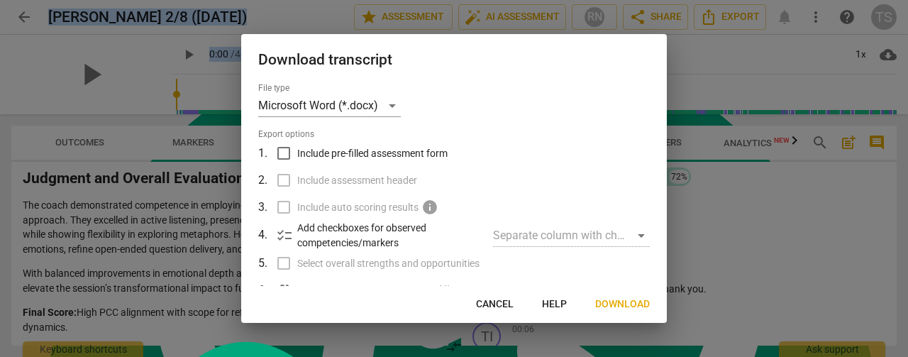
click at [613, 310] on span "Download" at bounding box center [622, 304] width 55 height 14
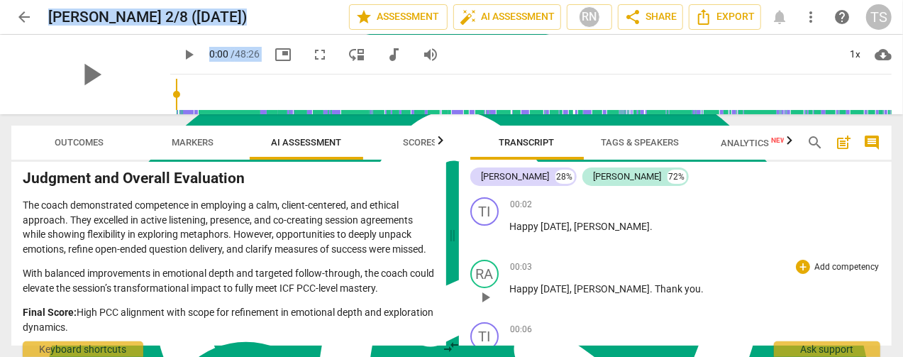
scroll to position [2780, 0]
click at [28, 23] on span "arrow_back" at bounding box center [24, 17] width 17 height 17
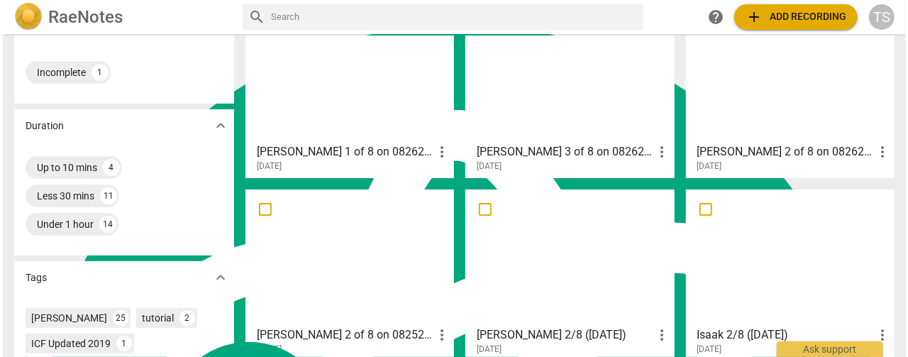
scroll to position [284, 0]
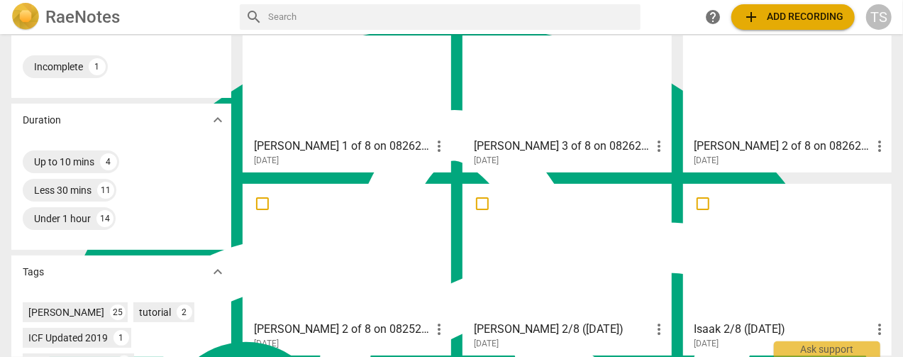
click at [782, 270] on div at bounding box center [787, 252] width 199 height 126
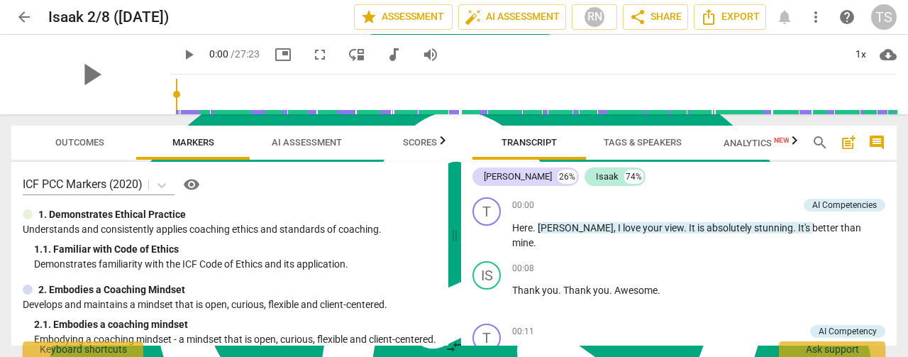
click at [303, 147] on span "AI Assessment" at bounding box center [307, 142] width 70 height 11
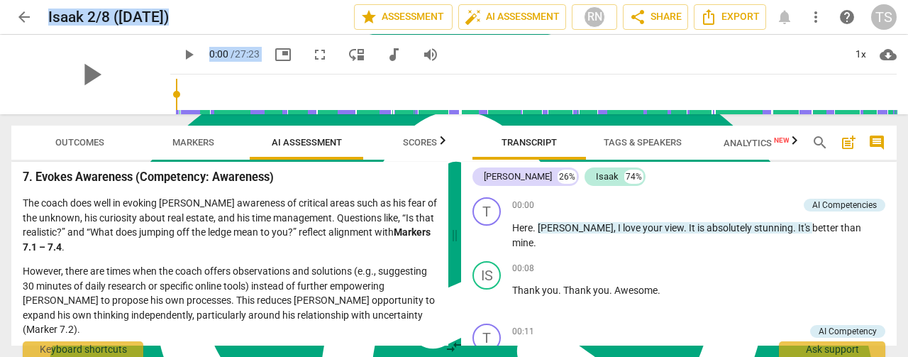
scroll to position [2316, 0]
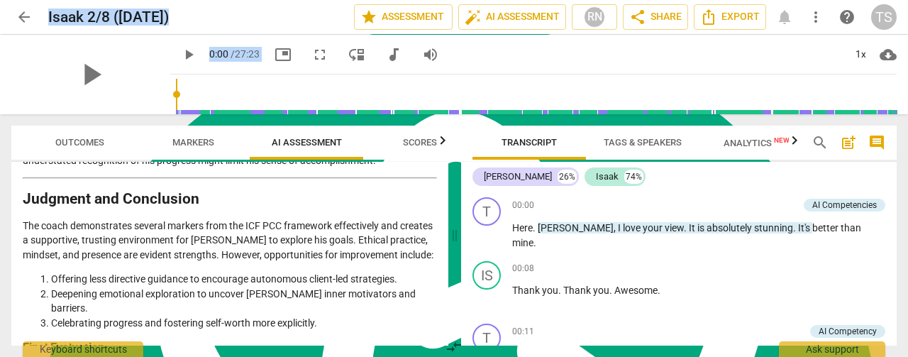
drag, startPoint x: 26, startPoint y: 209, endPoint x: 277, endPoint y: 324, distance: 276.2
copy div "Loremips do sit Ametc'a Elitsedd Eiusmodt in utl Etdolor Magn aliquaen adminim …"
click at [731, 15] on span "Export" at bounding box center [730, 17] width 60 height 17
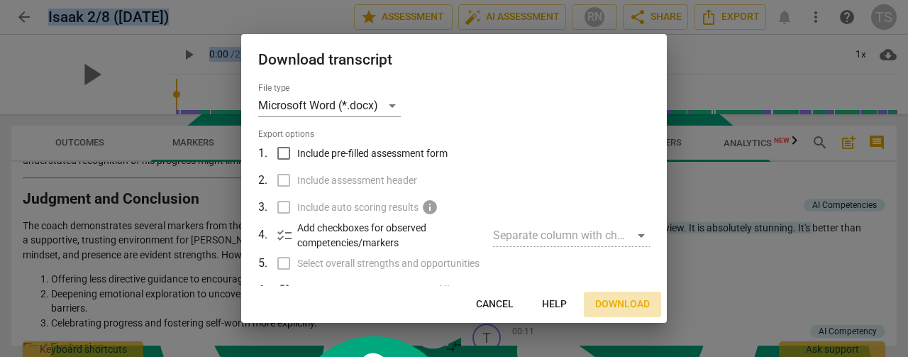
click at [618, 305] on span "Download" at bounding box center [622, 304] width 55 height 14
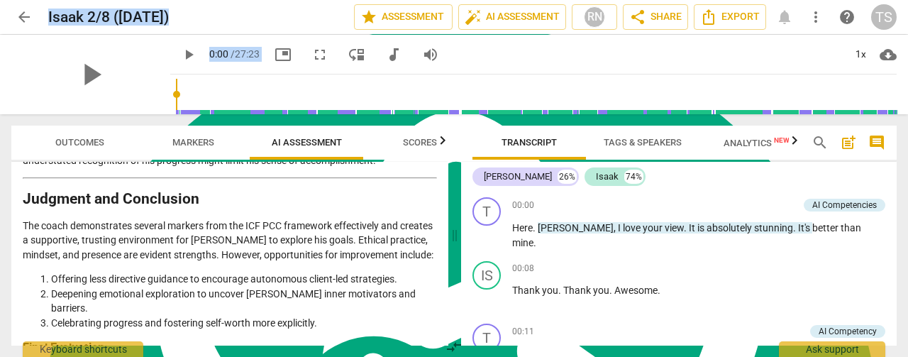
click at [17, 16] on span "arrow_back" at bounding box center [24, 17] width 17 height 17
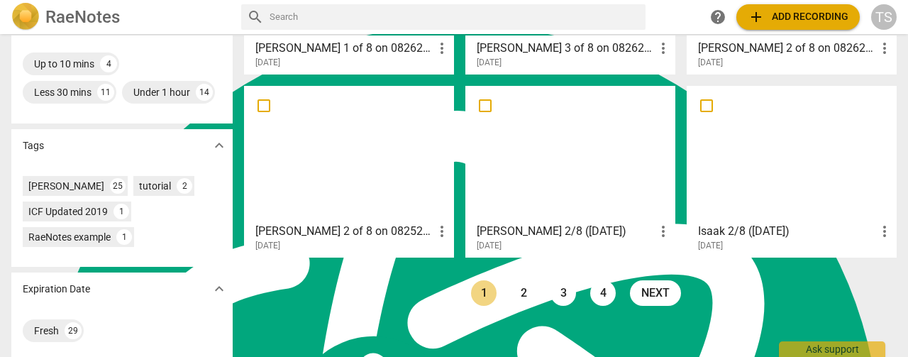
scroll to position [420, 0]
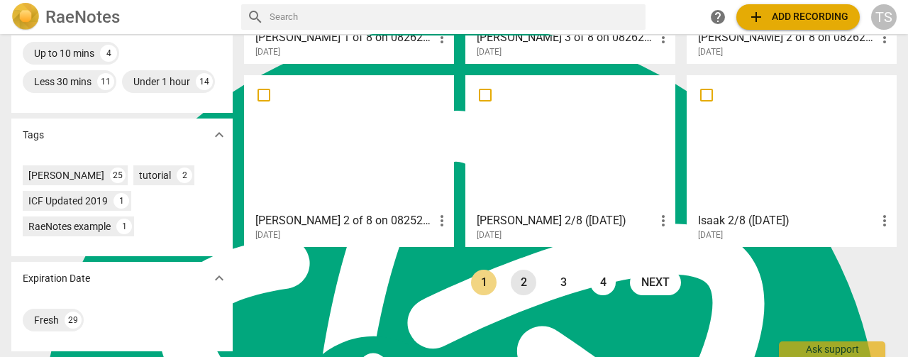
click at [511, 270] on link "2" at bounding box center [524, 283] width 26 height 26
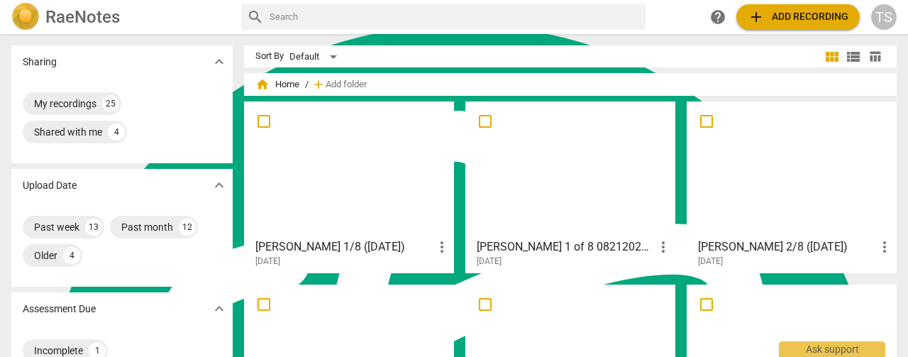
click at [319, 189] on div at bounding box center [349, 169] width 200 height 126
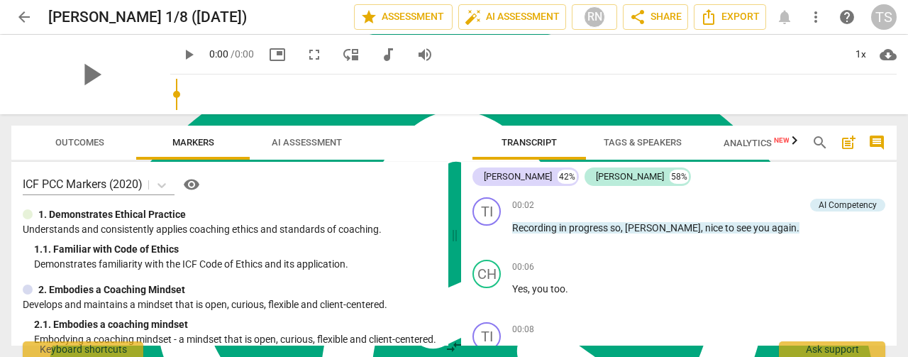
click at [313, 138] on span "AI Assessment" at bounding box center [307, 142] width 70 height 11
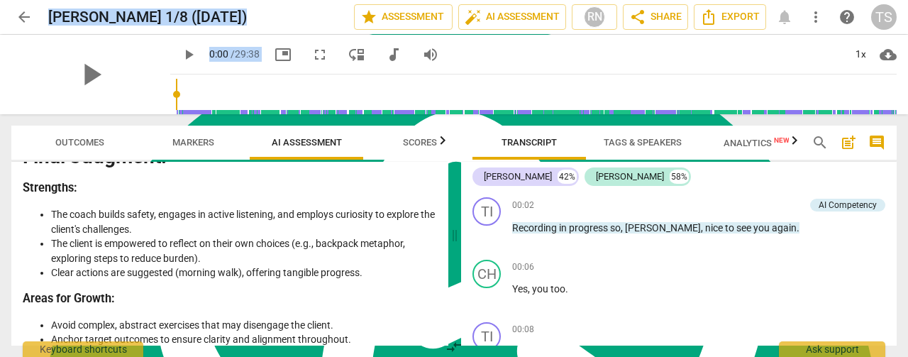
scroll to position [2756, 0]
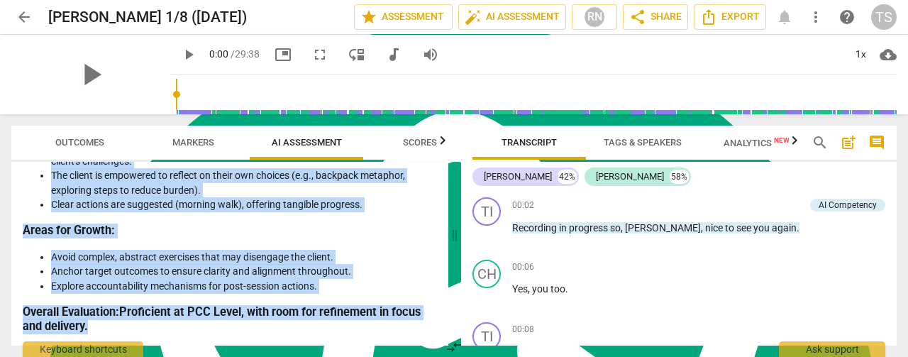
drag, startPoint x: 24, startPoint y: 208, endPoint x: 99, endPoint y: 322, distance: 136.4
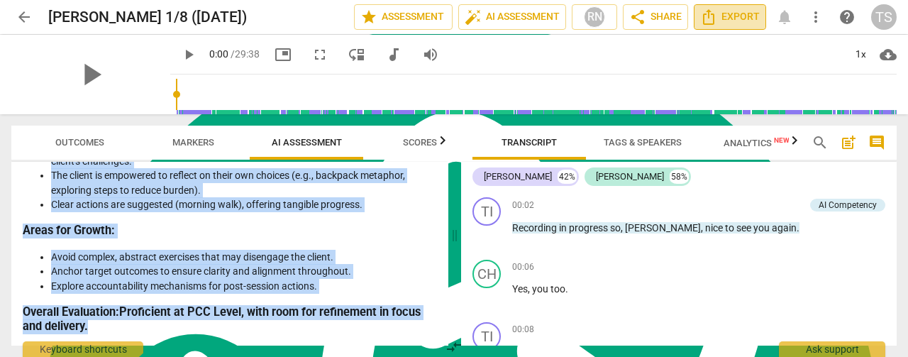
click at [729, 18] on span "Export" at bounding box center [730, 17] width 60 height 17
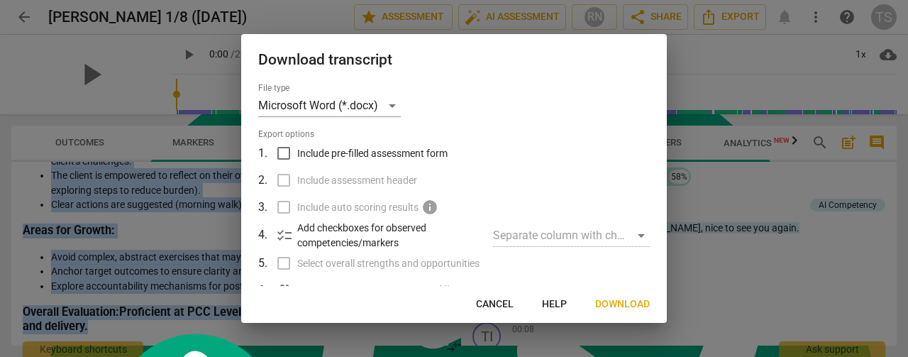
click at [617, 302] on span "Download" at bounding box center [622, 304] width 55 height 14
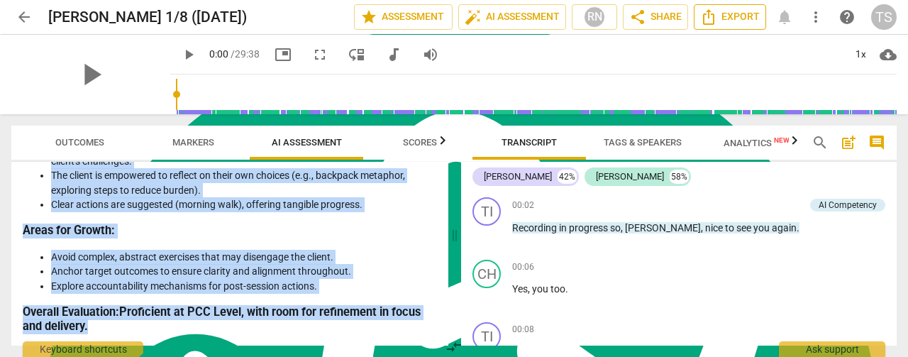
click at [731, 21] on span "Export" at bounding box center [730, 17] width 60 height 17
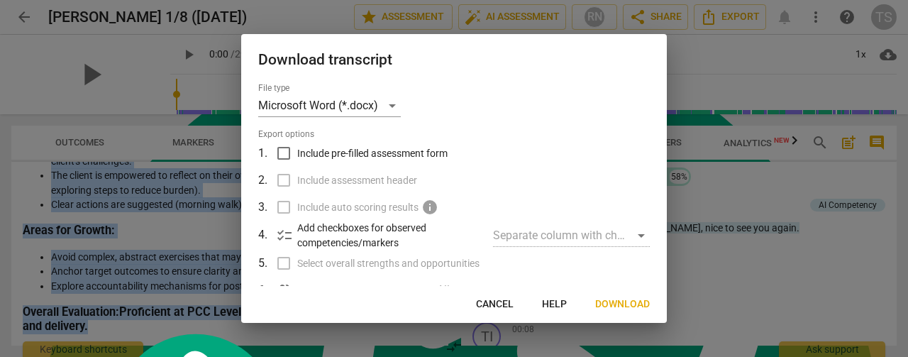
click at [618, 304] on span "Download" at bounding box center [622, 304] width 55 height 14
